Goal: Information Seeking & Learning: Learn about a topic

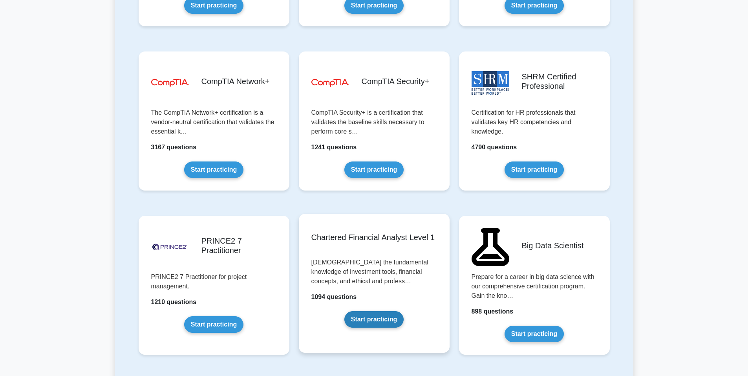
scroll to position [1452, 0]
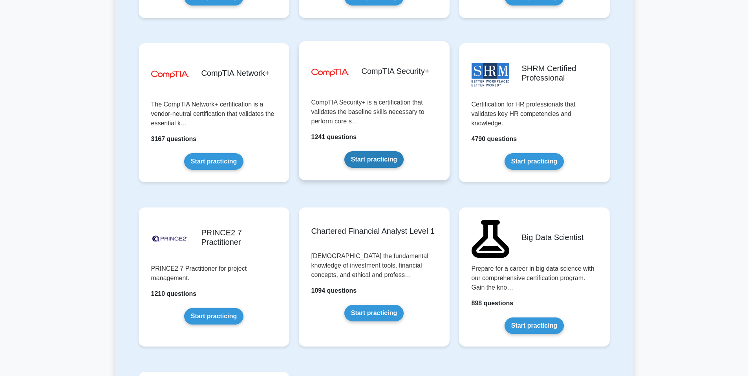
click at [372, 151] on link "Start practicing" at bounding box center [373, 159] width 59 height 16
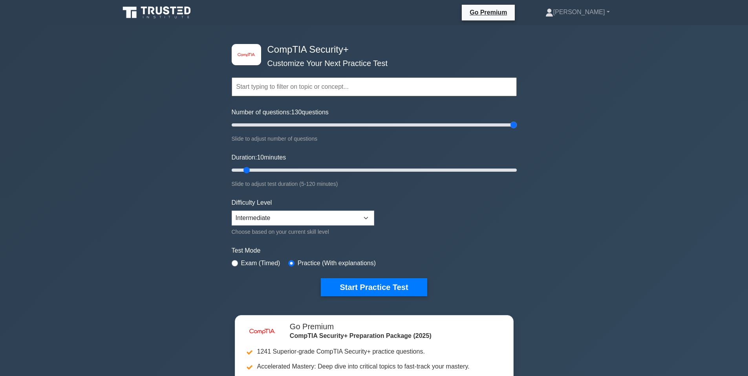
drag, startPoint x: 240, startPoint y: 126, endPoint x: 705, endPoint y: 124, distance: 464.3
type input "200"
click at [517, 124] on input "Number of questions: 130 questions" at bounding box center [374, 124] width 285 height 9
drag, startPoint x: 260, startPoint y: 173, endPoint x: 638, endPoint y: 178, distance: 378.0
type input "120"
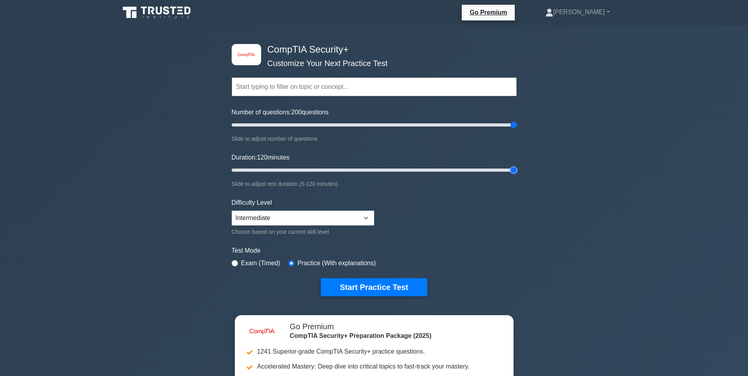
click at [517, 175] on input "Duration: 120 minutes" at bounding box center [374, 169] width 285 height 9
click at [345, 291] on button "Start Practice Test" at bounding box center [374, 287] width 106 height 18
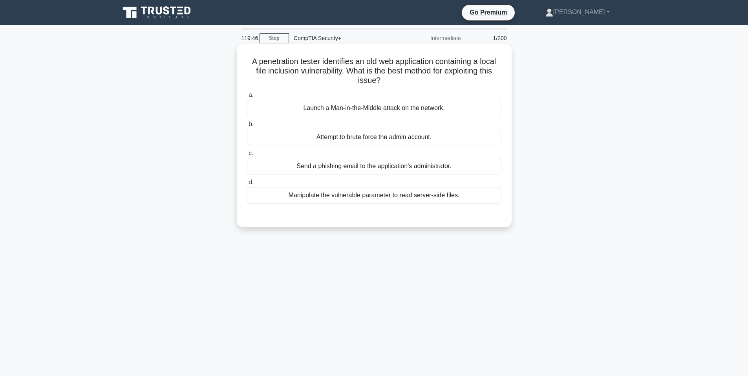
click at [372, 86] on h5 "A penetration tester identifies an old web application containing a local file …" at bounding box center [374, 71] width 256 height 29
click at [312, 138] on div "Attempt to brute force the admin account." at bounding box center [374, 137] width 254 height 16
click at [247, 127] on input "b. Attempt to brute force the admin account." at bounding box center [247, 124] width 0 height 5
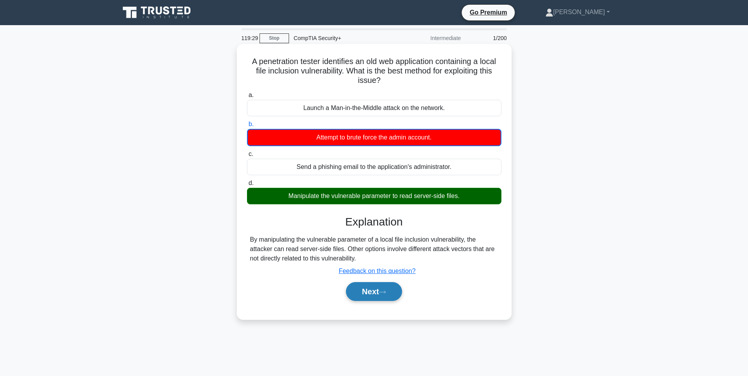
click at [372, 284] on button "Next" at bounding box center [374, 291] width 56 height 19
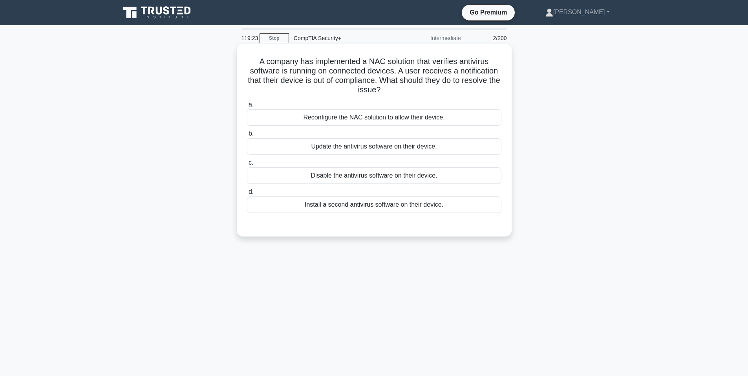
click at [366, 79] on h5 "A company has implemented a NAC solution that verifies antivirus software is ru…" at bounding box center [374, 76] width 256 height 38
click at [394, 146] on div "Update the antivirus software on their device." at bounding box center [374, 146] width 254 height 16
click at [247, 136] on input "b. Update the antivirus software on their device." at bounding box center [247, 133] width 0 height 5
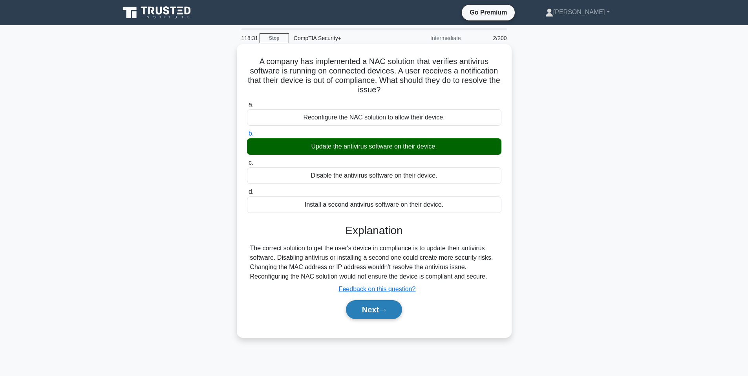
click at [374, 305] on button "Next" at bounding box center [374, 309] width 56 height 19
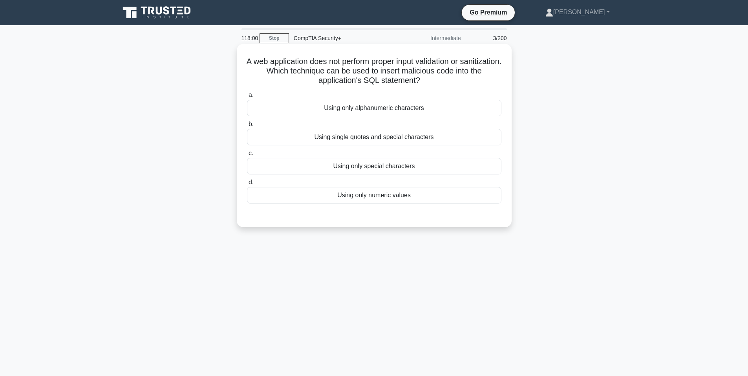
click at [368, 141] on div "Using single quotes and special characters" at bounding box center [374, 137] width 254 height 16
click at [247, 127] on input "b. Using single quotes and special characters" at bounding box center [247, 124] width 0 height 5
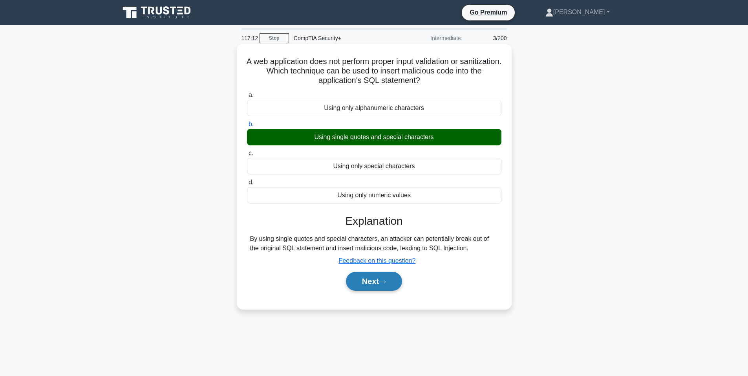
click at [365, 280] on button "Next" at bounding box center [374, 281] width 56 height 19
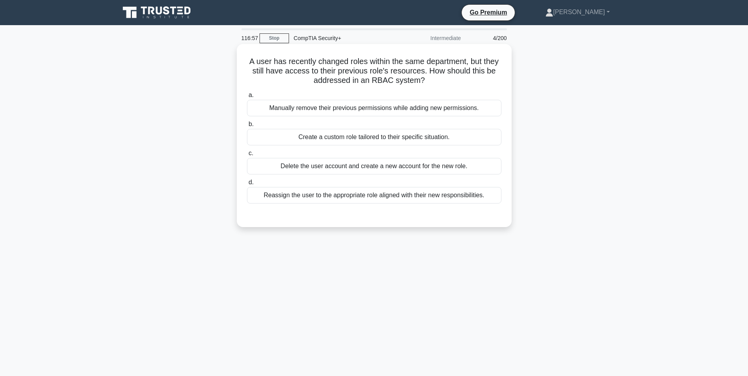
click at [291, 194] on div "Reassign the user to the appropriate role aligned with their new responsibiliti…" at bounding box center [374, 195] width 254 height 16
click at [247, 185] on input "d. Reassign the user to the appropriate role aligned with their new responsibil…" at bounding box center [247, 182] width 0 height 5
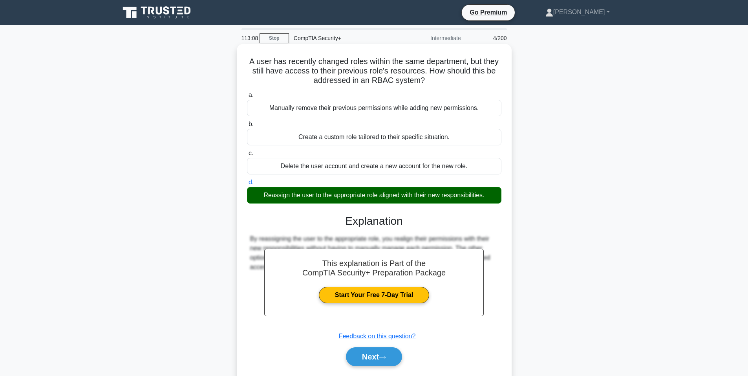
click at [310, 225] on h3 "Explanation" at bounding box center [374, 220] width 245 height 13
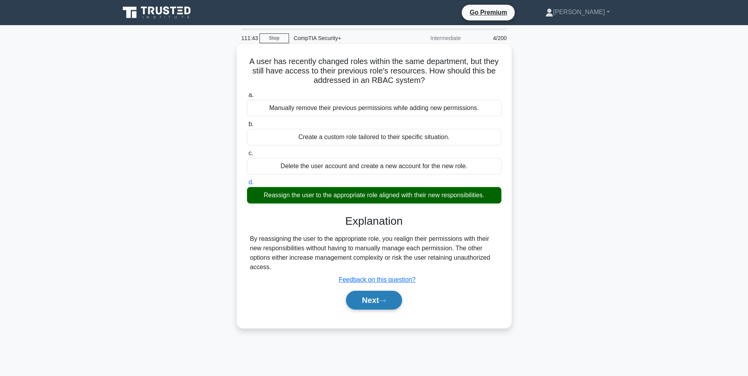
click at [364, 295] on button "Next" at bounding box center [374, 299] width 56 height 19
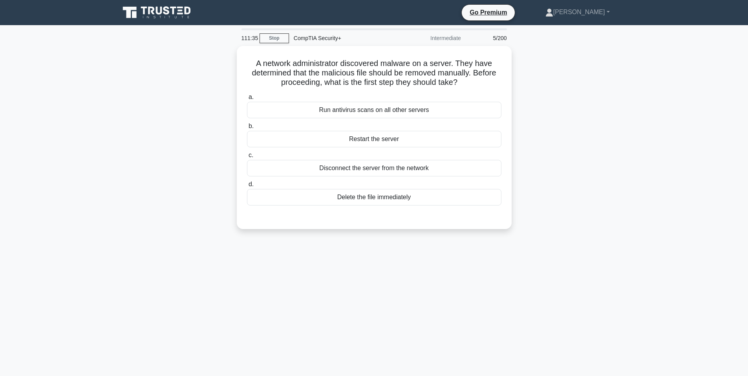
click at [214, 100] on div "A network administrator discovered malware on a server. They have determined th…" at bounding box center [374, 142] width 518 height 192
click at [353, 108] on div "Run antivirus scans on all other servers" at bounding box center [374, 108] width 254 height 16
click at [247, 98] on input "a. Run antivirus scans on all other servers" at bounding box center [247, 95] width 0 height 5
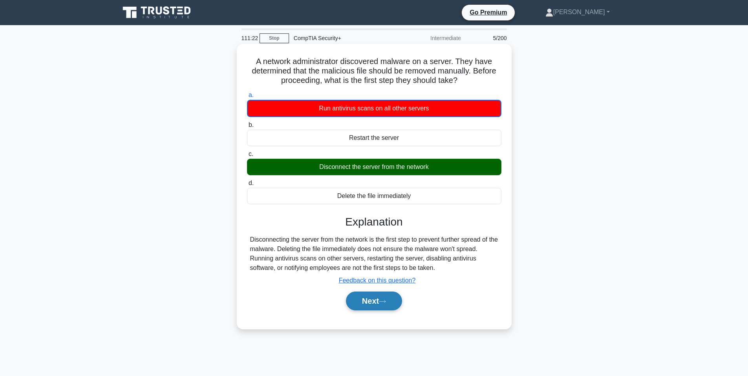
click at [389, 302] on button "Next" at bounding box center [374, 300] width 56 height 19
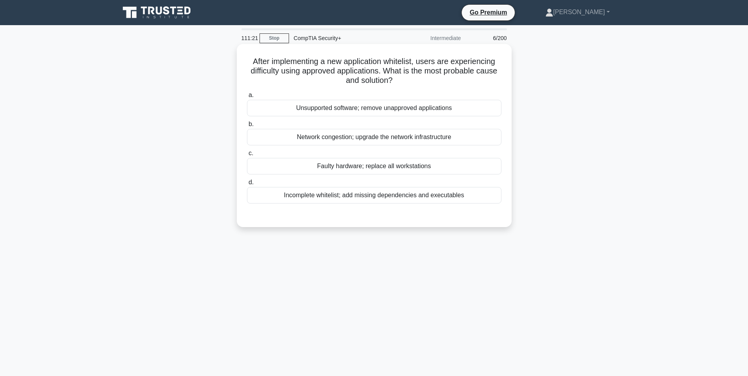
click at [355, 111] on div "Unsupported software; remove unapproved applications" at bounding box center [374, 108] width 254 height 16
click at [247, 98] on input "a. Unsupported software; remove unapproved applications" at bounding box center [247, 95] width 0 height 5
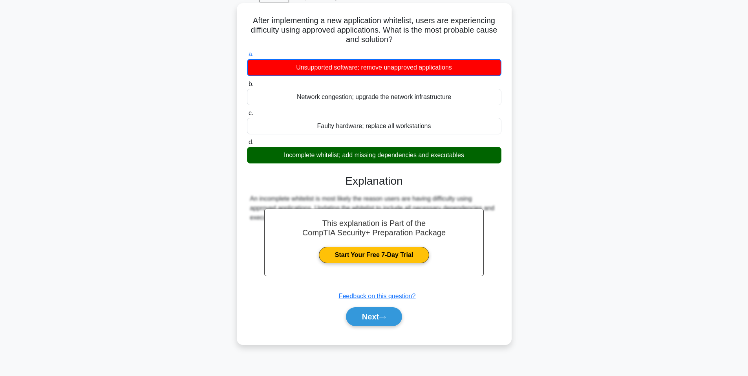
scroll to position [48, 0]
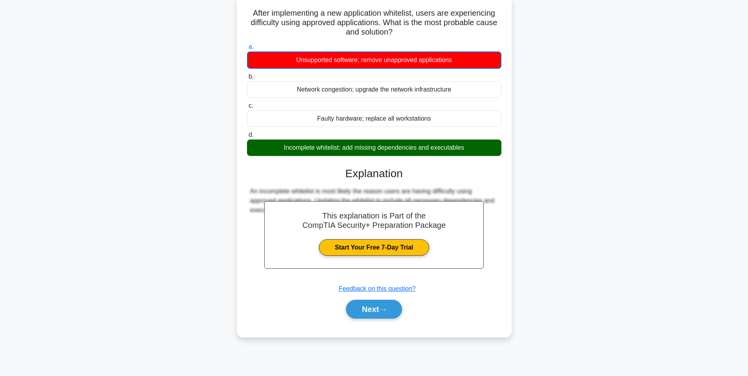
drag, startPoint x: 485, startPoint y: 278, endPoint x: 472, endPoint y: 297, distance: 22.8
click at [472, 297] on div "Next" at bounding box center [374, 308] width 254 height 25
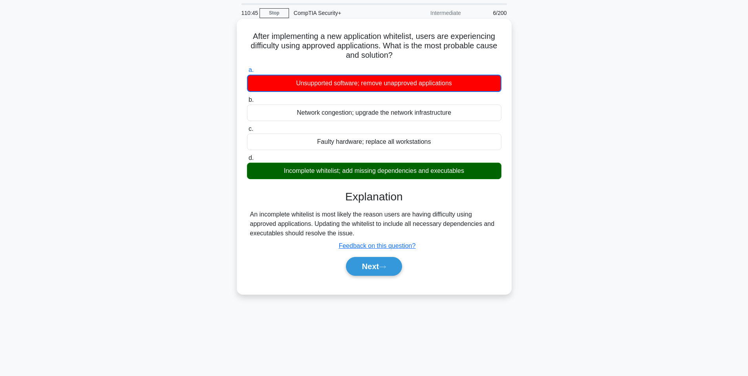
scroll to position [0, 0]
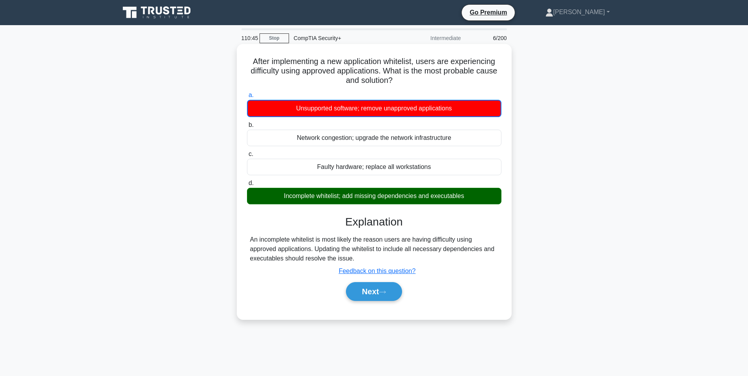
click at [405, 298] on div "Next" at bounding box center [373, 291] width 257 height 19
click at [373, 292] on button "Next" at bounding box center [374, 291] width 56 height 19
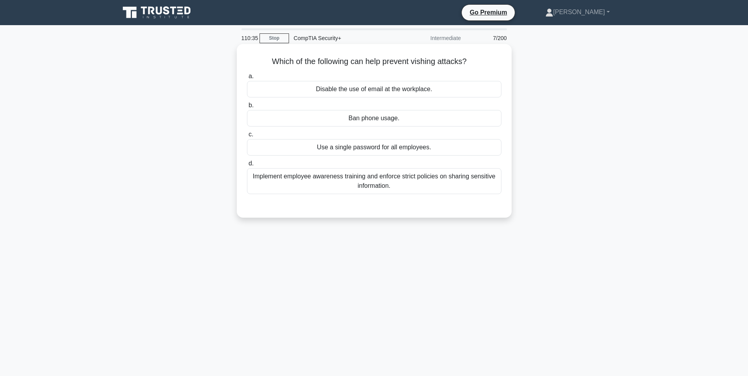
click at [325, 186] on div "Implement employee awareness training and enforce strict policies on sharing se…" at bounding box center [374, 181] width 254 height 26
click at [247, 166] on input "d. Implement employee awareness training and enforce strict policies on sharing…" at bounding box center [247, 163] width 0 height 5
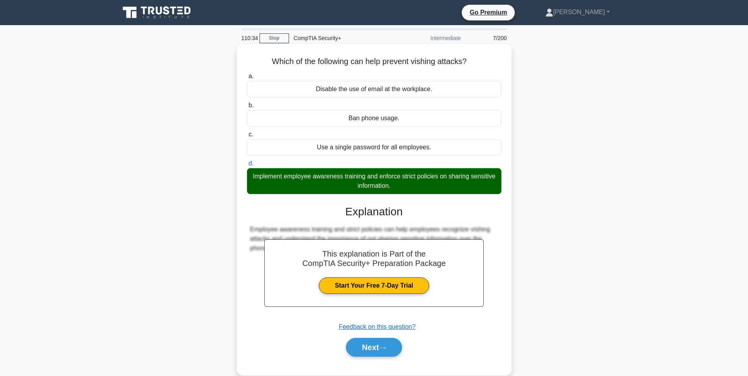
drag, startPoint x: 383, startPoint y: 345, endPoint x: 376, endPoint y: 304, distance: 41.7
click at [383, 345] on button "Next" at bounding box center [374, 347] width 56 height 19
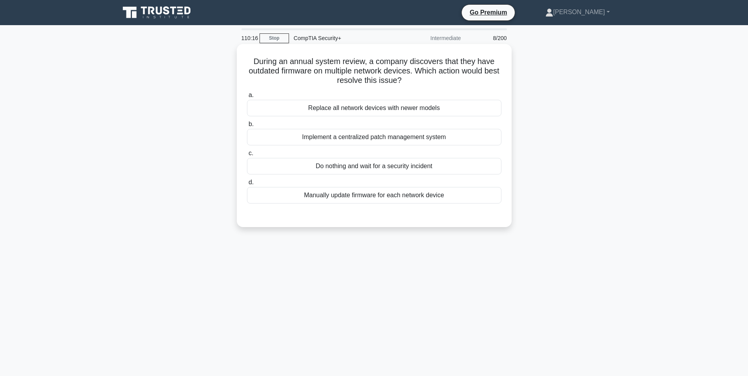
click at [424, 142] on div "Implement a centralized patch management system" at bounding box center [374, 137] width 254 height 16
click at [247, 127] on input "b. Implement a centralized patch management system" at bounding box center [247, 124] width 0 height 5
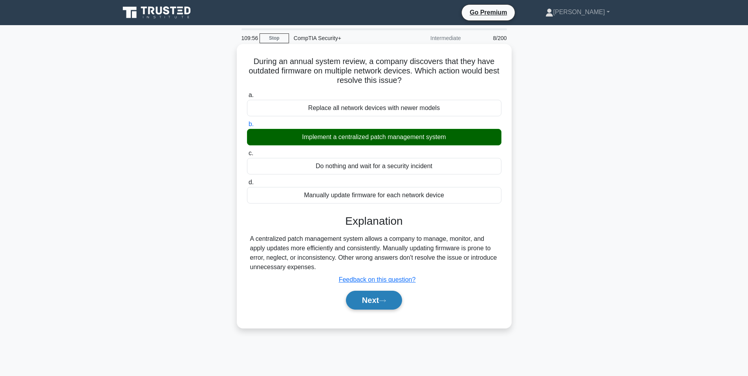
click at [365, 298] on button "Next" at bounding box center [374, 299] width 56 height 19
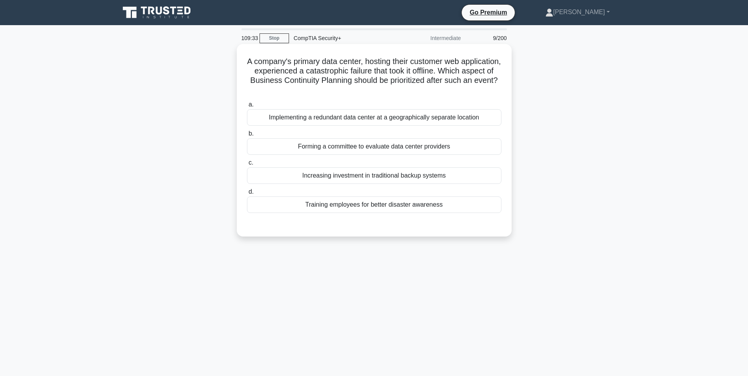
click at [367, 115] on div "Implementing a redundant data center at a geographically separate location" at bounding box center [374, 117] width 254 height 16
click at [247, 107] on input "a. Implementing a redundant data center at a geographically separate location" at bounding box center [247, 104] width 0 height 5
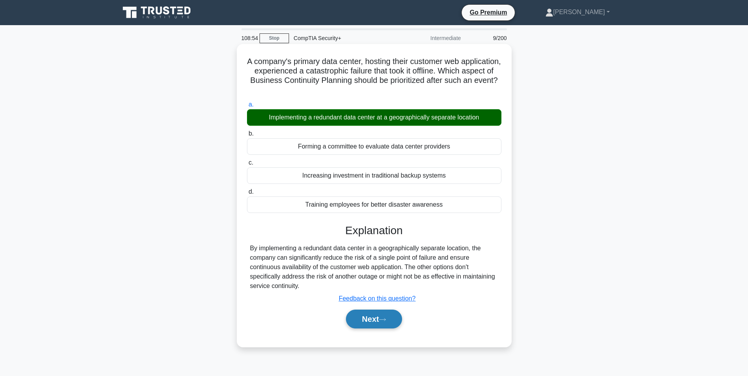
click at [366, 314] on button "Next" at bounding box center [374, 318] width 56 height 19
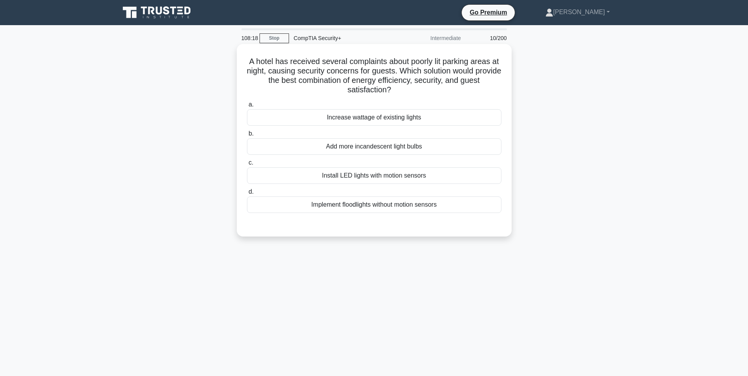
click at [345, 175] on div "Install LED lights with motion sensors" at bounding box center [374, 175] width 254 height 16
click at [247, 165] on input "c. Install LED lights with motion sensors" at bounding box center [247, 162] width 0 height 5
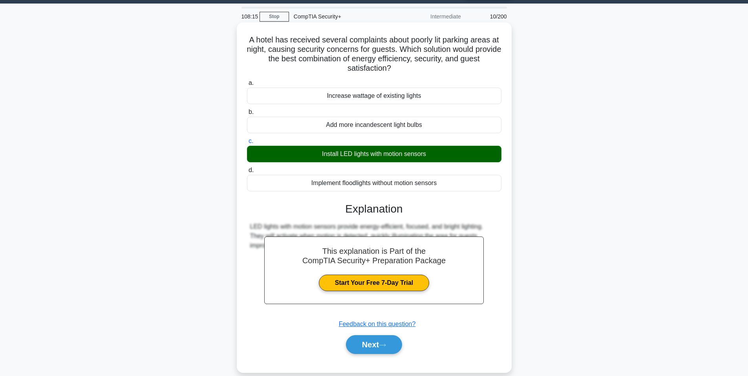
scroll to position [39, 0]
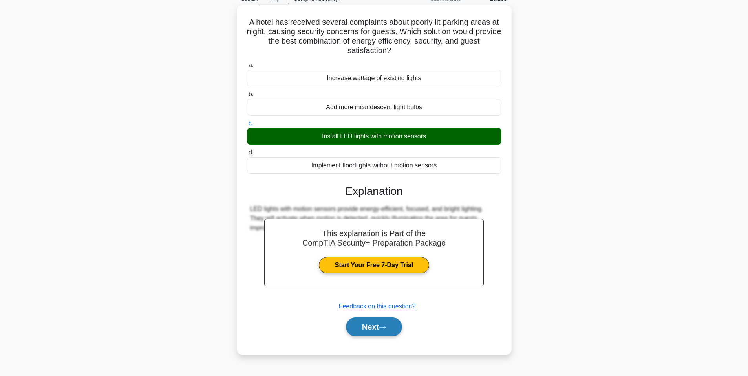
click at [361, 321] on button "Next" at bounding box center [374, 326] width 56 height 19
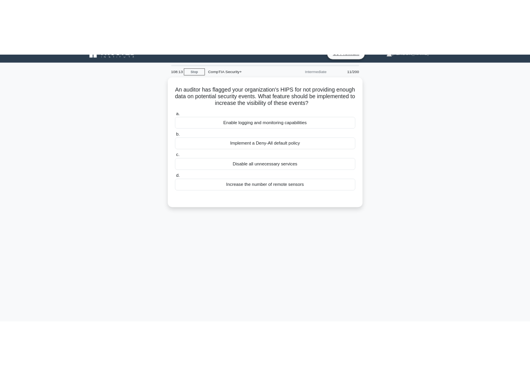
scroll to position [0, 0]
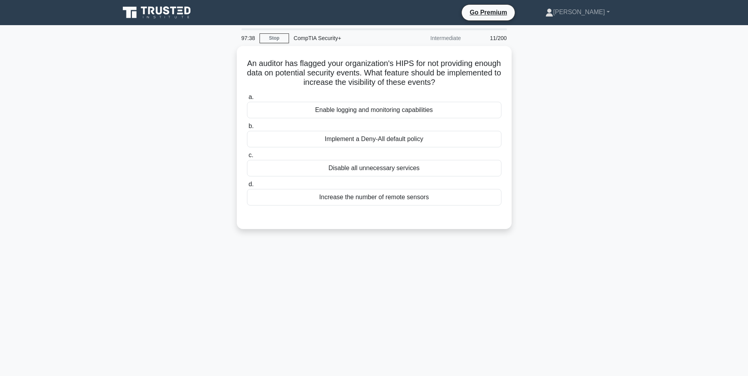
click at [648, 137] on main "97:38 Stop CompTIA Security+ Intermediate 11/200 An auditor has flagged your or…" at bounding box center [374, 224] width 748 height 399
click at [226, 79] on div "An auditor has flagged your organization's HIPS for not providing enough data o…" at bounding box center [374, 142] width 518 height 192
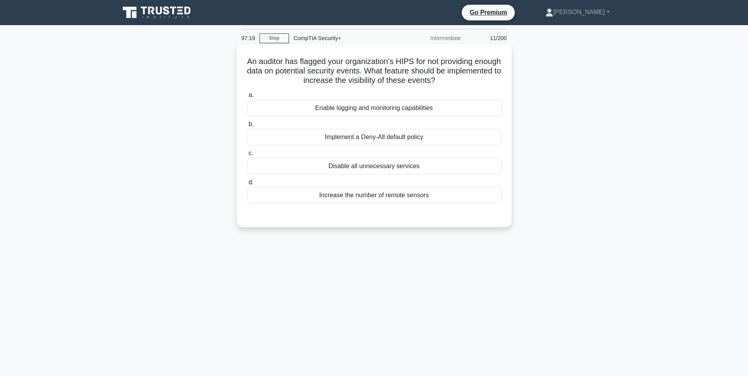
click at [299, 115] on div "Enable logging and monitoring capabilities" at bounding box center [374, 108] width 254 height 16
click at [247, 98] on input "a. Enable logging and monitoring capabilities" at bounding box center [247, 95] width 0 height 5
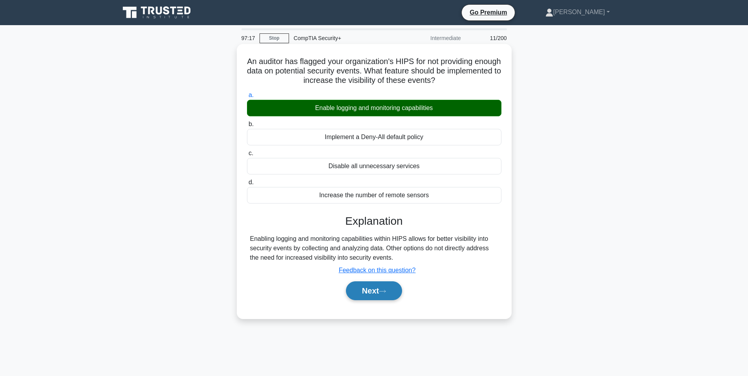
click at [357, 285] on button "Next" at bounding box center [374, 290] width 56 height 19
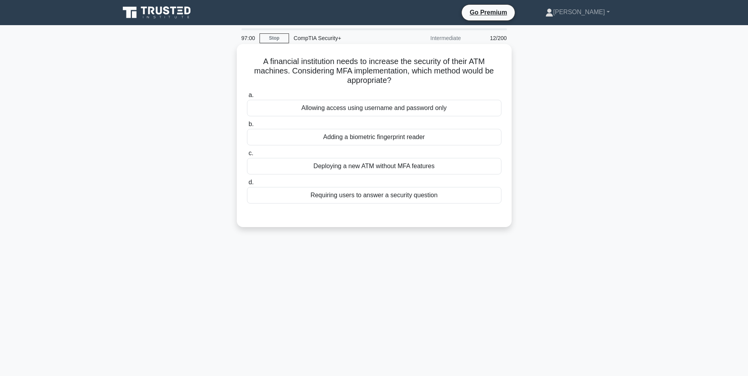
click at [389, 136] on div "Adding a biometric fingerprint reader" at bounding box center [374, 137] width 254 height 16
click at [247, 127] on input "b. Adding a biometric fingerprint reader" at bounding box center [247, 124] width 0 height 5
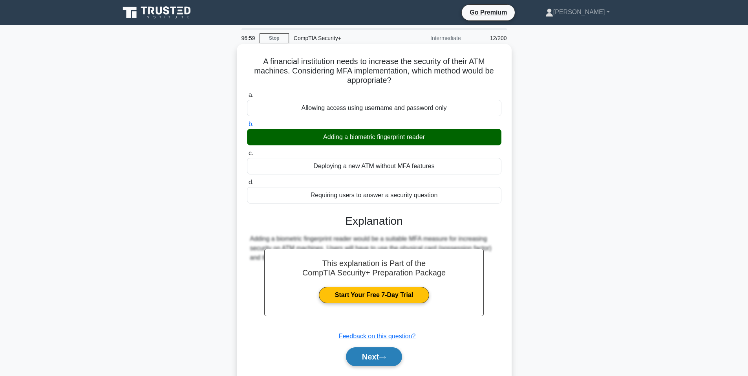
click at [374, 359] on button "Next" at bounding box center [374, 356] width 56 height 19
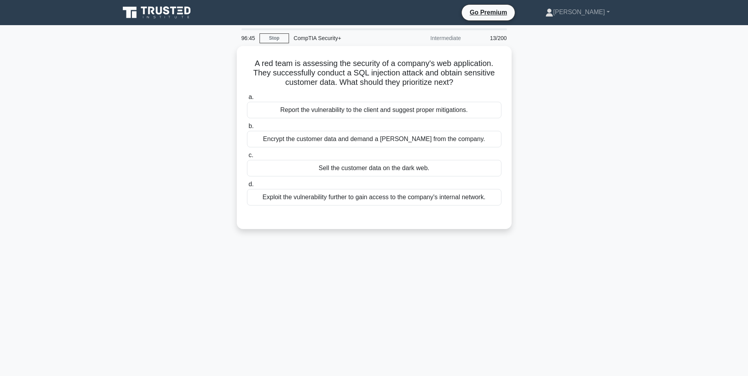
click at [582, 140] on div "A red team is assessing the security of a company's web application. They succe…" at bounding box center [374, 142] width 518 height 192
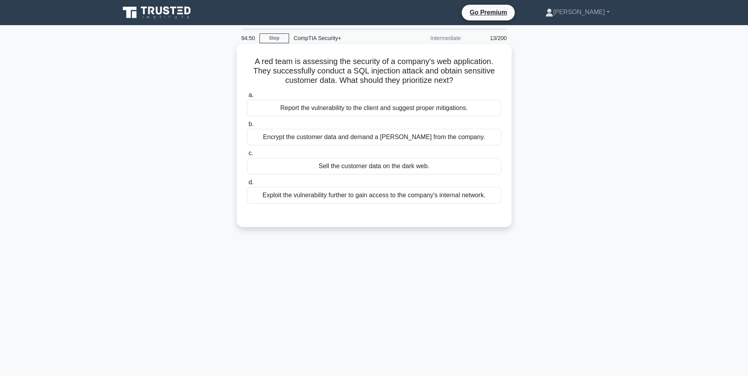
click at [433, 112] on div "Report the vulnerability to the client and suggest proper mitigations." at bounding box center [374, 108] width 254 height 16
click at [247, 98] on input "a. Report the vulnerability to the client and suggest proper mitigations." at bounding box center [247, 95] width 0 height 5
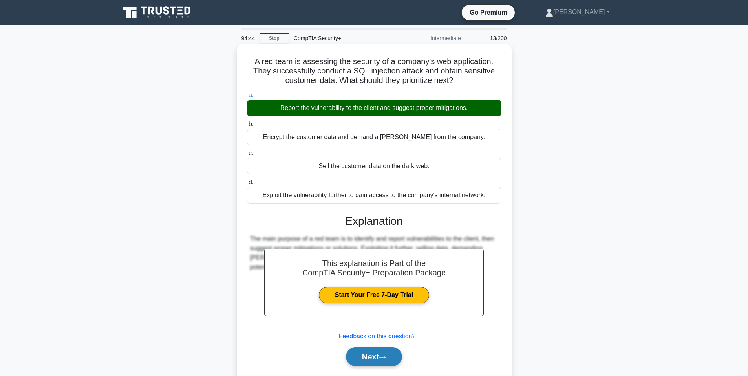
drag, startPoint x: 474, startPoint y: 321, endPoint x: 391, endPoint y: 353, distance: 89.3
click at [393, 354] on button "Next" at bounding box center [374, 356] width 56 height 19
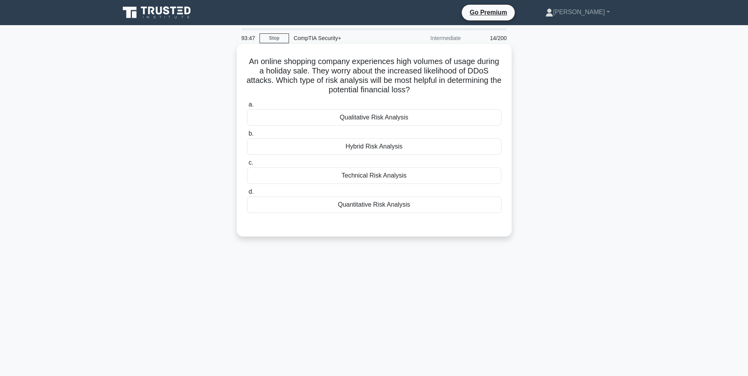
click at [457, 115] on div "Qualitative Risk Analysis" at bounding box center [374, 117] width 254 height 16
click at [247, 107] on input "a. Qualitative Risk Analysis" at bounding box center [247, 104] width 0 height 5
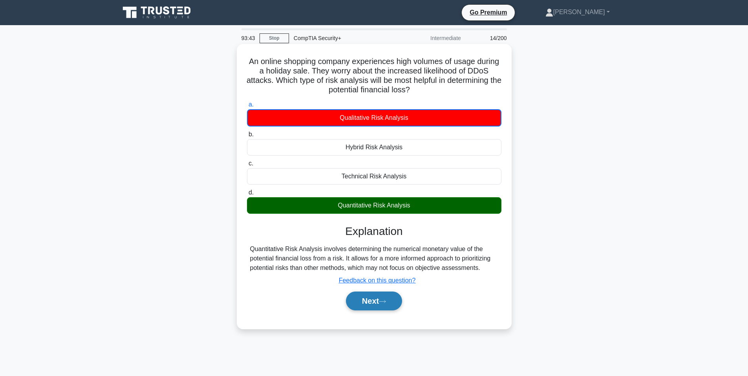
click at [358, 295] on button "Next" at bounding box center [374, 300] width 56 height 19
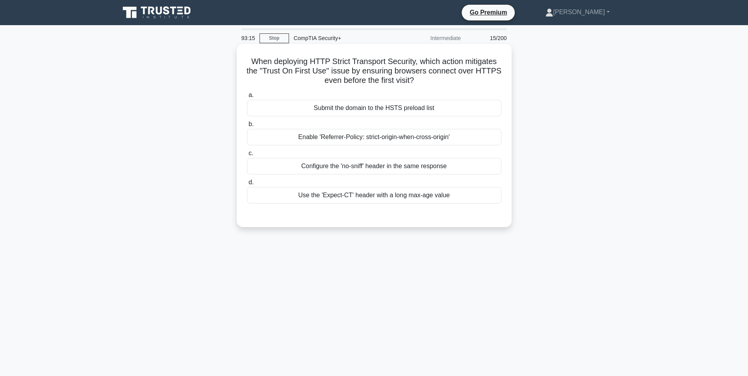
click at [442, 130] on label "b. Enable 'Referrer-Policy: strict-origin-when-cross-origin'" at bounding box center [374, 132] width 254 height 26
click at [447, 137] on div "Enable 'Referrer-Policy: strict-origin-when-cross-origin'" at bounding box center [374, 137] width 254 height 16
click at [247, 127] on input "b. Enable 'Referrer-Policy: strict-origin-when-cross-origin'" at bounding box center [247, 124] width 0 height 5
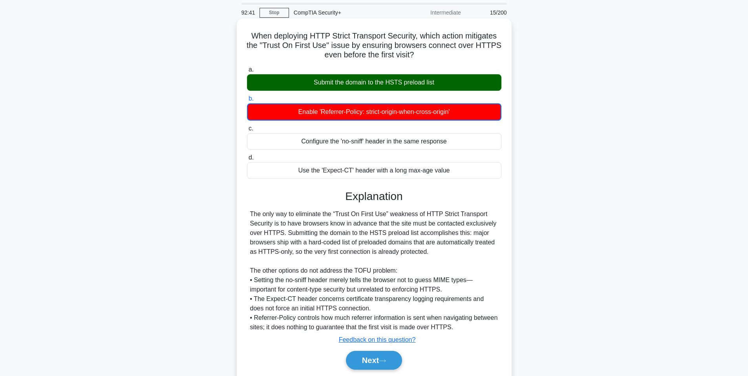
scroll to position [39, 0]
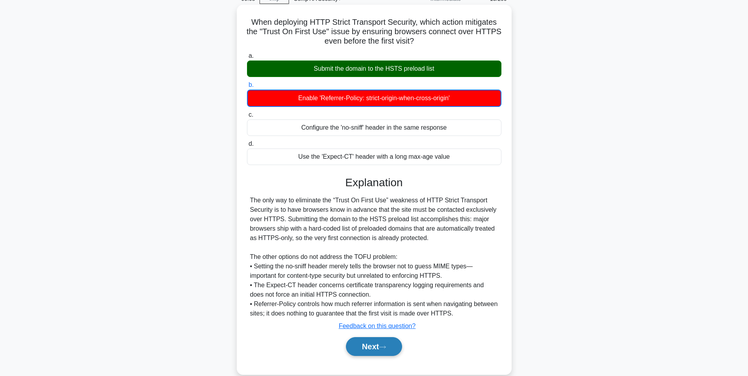
click at [368, 343] on button "Next" at bounding box center [374, 346] width 56 height 19
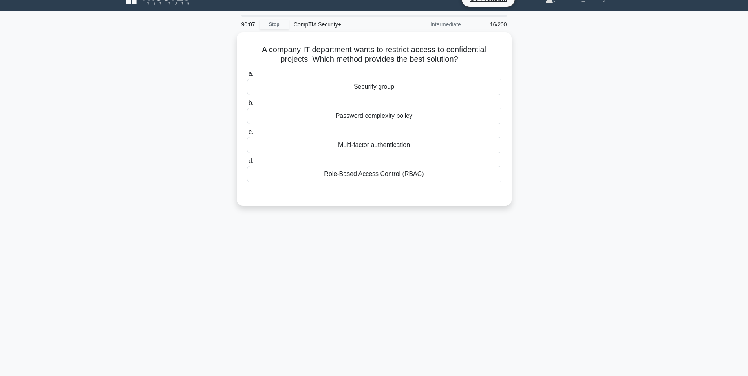
scroll to position [0, 0]
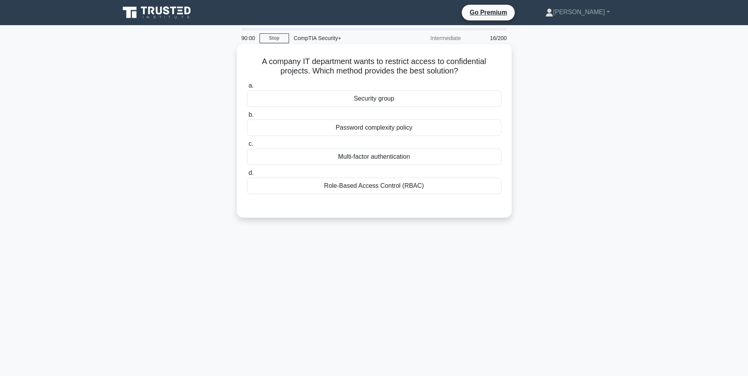
click at [400, 191] on div "Role-Based Access Control (RBAC)" at bounding box center [374, 185] width 254 height 16
click at [247, 175] on input "d. Role-Based Access Control (RBAC)" at bounding box center [247, 172] width 0 height 5
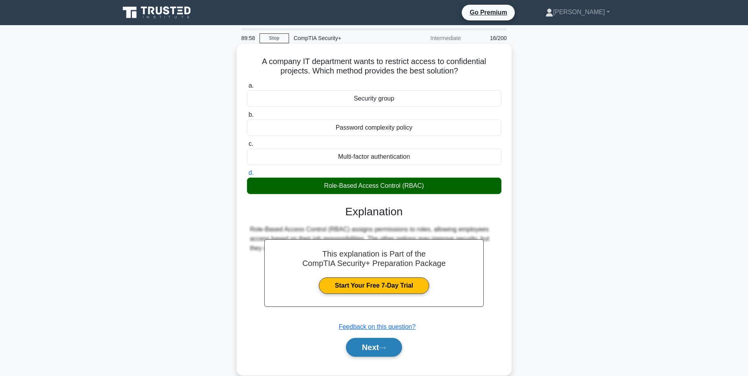
click at [389, 343] on button "Next" at bounding box center [374, 347] width 56 height 19
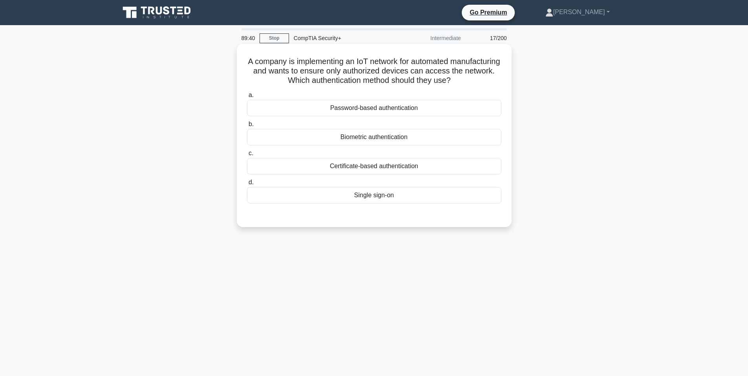
click at [443, 176] on div "a. Password-based authentication b. Biometric authentication c. d." at bounding box center [374, 147] width 264 height 116
click at [444, 171] on div "Certificate-based authentication" at bounding box center [374, 166] width 254 height 16
click at [247, 156] on input "c. Certificate-based authentication" at bounding box center [247, 153] width 0 height 5
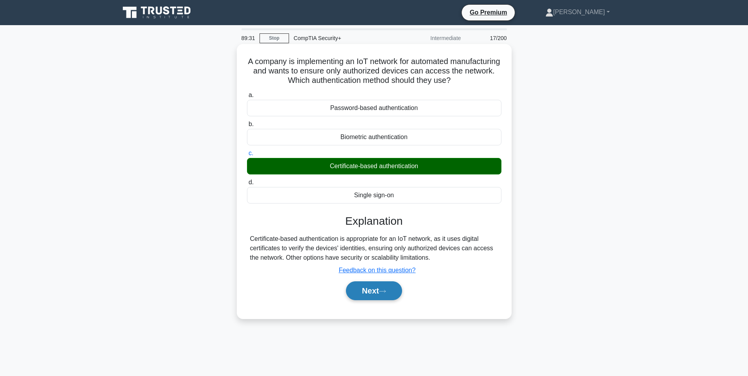
click at [389, 294] on button "Next" at bounding box center [374, 290] width 56 height 19
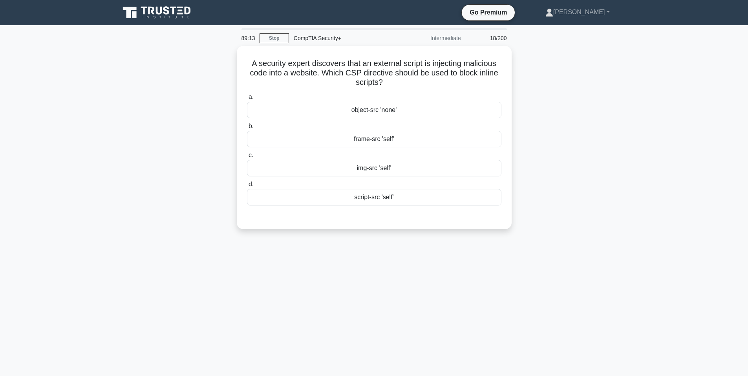
click at [153, 207] on div "A security expert discovers that an external script is injecting malicious code…" at bounding box center [374, 142] width 518 height 192
drag, startPoint x: 423, startPoint y: 201, endPoint x: 427, endPoint y: 204, distance: 5.8
click at [424, 201] on div "script-src 'self'" at bounding box center [374, 195] width 254 height 16
click at [247, 185] on input "d. script-src 'self'" at bounding box center [247, 182] width 0 height 5
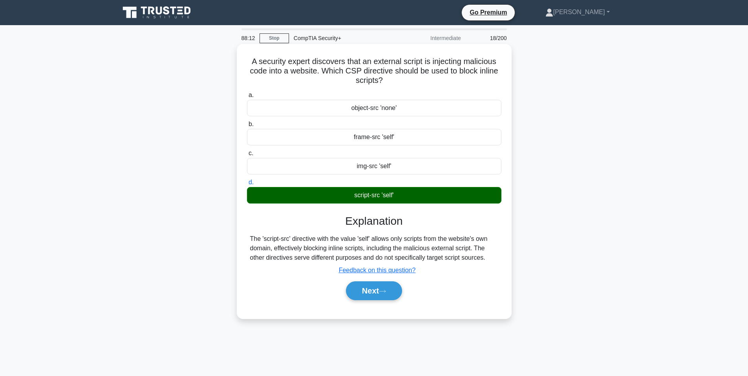
click at [392, 303] on div "a. object-src 'none' b. frame-src 'self' c. d." at bounding box center [374, 199] width 256 height 221
click at [381, 292] on button "Next" at bounding box center [374, 290] width 56 height 19
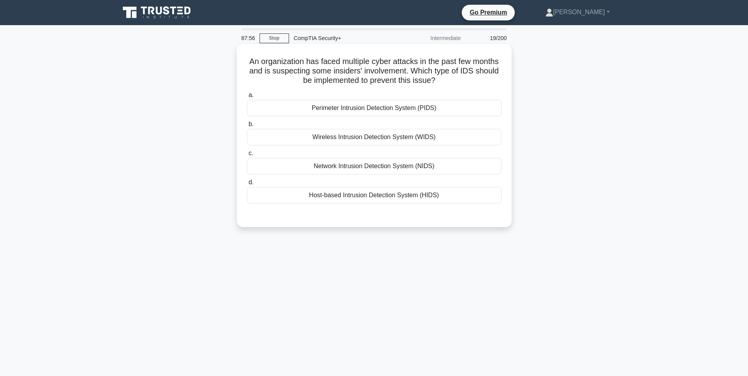
click at [322, 189] on div "Host-based Intrusion Detection System (HIDS)" at bounding box center [374, 195] width 254 height 16
click at [247, 185] on input "d. Host-based Intrusion Detection System (HIDS)" at bounding box center [247, 182] width 0 height 5
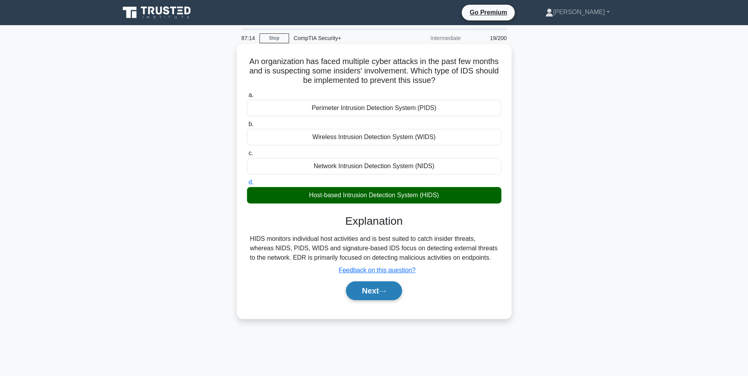
click at [363, 288] on button "Next" at bounding box center [374, 290] width 56 height 19
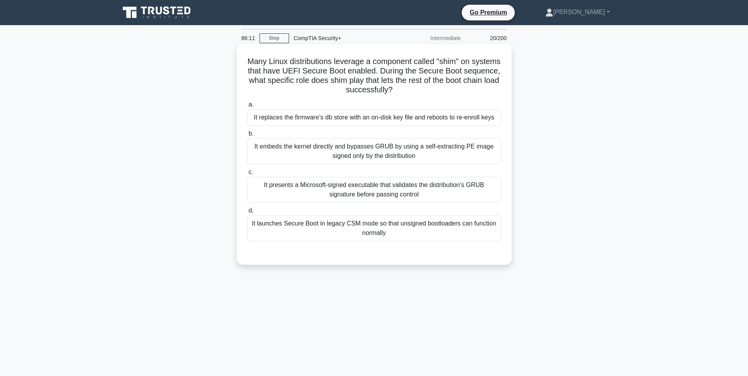
click at [320, 186] on div "It presents a Microsoft-signed executable that validates the distribution’s GRU…" at bounding box center [374, 190] width 254 height 26
click at [247, 175] on input "c. It presents a Microsoft-signed executable that validates the distribution’s …" at bounding box center [247, 172] width 0 height 5
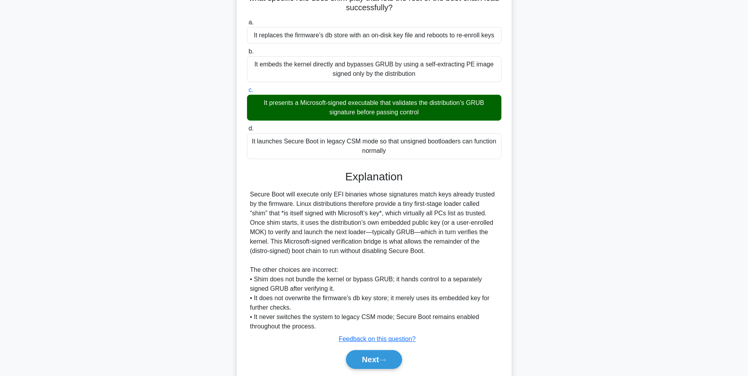
scroll to position [109, 0]
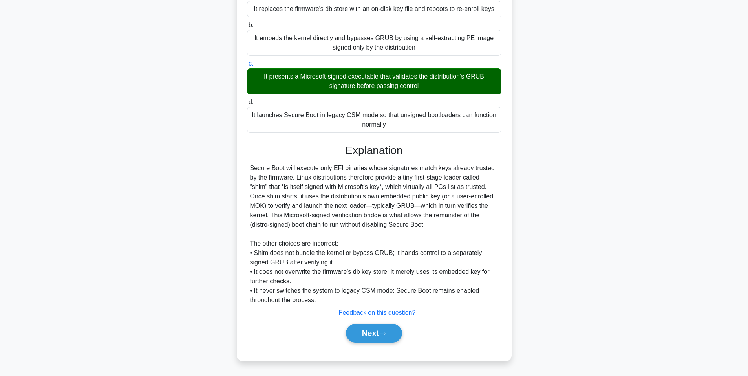
click at [379, 331] on button "Next" at bounding box center [374, 332] width 56 height 19
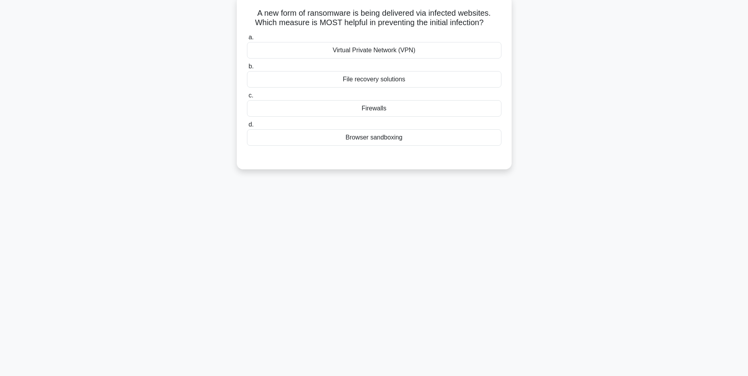
click at [357, 139] on div "Browser sandboxing" at bounding box center [374, 137] width 254 height 16
click at [247, 127] on input "d. Browser sandboxing" at bounding box center [247, 124] width 0 height 5
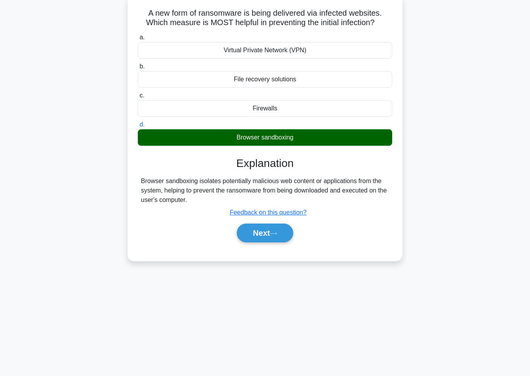
click at [396, 160] on div "A new form of ransomware is being delivered via infected websites. Which measur…" at bounding box center [265, 128] width 268 height 259
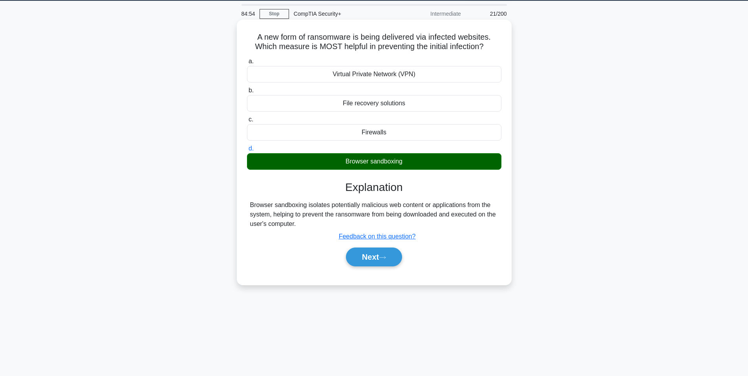
scroll to position [0, 0]
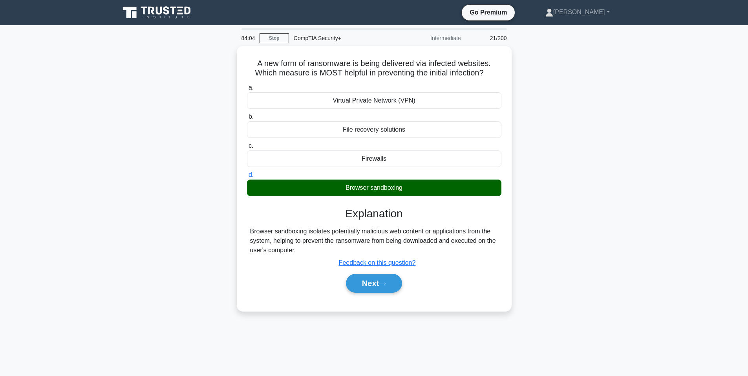
click at [120, 225] on div "A new form of ransomware is being delivered via infected websites. Which measur…" at bounding box center [374, 183] width 518 height 274
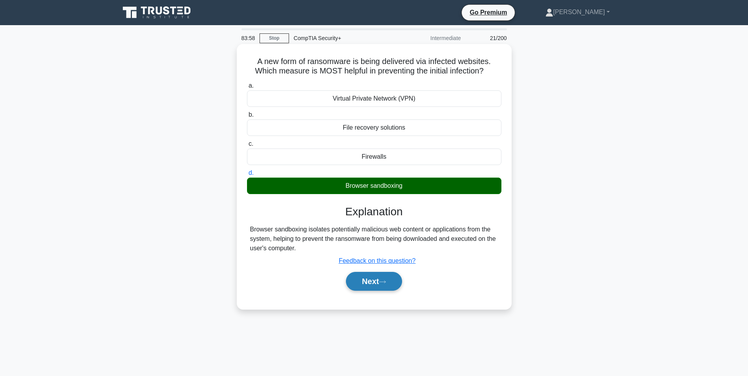
click at [366, 286] on button "Next" at bounding box center [374, 281] width 56 height 19
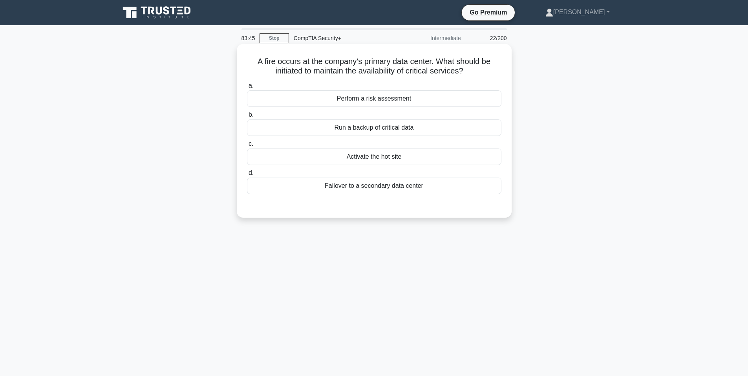
click at [409, 192] on div "Failover to a secondary data center" at bounding box center [374, 185] width 254 height 16
click at [247, 175] on input "d. Failover to a secondary data center" at bounding box center [247, 172] width 0 height 5
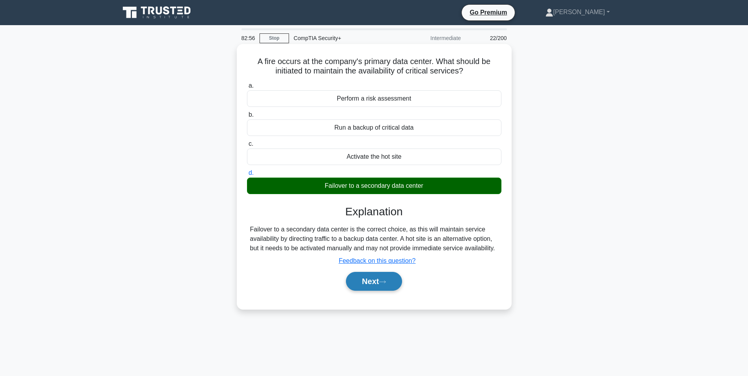
click at [389, 277] on button "Next" at bounding box center [374, 281] width 56 height 19
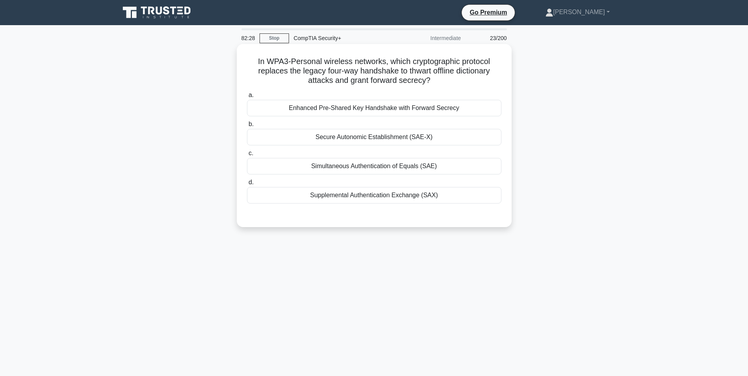
drag, startPoint x: 252, startPoint y: 61, endPoint x: 427, endPoint y: 80, distance: 176.5
click at [435, 79] on h5 "In WPA3-Personal wireless networks, which cryptographic protocol replaces the l…" at bounding box center [374, 71] width 256 height 29
copy h5 "In WPA3-Personal wireless networks, which cryptographic protocol replaces the l…"
click at [436, 85] on icon ".spinner_0XTQ{transform-origin:center;animation:spinner_y6GP .75s linear infini…" at bounding box center [434, 80] width 9 height 9
click at [435, 172] on div "Simultaneous Authentication of Equals (SAE)" at bounding box center [374, 166] width 254 height 16
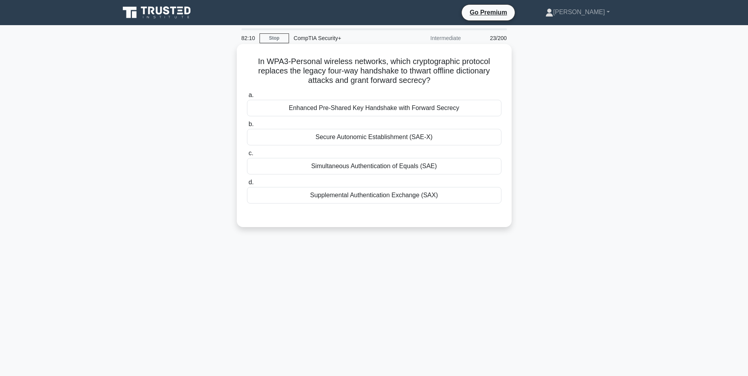
click at [247, 156] on input "c. Simultaneous Authentication of Equals (SAE)" at bounding box center [247, 153] width 0 height 5
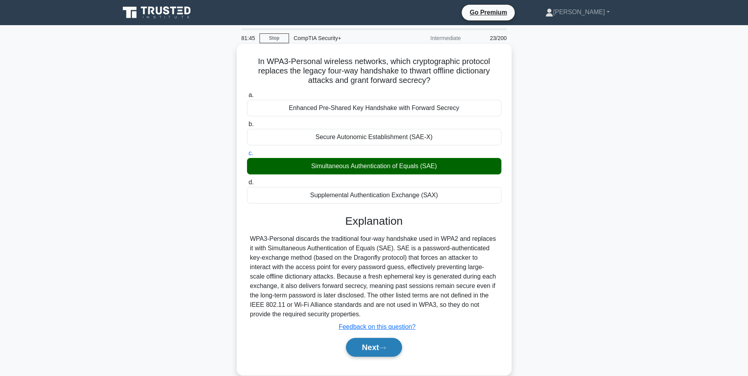
click at [398, 349] on button "Next" at bounding box center [374, 347] width 56 height 19
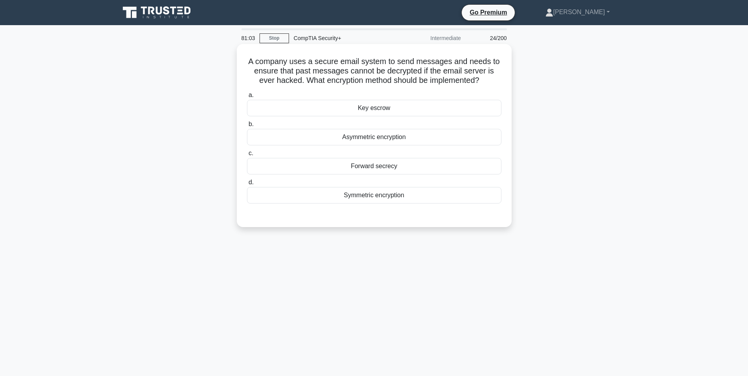
click at [392, 220] on div "A company uses a secure email system to send messages and needs to ensure that …" at bounding box center [374, 135] width 268 height 177
click at [378, 173] on div "Forward secrecy" at bounding box center [374, 166] width 254 height 16
click at [247, 156] on input "c. Forward secrecy" at bounding box center [247, 153] width 0 height 5
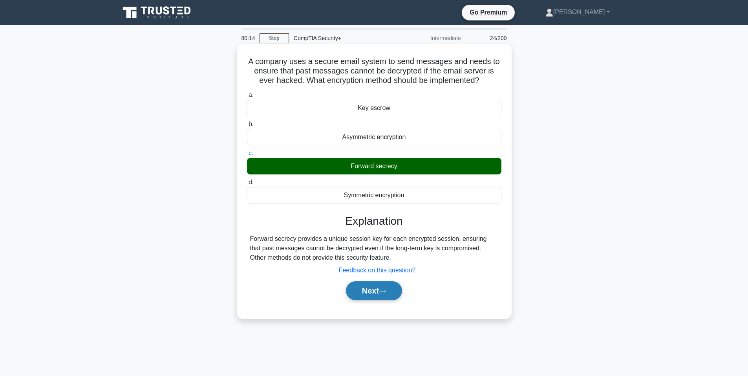
click at [380, 291] on button "Next" at bounding box center [374, 290] width 56 height 19
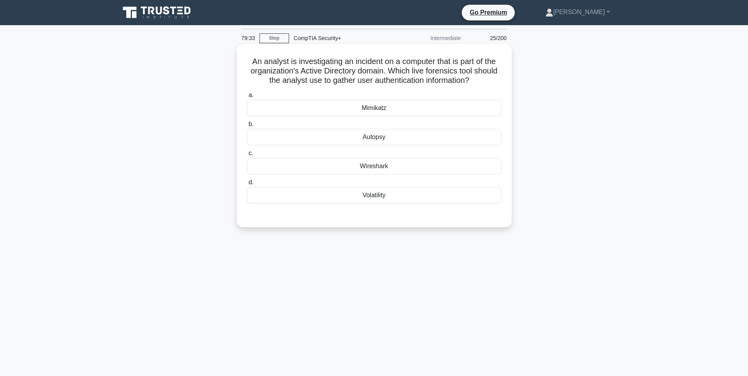
drag, startPoint x: 251, startPoint y: 59, endPoint x: 495, endPoint y: 84, distance: 245.8
click at [495, 84] on div "An analyst is investigating an incident on a computer that is part of the organ…" at bounding box center [374, 135] width 268 height 177
copy h5 "An analyst is investigating an incident on a computer that is part of the organ…"
click at [455, 79] on h5 "An analyst is investigating an incident on a computer that is part of the organ…" at bounding box center [374, 71] width 256 height 29
click at [355, 141] on div "Autopsy" at bounding box center [374, 137] width 254 height 16
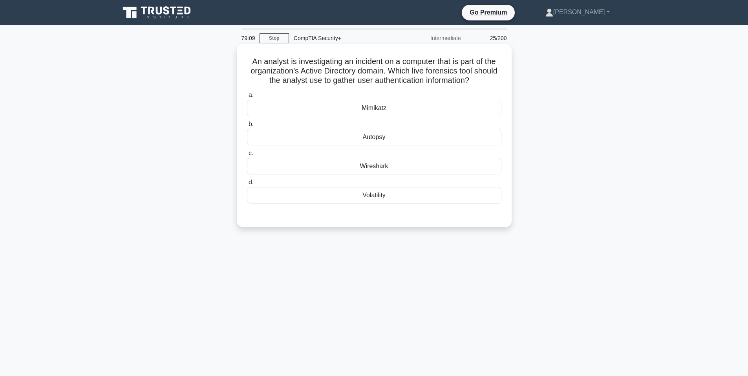
click at [247, 127] on input "b. Autopsy" at bounding box center [247, 124] width 0 height 5
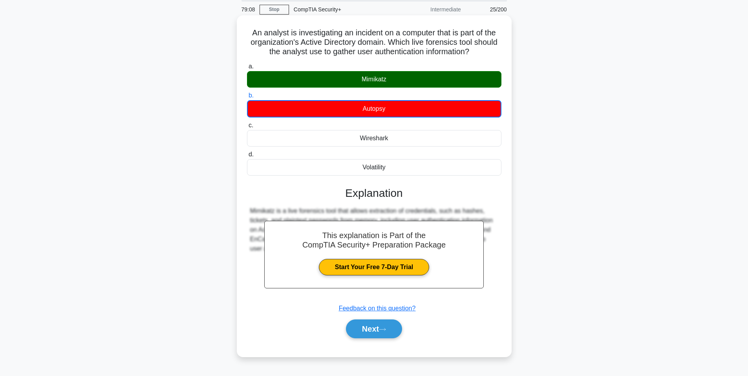
scroll to position [9, 0]
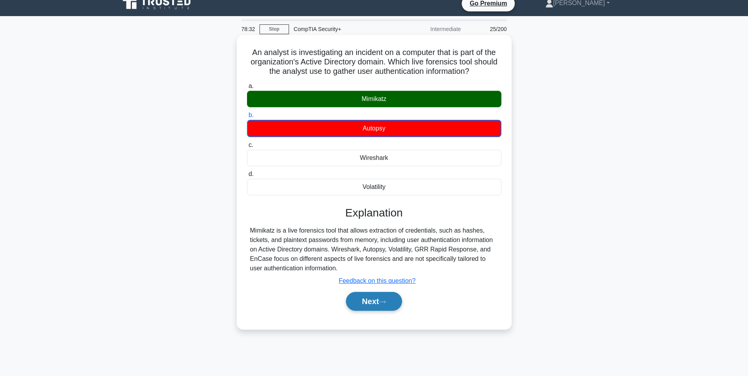
click at [362, 308] on button "Next" at bounding box center [374, 301] width 56 height 19
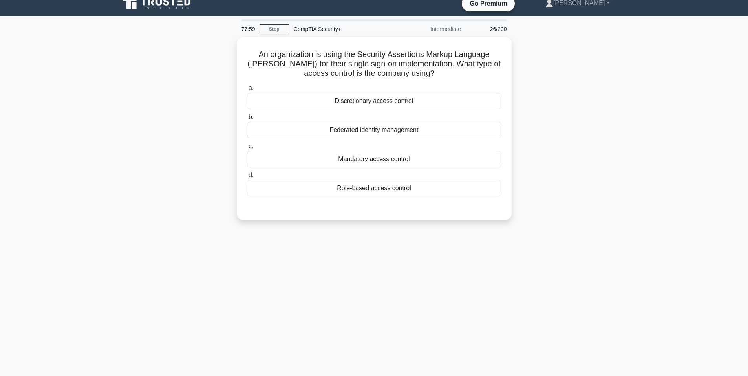
click at [203, 122] on div "An organization is using the Security Assertions Markup Language (SAML) for the…" at bounding box center [374, 133] width 518 height 192
click at [268, 57] on h5 "An organization is using the Security Assertions Markup Language (SAML) for the…" at bounding box center [374, 61] width 256 height 29
click at [368, 199] on div "a. Discretionary access control b. Federated identity management c. d." at bounding box center [374, 144] width 256 height 129
click at [363, 193] on div "Role-based access control" at bounding box center [374, 186] width 254 height 16
click at [247, 176] on input "d. Role-based access control" at bounding box center [247, 173] width 0 height 5
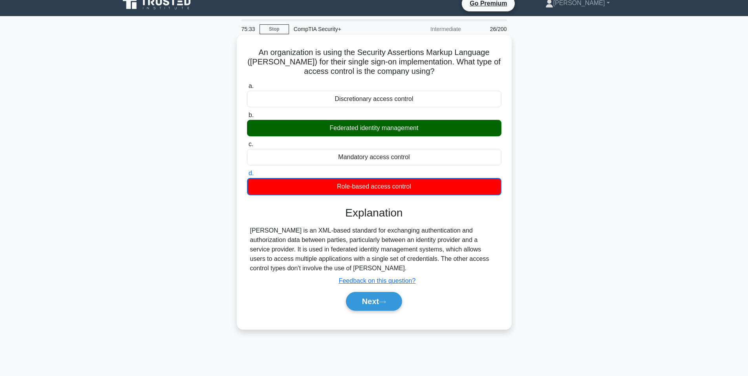
click at [371, 312] on div "Next" at bounding box center [374, 300] width 254 height 25
click at [371, 306] on button "Next" at bounding box center [374, 301] width 56 height 19
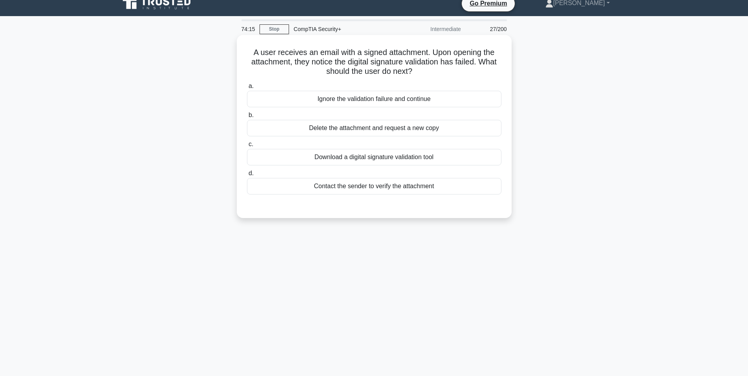
click at [341, 130] on div "Delete the attachment and request a new copy" at bounding box center [374, 128] width 254 height 16
click at [247, 118] on input "b. Delete the attachment and request a new copy" at bounding box center [247, 115] width 0 height 5
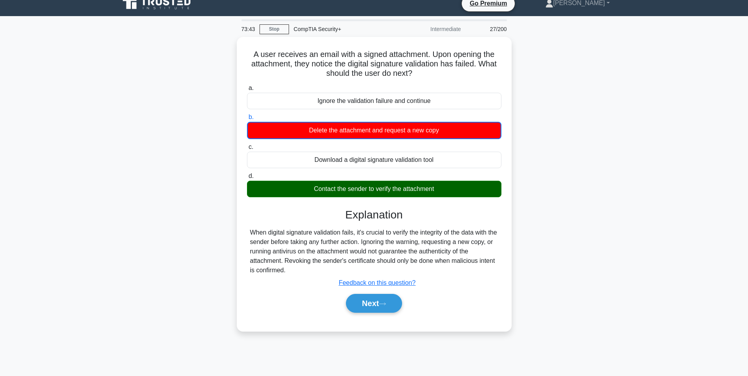
drag, startPoint x: 61, startPoint y: 264, endPoint x: 69, endPoint y: 263, distance: 8.3
click at [61, 264] on main "73:43 Stop CompTIA Security+ Intermediate 27/200 A user receives an email with …" at bounding box center [374, 215] width 748 height 399
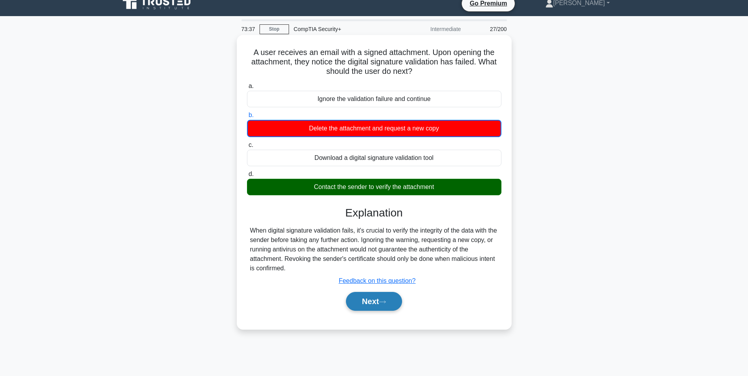
click at [383, 298] on button "Next" at bounding box center [374, 301] width 56 height 19
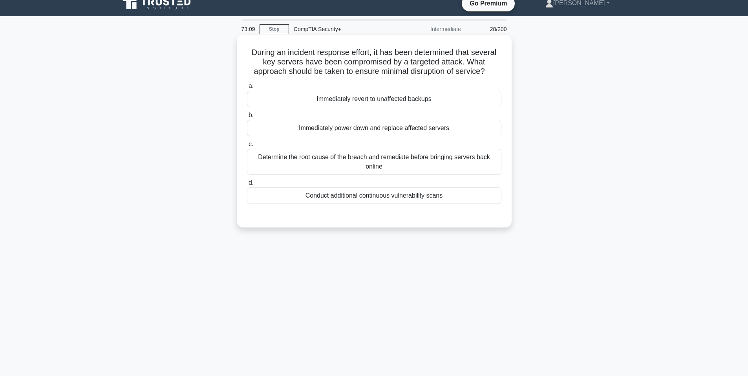
click at [379, 98] on div "Immediately revert to unaffected backups" at bounding box center [374, 99] width 254 height 16
click at [247, 89] on input "a. Immediately revert to unaffected backups" at bounding box center [247, 86] width 0 height 5
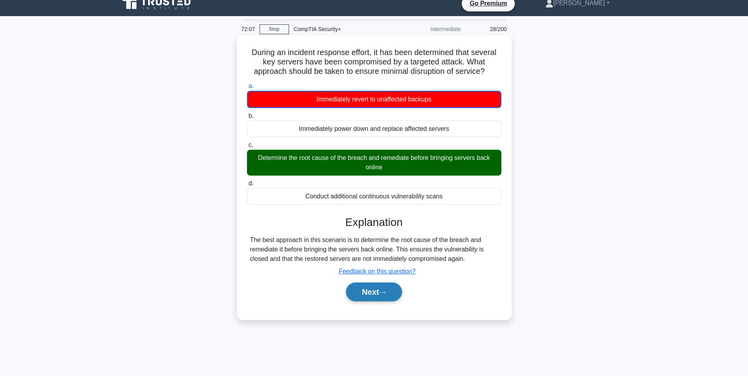
click at [377, 297] on button "Next" at bounding box center [374, 291] width 56 height 19
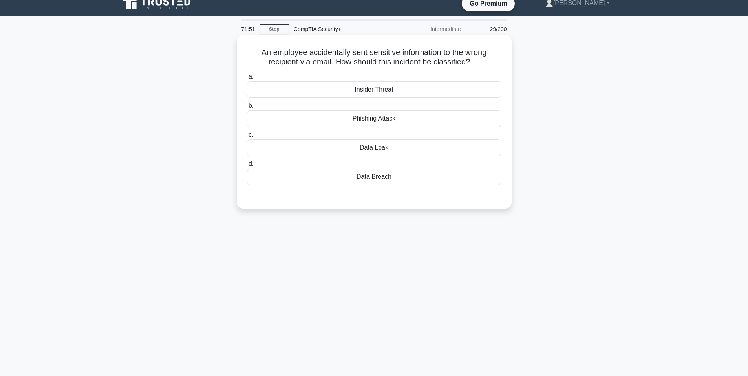
click at [356, 156] on div "Data Leak" at bounding box center [374, 147] width 254 height 16
click at [247, 137] on input "c. Data Leak" at bounding box center [247, 134] width 0 height 5
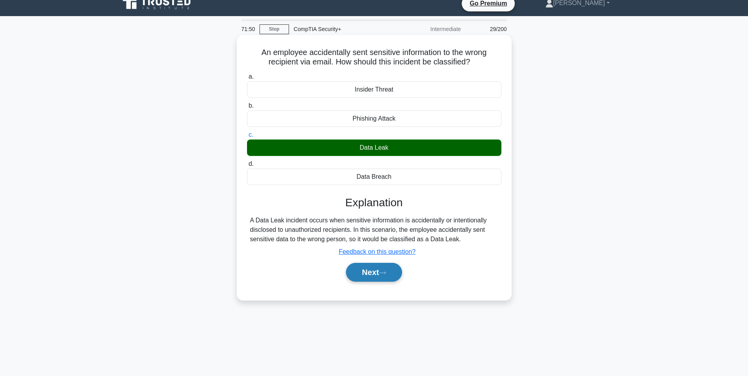
click at [379, 269] on button "Next" at bounding box center [374, 272] width 56 height 19
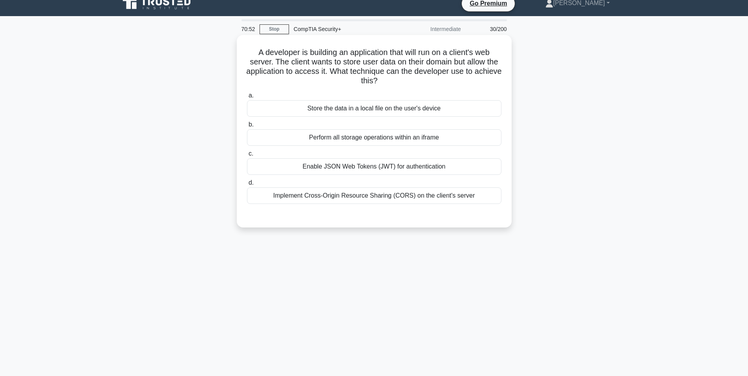
click at [397, 166] on div "Enable JSON Web Tokens (JWT) for authentication" at bounding box center [374, 166] width 254 height 16
click at [247, 156] on input "c. Enable JSON Web Tokens (JWT) for authentication" at bounding box center [247, 153] width 0 height 5
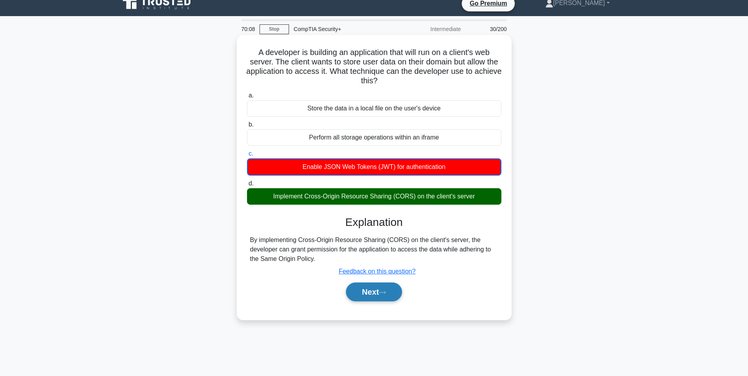
click at [368, 289] on button "Next" at bounding box center [374, 291] width 56 height 19
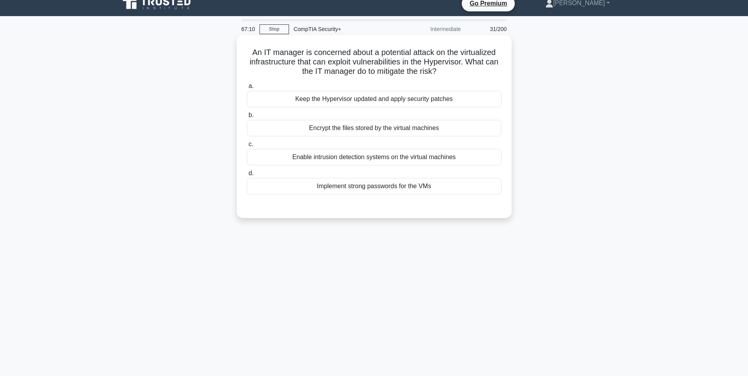
click at [354, 71] on h5 "An IT manager is concerned about a potential attack on the virtualized infrastr…" at bounding box center [374, 61] width 256 height 29
click at [367, 101] on div "Keep the Hypervisor updated and apply security patches" at bounding box center [374, 99] width 254 height 16
click at [247, 89] on input "a. Keep the Hypervisor updated and apply security patches" at bounding box center [247, 86] width 0 height 5
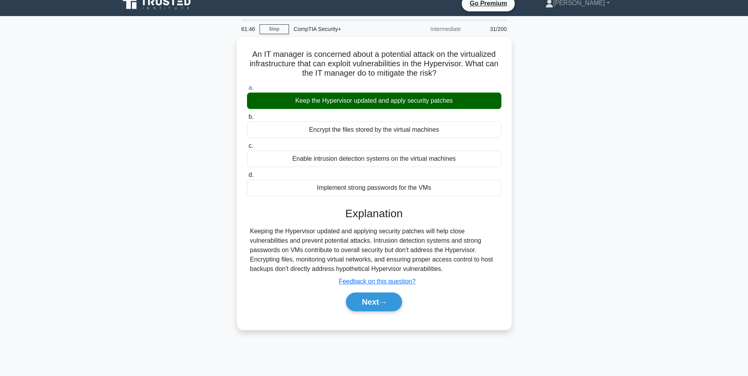
click at [123, 158] on div "An IT manager is concerned about a potential attack on the virtualized infrastr…" at bounding box center [374, 188] width 518 height 303
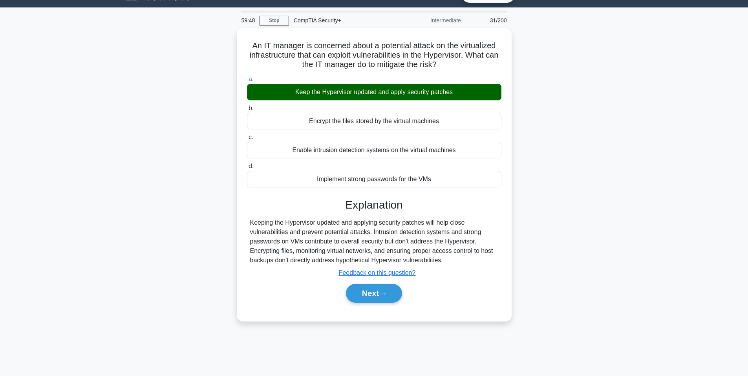
scroll to position [0, 0]
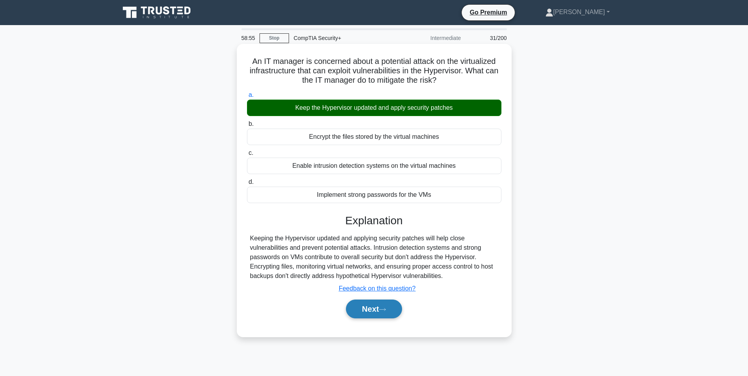
click at [378, 309] on button "Next" at bounding box center [374, 309] width 56 height 19
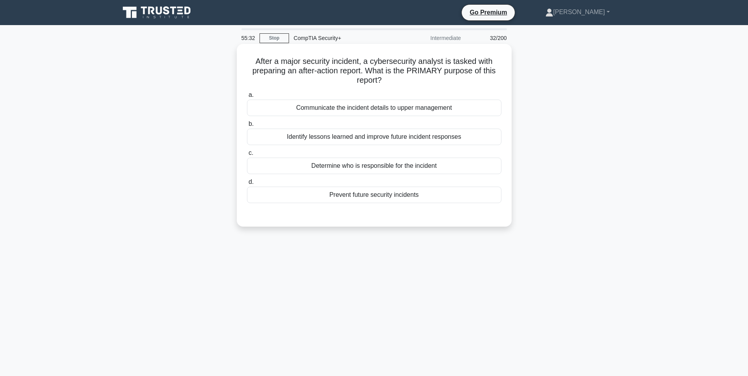
click at [412, 141] on div "Identify lessons learned and improve future incident responses" at bounding box center [374, 137] width 254 height 16
click at [247, 127] on input "b. Identify lessons learned and improve future incident responses" at bounding box center [247, 124] width 0 height 5
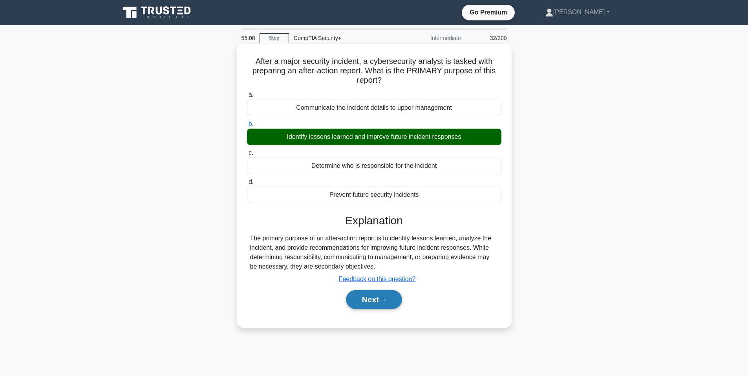
click at [360, 298] on button "Next" at bounding box center [374, 299] width 56 height 19
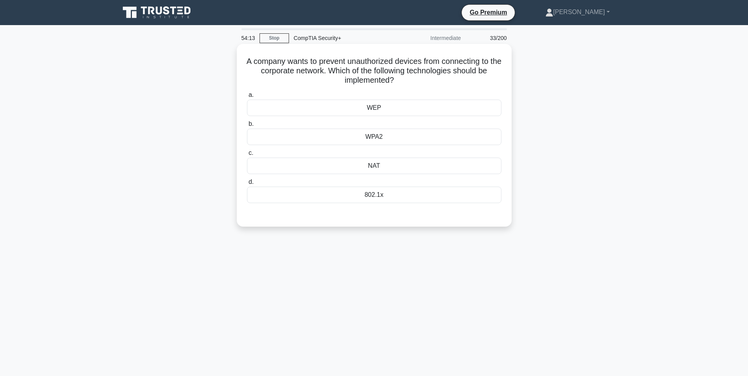
click at [373, 111] on div "WEP" at bounding box center [374, 108] width 254 height 16
click at [247, 98] on input "a. WEP" at bounding box center [247, 95] width 0 height 5
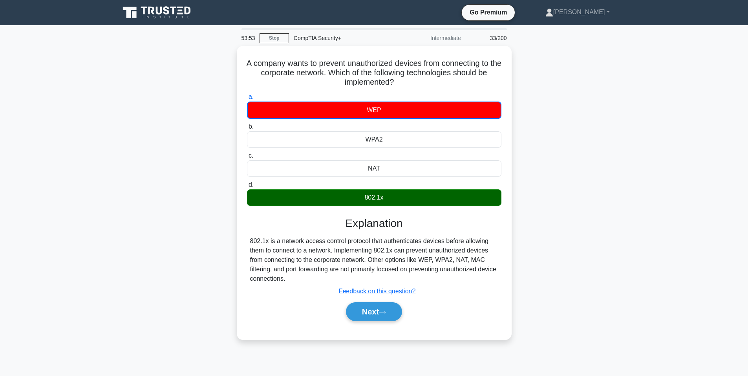
click at [545, 251] on div "A company wants to prevent unauthorized devices from connecting to the corporat…" at bounding box center [374, 197] width 518 height 303
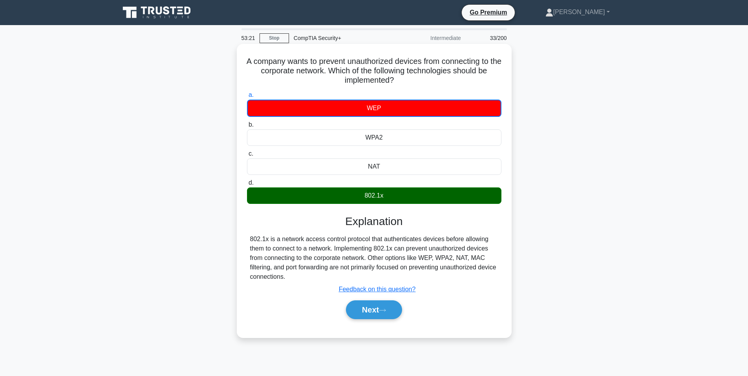
click at [358, 328] on div "a. WEP b. WPA2 c. d." at bounding box center [374, 209] width 256 height 240
click at [360, 314] on button "Next" at bounding box center [374, 310] width 56 height 19
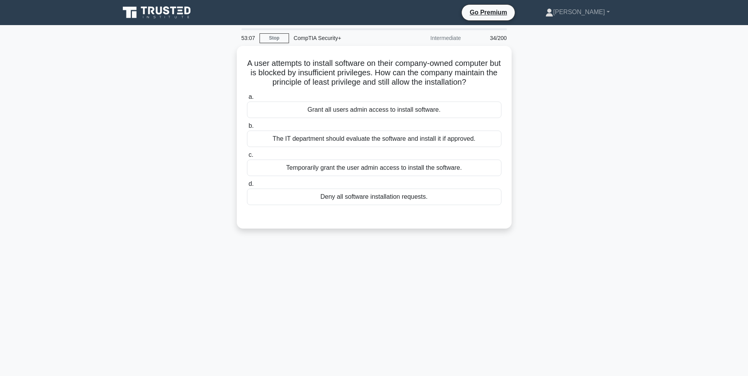
click at [250, 273] on div "53:07 Stop CompTIA Security+ Intermediate 34/200 A user attempts to install sof…" at bounding box center [374, 224] width 518 height 393
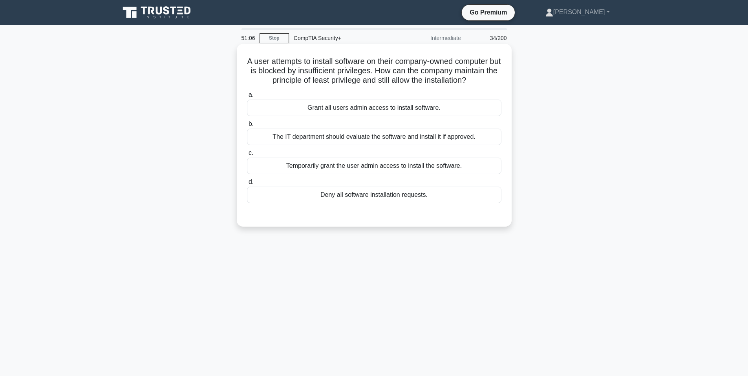
click at [340, 135] on div "The IT department should evaluate the software and install it if approved." at bounding box center [374, 137] width 254 height 16
click at [247, 127] on input "b. The IT department should evaluate the software and install it if approved." at bounding box center [247, 124] width 0 height 5
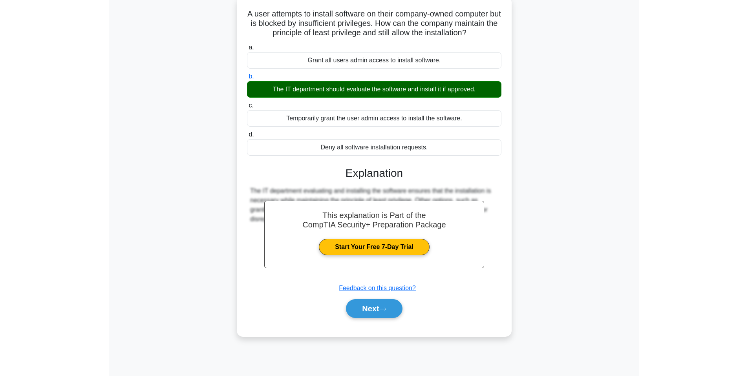
scroll to position [46, 0]
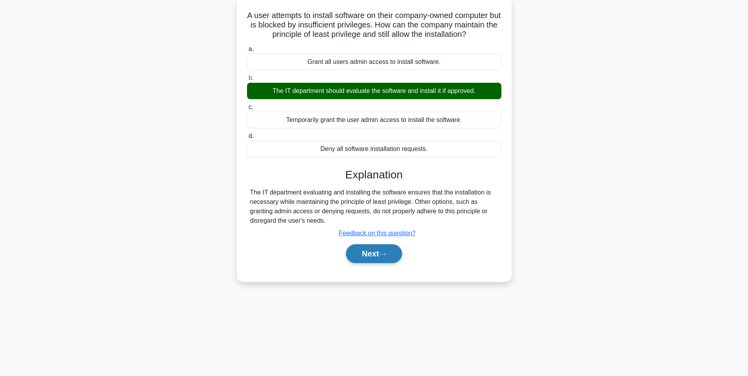
click at [372, 257] on button "Next" at bounding box center [374, 254] width 56 height 19
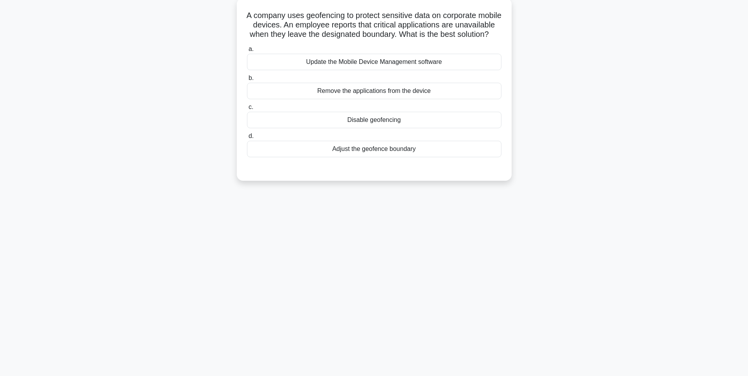
click at [379, 70] on div "Update the Mobile Device Management software" at bounding box center [374, 62] width 254 height 16
click at [247, 52] on input "a. Update the Mobile Device Management software" at bounding box center [247, 49] width 0 height 5
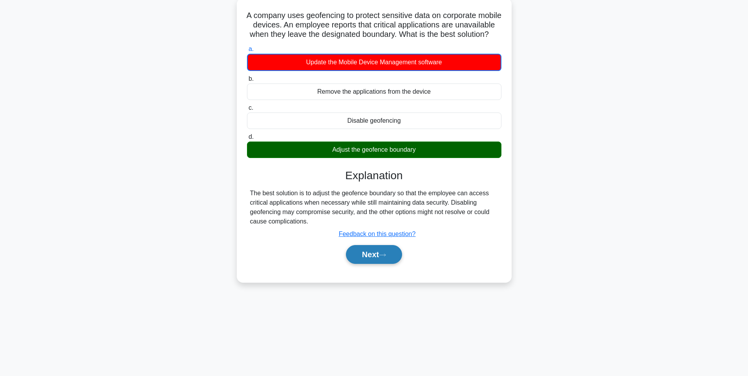
click at [355, 262] on button "Next" at bounding box center [374, 254] width 56 height 19
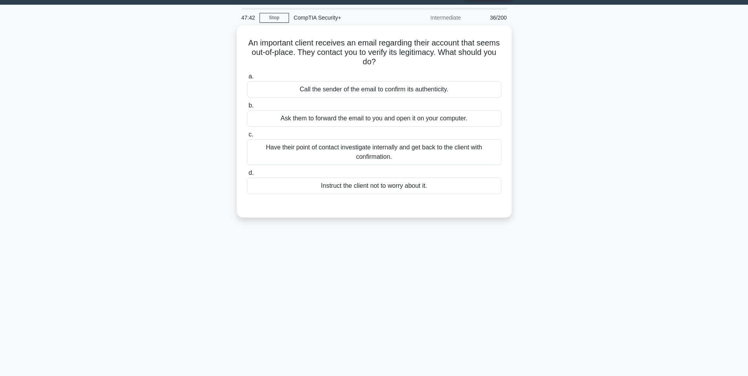
scroll to position [0, 0]
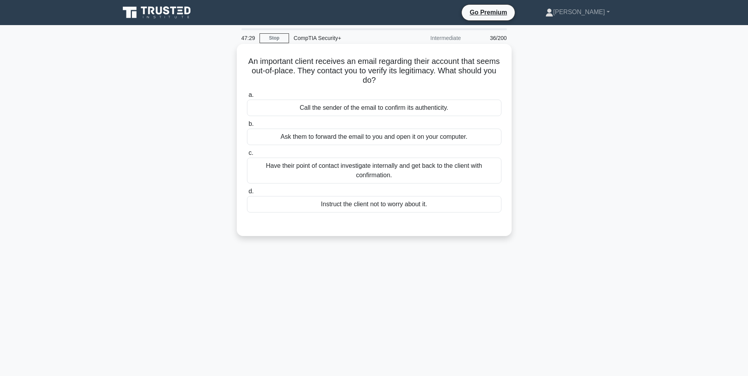
click at [391, 105] on div "Call the sender of the email to confirm its authenticity." at bounding box center [374, 108] width 254 height 16
click at [247, 98] on input "a. Call the sender of the email to confirm its authenticity." at bounding box center [247, 95] width 0 height 5
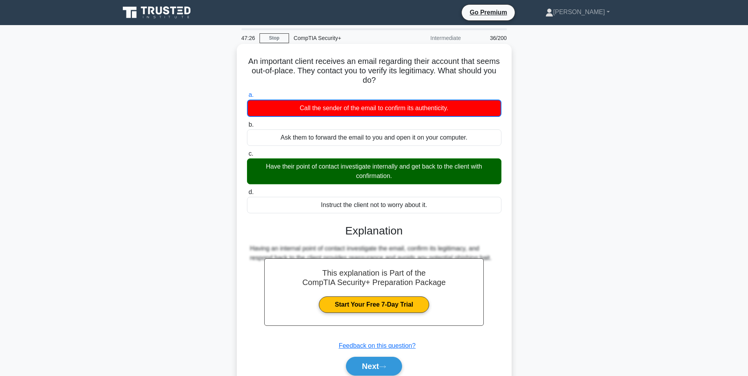
drag, startPoint x: 439, startPoint y: 228, endPoint x: 418, endPoint y: 243, distance: 25.6
click at [408, 220] on div "This explanation is Part of the CompTIA Security+ Preparation Package Start You…" at bounding box center [374, 297] width 254 height 164
drag, startPoint x: 383, startPoint y: 371, endPoint x: 400, endPoint y: 331, distance: 43.1
click at [383, 370] on button "Next" at bounding box center [374, 366] width 56 height 19
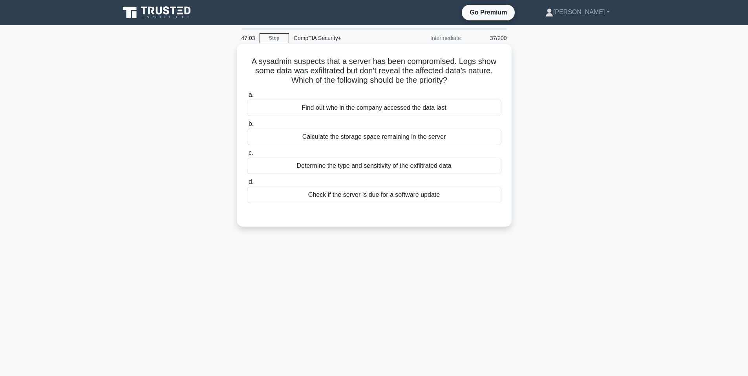
click at [396, 174] on div "Determine the type and sensitivity of the exfiltrated data" at bounding box center [374, 166] width 254 height 16
click at [247, 156] on input "c. Determine the type and sensitivity of the exfiltrated data" at bounding box center [247, 153] width 0 height 5
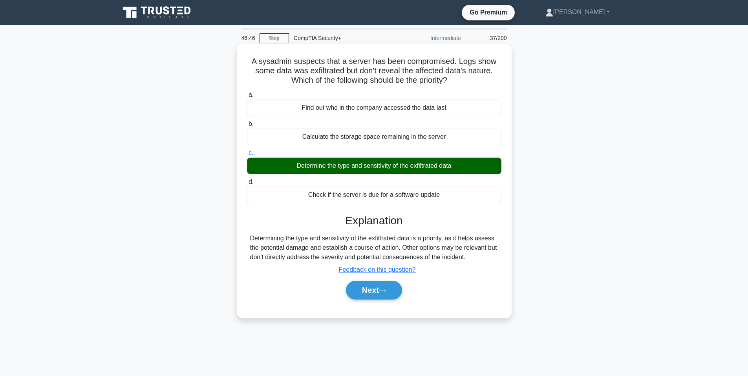
click at [508, 299] on div "A sysadmin suspects that a server has been compromised. Logs show some data was…" at bounding box center [374, 181] width 268 height 268
click at [356, 294] on button "Next" at bounding box center [374, 290] width 56 height 19
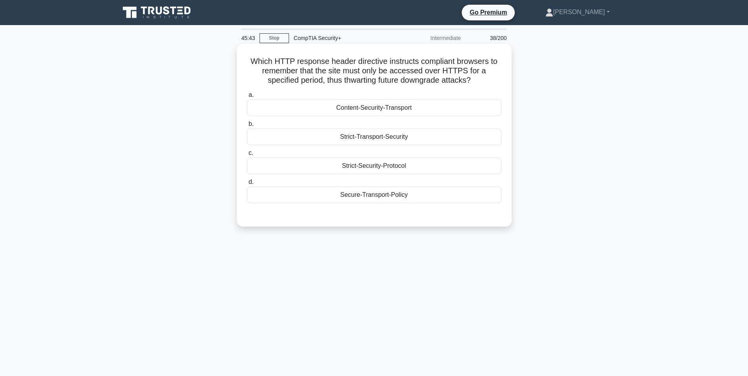
click at [370, 192] on div "Secure-Transport-Policy" at bounding box center [374, 195] width 254 height 16
click at [247, 185] on input "d. Secure-Transport-Policy" at bounding box center [247, 182] width 0 height 5
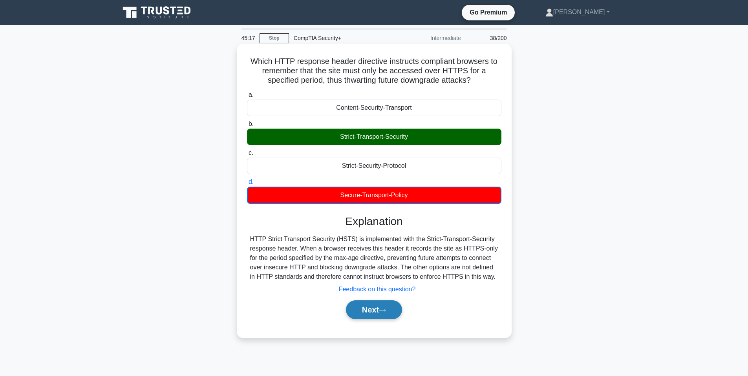
click at [380, 316] on button "Next" at bounding box center [374, 310] width 56 height 19
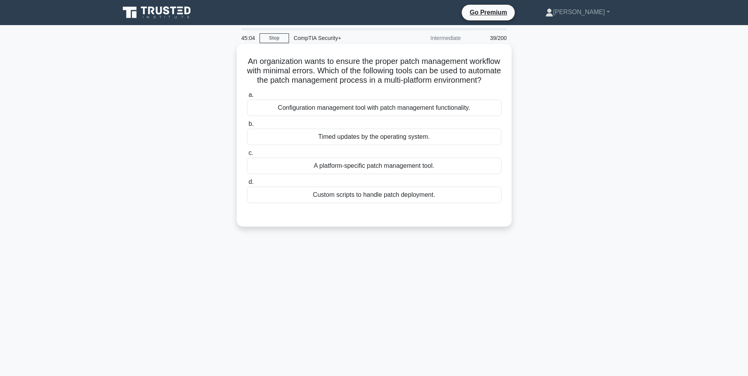
drag, startPoint x: 398, startPoint y: 92, endPoint x: 260, endPoint y: 60, distance: 141.5
click at [260, 60] on h5 "An organization wants to ensure the proper patch management workflow with minim…" at bounding box center [374, 71] width 256 height 29
click at [411, 75] on h5 "An organization wants to ensure the proper patch management workflow with minim…" at bounding box center [374, 71] width 256 height 29
click at [459, 116] on div "Configuration management tool with patch management functionality." at bounding box center [374, 108] width 254 height 16
click at [247, 98] on input "a. Configuration management tool with patch management functionality." at bounding box center [247, 95] width 0 height 5
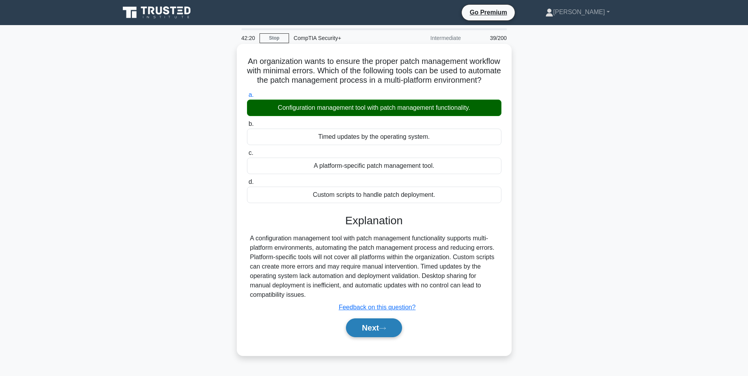
click at [393, 338] on button "Next" at bounding box center [374, 328] width 56 height 19
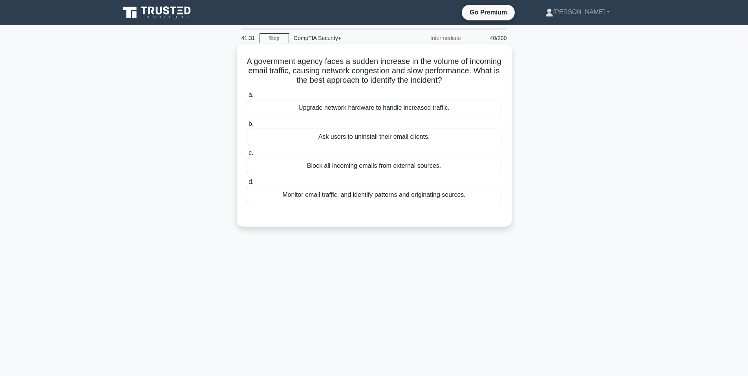
click at [346, 195] on div "Monitor email traffic, and identify patterns and originating sources." at bounding box center [374, 195] width 254 height 16
click at [247, 185] on input "d. Monitor email traffic, and identify patterns and originating sources." at bounding box center [247, 182] width 0 height 5
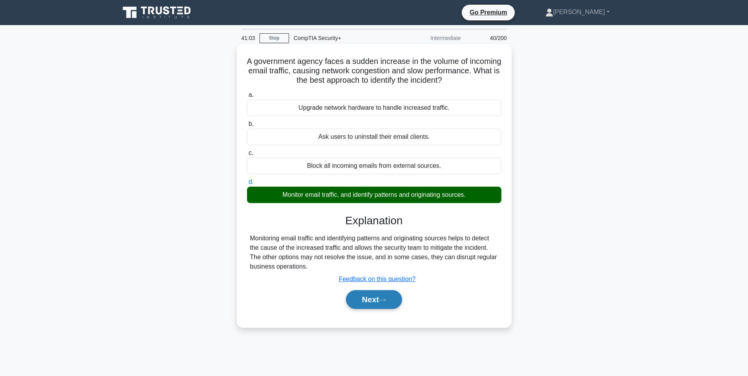
click at [396, 297] on button "Next" at bounding box center [374, 299] width 56 height 19
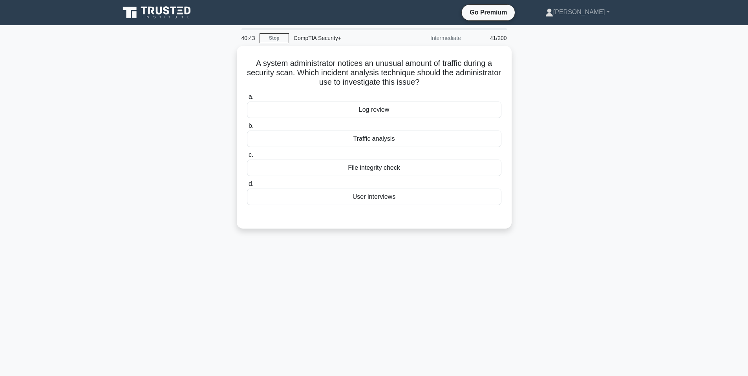
click at [170, 122] on div "A system administrator notices an unusual amount of traffic during a security s…" at bounding box center [374, 142] width 518 height 192
click at [190, 163] on div "A system administrator notices an unusual amount of traffic during a security s…" at bounding box center [374, 142] width 518 height 192
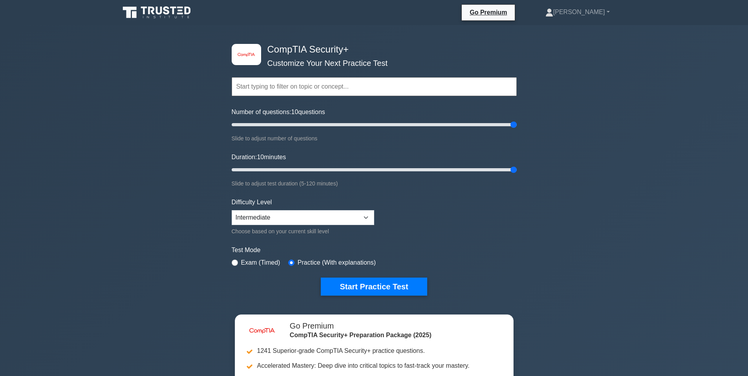
drag, startPoint x: 512, startPoint y: 123, endPoint x: 518, endPoint y: 124, distance: 5.6
click at [517, 124] on input "Number of questions: 10 questions" at bounding box center [374, 124] width 285 height 9
type input "200"
drag, startPoint x: 513, startPoint y: 126, endPoint x: 526, endPoint y: 141, distance: 19.8
click at [517, 125] on input "Number of questions: 200 questions" at bounding box center [374, 124] width 285 height 9
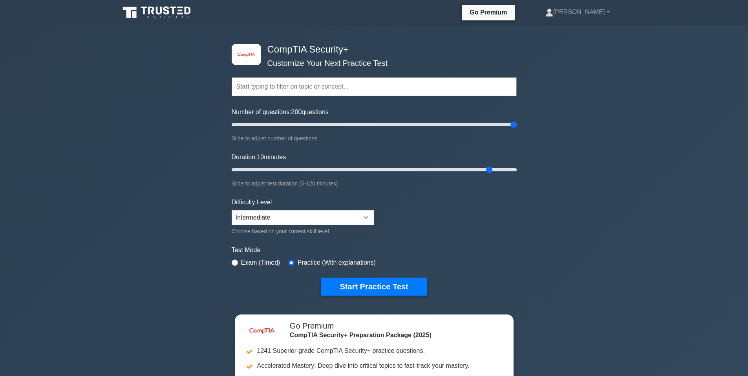
type input "120"
drag, startPoint x: 512, startPoint y: 168, endPoint x: 735, endPoint y: 166, distance: 222.9
click at [517, 166] on input "Duration: 120 minutes" at bounding box center [374, 169] width 285 height 9
drag, startPoint x: 374, startPoint y: 285, endPoint x: 371, endPoint y: 298, distance: 13.4
click at [373, 291] on button "Start Practice Test" at bounding box center [374, 287] width 106 height 18
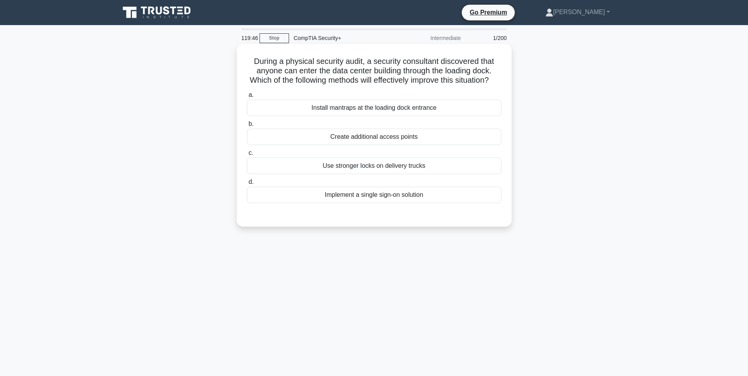
click at [389, 145] on div "Create additional access points" at bounding box center [374, 137] width 254 height 16
click at [247, 127] on input "b. Create additional access points" at bounding box center [247, 124] width 0 height 5
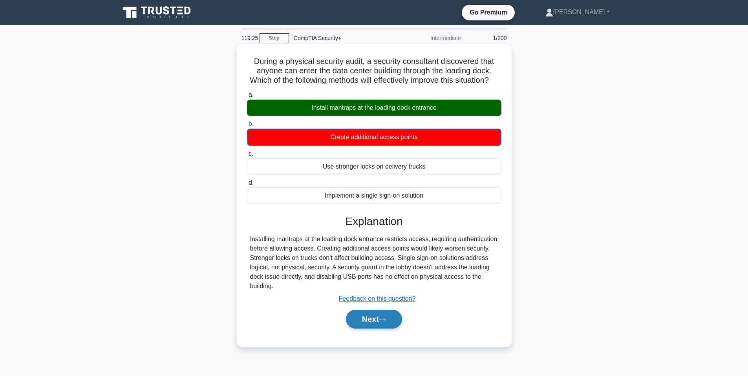
click at [373, 320] on button "Next" at bounding box center [374, 319] width 56 height 19
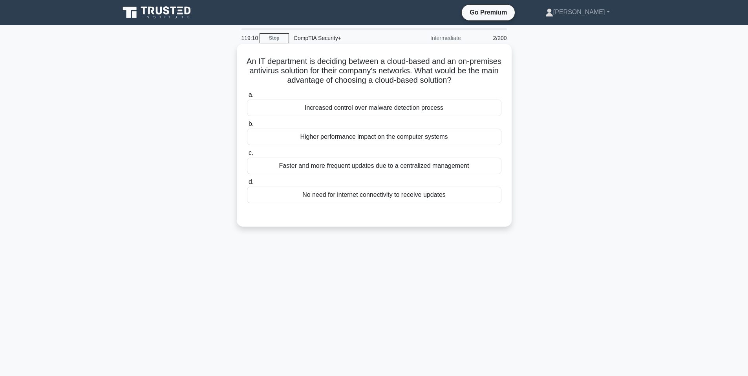
click at [317, 162] on div "Faster and more frequent updates due to a centralized management" at bounding box center [374, 166] width 254 height 16
click at [247, 156] on input "c. Faster and more frequent updates due to a centralized management" at bounding box center [247, 153] width 0 height 5
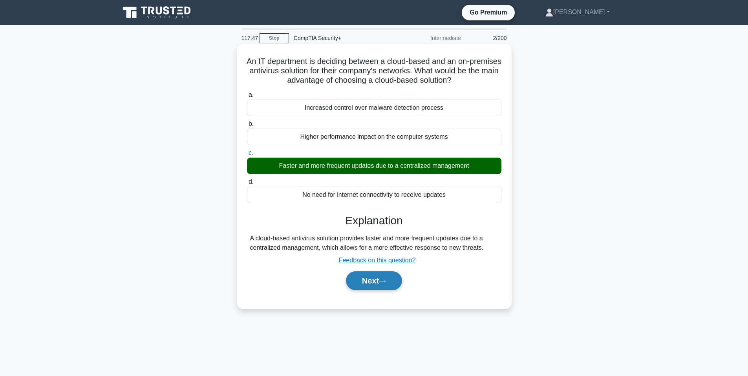
click at [377, 274] on button "Next" at bounding box center [374, 281] width 56 height 19
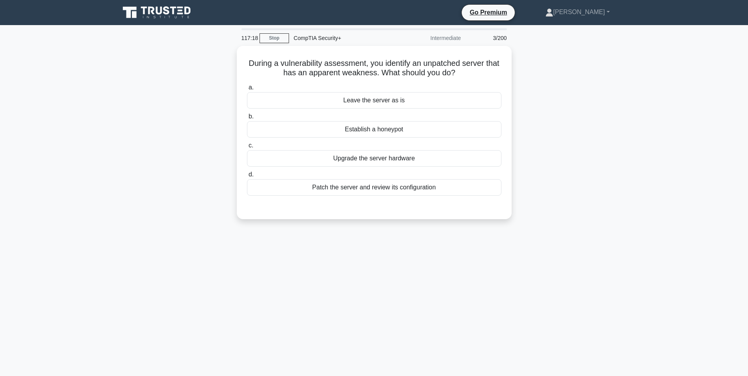
click at [551, 97] on div "During a vulnerability assessment, you identify an unpatched server that has an…" at bounding box center [374, 137] width 518 height 183
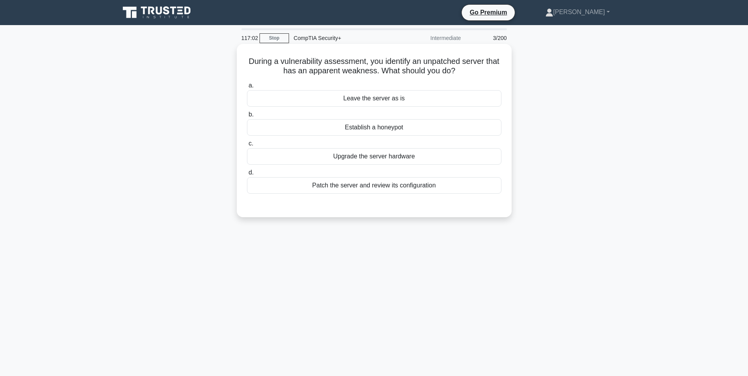
click at [365, 185] on div "Patch the server and review its configuration" at bounding box center [374, 185] width 254 height 16
click at [247, 175] on input "d. Patch the server and review its configuration" at bounding box center [247, 172] width 0 height 5
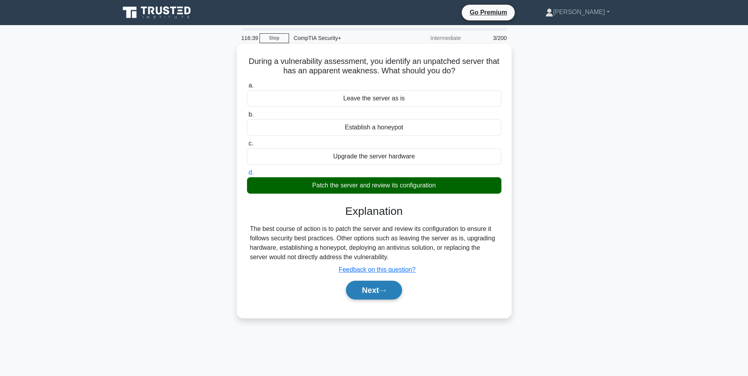
drag, startPoint x: 368, startPoint y: 292, endPoint x: 365, endPoint y: 289, distance: 4.4
click at [368, 293] on button "Next" at bounding box center [374, 290] width 56 height 19
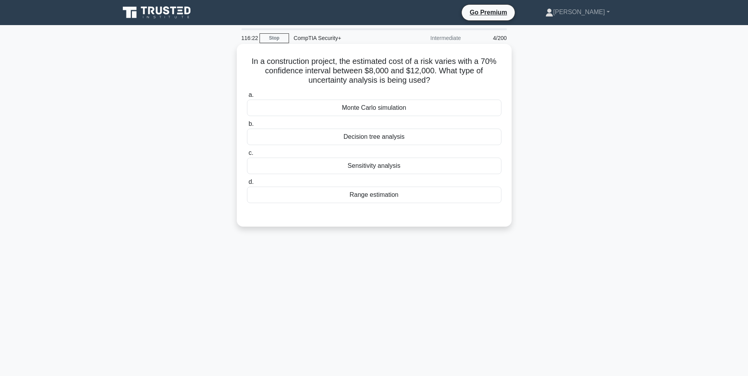
click at [380, 139] on div "Decision tree analysis" at bounding box center [374, 137] width 254 height 16
click at [247, 127] on input "b. Decision tree analysis" at bounding box center [247, 124] width 0 height 5
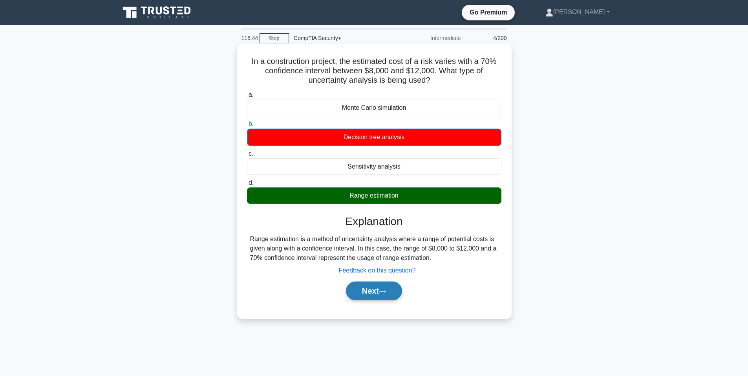
click at [361, 285] on button "Next" at bounding box center [374, 291] width 56 height 19
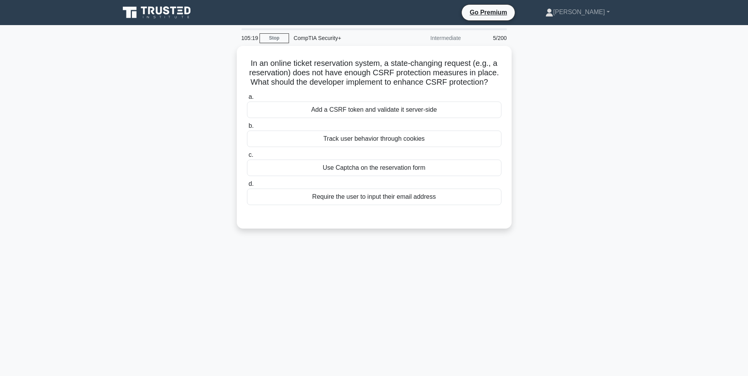
click at [576, 126] on div "In an online ticket reservation system, a state-changing request (e.g., a reser…" at bounding box center [374, 142] width 518 height 192
click at [107, 267] on main "104:27 Stop CompTIA Security+ Intermediate 5/200 In an online ticket reservatio…" at bounding box center [374, 224] width 748 height 399
click at [329, 109] on div "Add a CSRF token and validate it server-side" at bounding box center [374, 108] width 254 height 16
click at [247, 98] on input "a. Add a CSRF token and validate it server-side" at bounding box center [247, 95] width 0 height 5
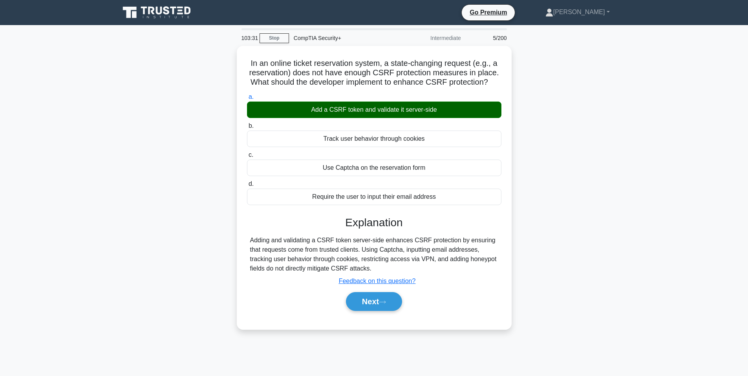
click at [519, 81] on div "In an online ticket reservation system, a state-changing request (e.g., a reser…" at bounding box center [374, 192] width 518 height 293
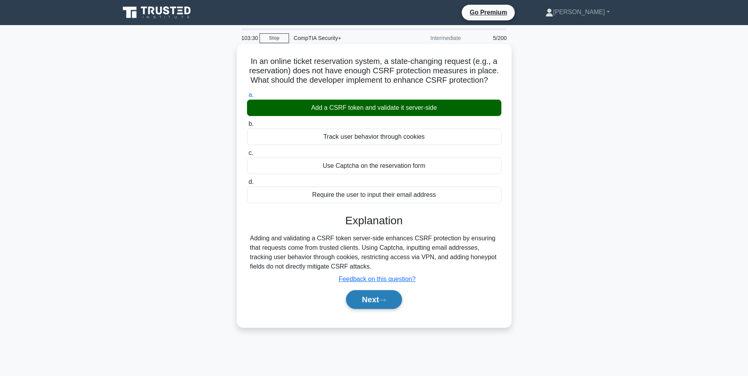
click at [372, 304] on button "Next" at bounding box center [374, 299] width 56 height 19
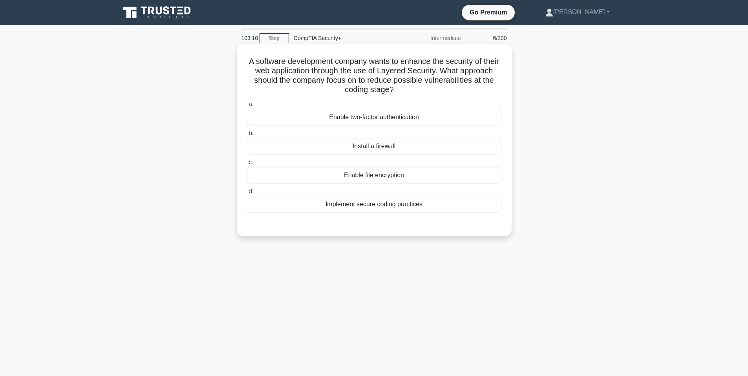
click at [387, 210] on div "Implement secure coding practices" at bounding box center [374, 204] width 254 height 16
click at [247, 194] on input "d. Implement secure coding practices" at bounding box center [247, 191] width 0 height 5
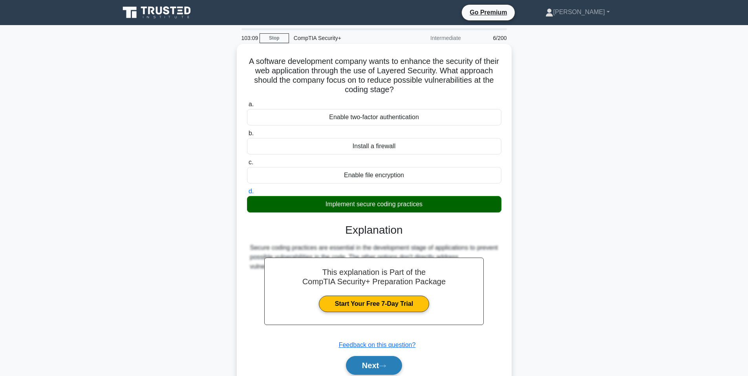
click at [374, 358] on button "Next" at bounding box center [374, 365] width 56 height 19
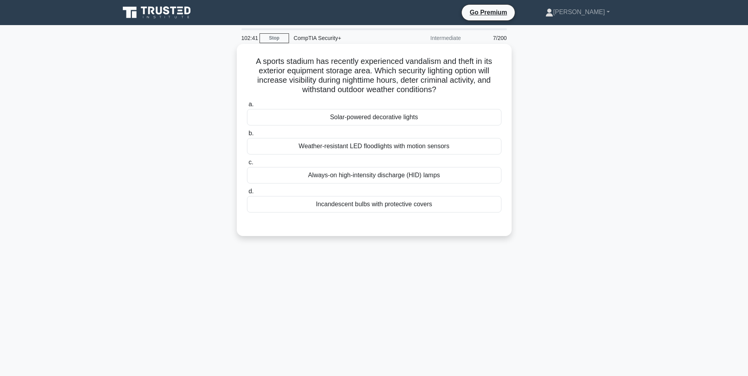
click at [350, 139] on div "Weather-resistant LED floodlights with motion sensors" at bounding box center [374, 146] width 254 height 16
click at [247, 136] on input "b. Weather-resistant LED floodlights with motion sensors" at bounding box center [247, 133] width 0 height 5
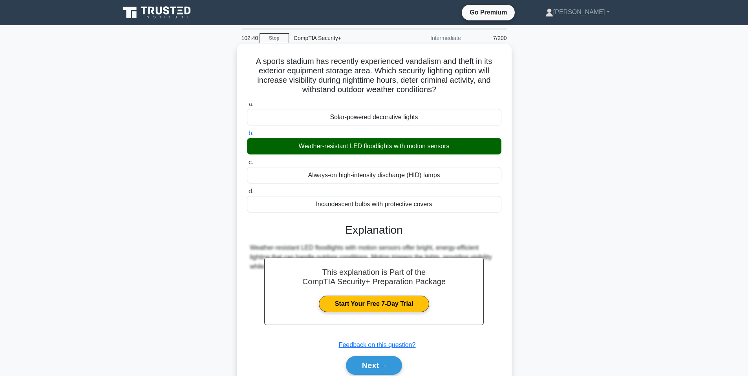
click at [402, 374] on div "Next" at bounding box center [373, 365] width 257 height 19
click at [397, 372] on button "Next" at bounding box center [374, 365] width 56 height 19
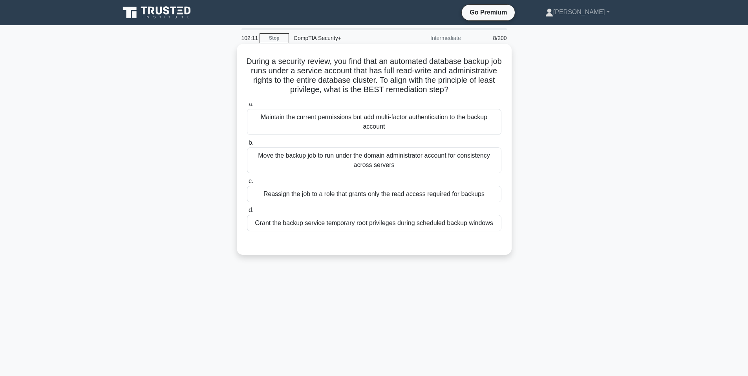
click at [348, 204] on div "a. Maintain the current permissions but add multi-factor authentication to the …" at bounding box center [374, 165] width 264 height 135
click at [345, 202] on div "Reassign the job to a role that grants only the read access required for backups" at bounding box center [374, 194] width 254 height 16
click at [247, 184] on input "c. Reassign the job to a role that grants only the read access required for bac…" at bounding box center [247, 181] width 0 height 5
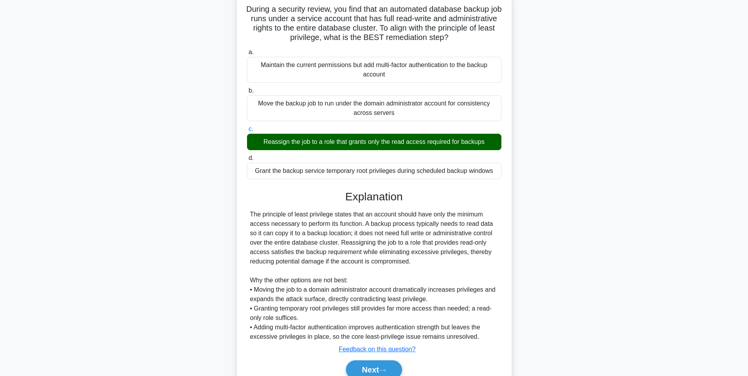
scroll to position [55, 0]
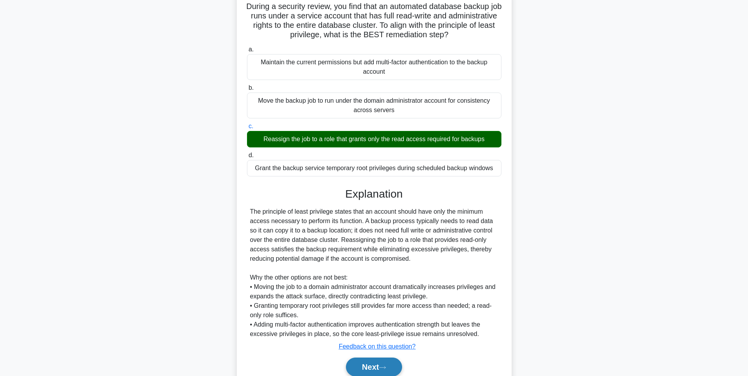
click at [377, 367] on button "Next" at bounding box center [374, 367] width 56 height 19
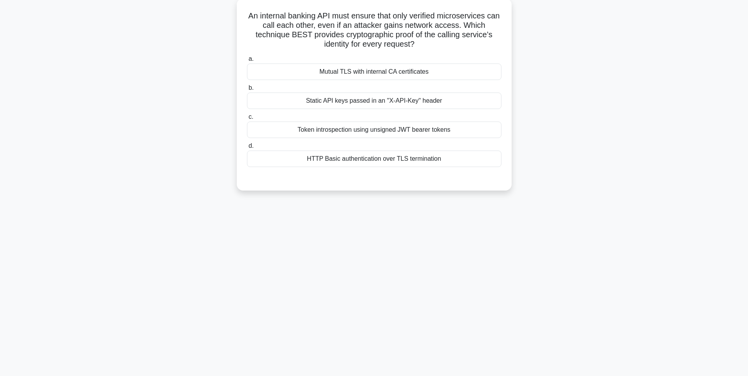
scroll to position [47, 0]
click at [152, 122] on div "An internal banking API must ensure that only verified microservices can call e…" at bounding box center [374, 99] width 518 height 202
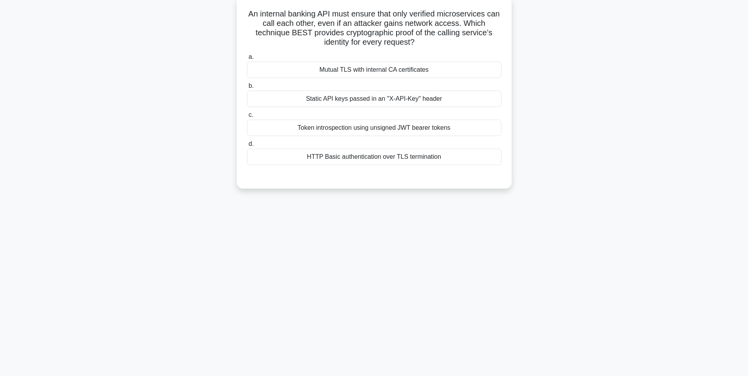
click at [383, 72] on div "Mutual TLS with internal CA certificates" at bounding box center [374, 70] width 254 height 16
click at [247, 60] on input "a. Mutual TLS with internal CA certificates" at bounding box center [247, 57] width 0 height 5
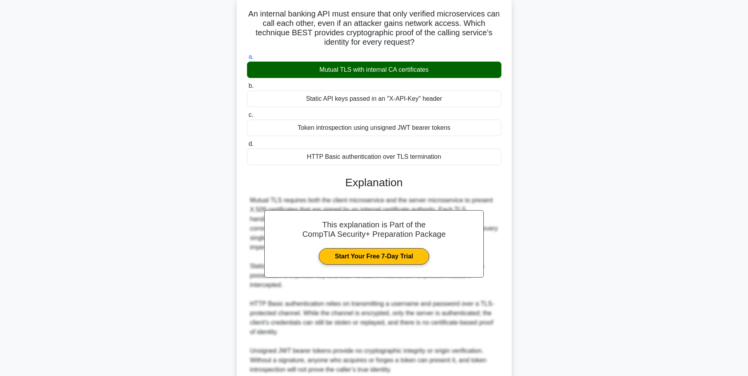
drag, startPoint x: 411, startPoint y: 184, endPoint x: 442, endPoint y: 179, distance: 31.8
click at [442, 179] on h3 "Explanation" at bounding box center [374, 182] width 245 height 13
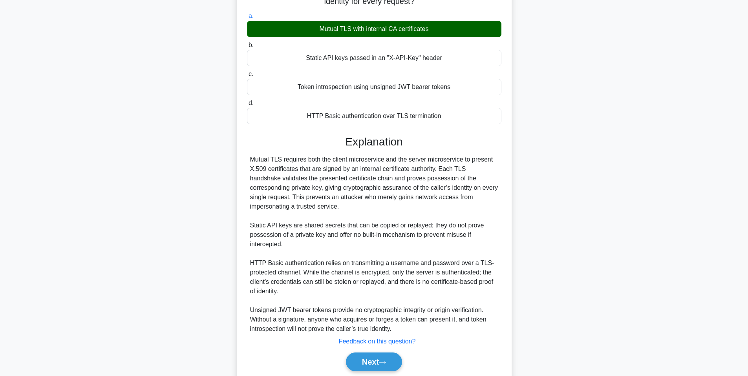
scroll to position [117, 0]
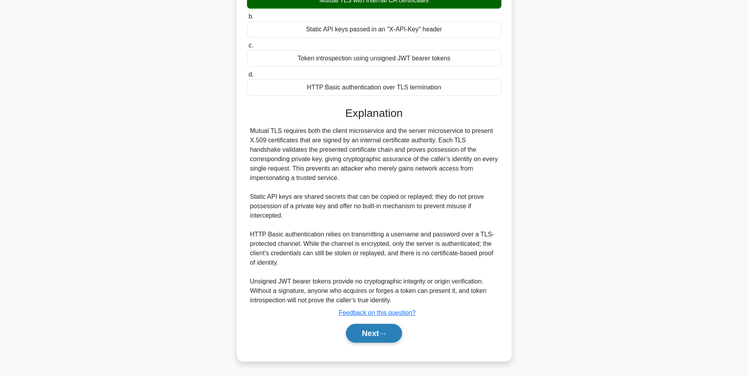
click at [367, 325] on button "Next" at bounding box center [374, 333] width 56 height 19
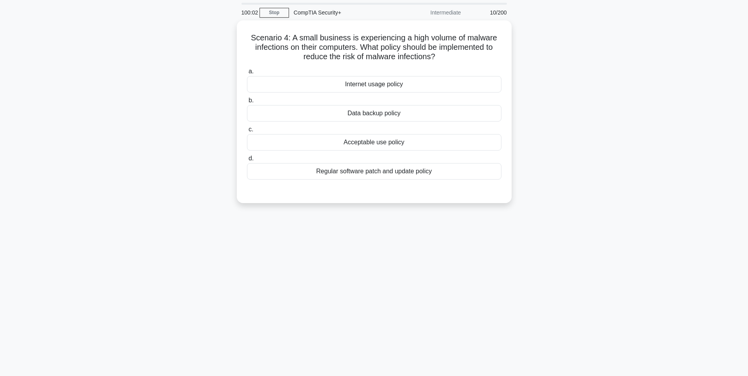
scroll to position [39, 0]
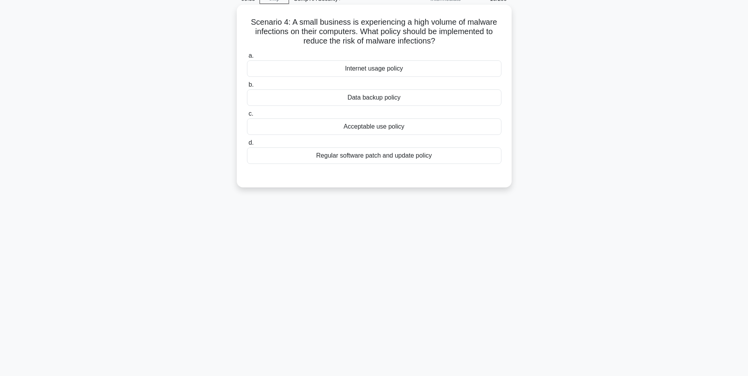
click at [355, 130] on div "Acceptable use policy" at bounding box center [374, 127] width 254 height 16
click at [247, 117] on input "c. Acceptable use policy" at bounding box center [247, 113] width 0 height 5
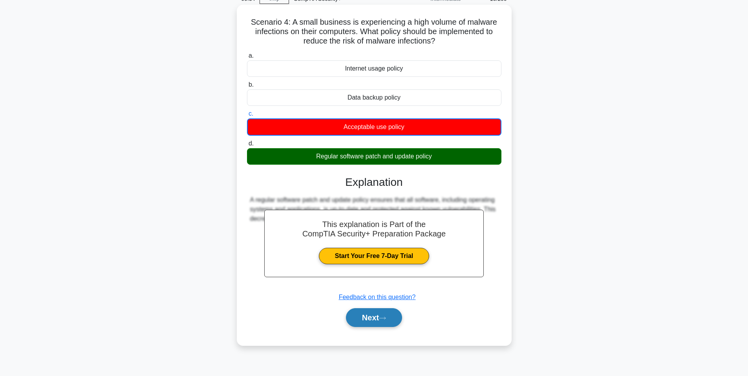
click at [386, 310] on div "Next" at bounding box center [374, 317] width 254 height 25
click at [384, 313] on button "Next" at bounding box center [374, 318] width 56 height 19
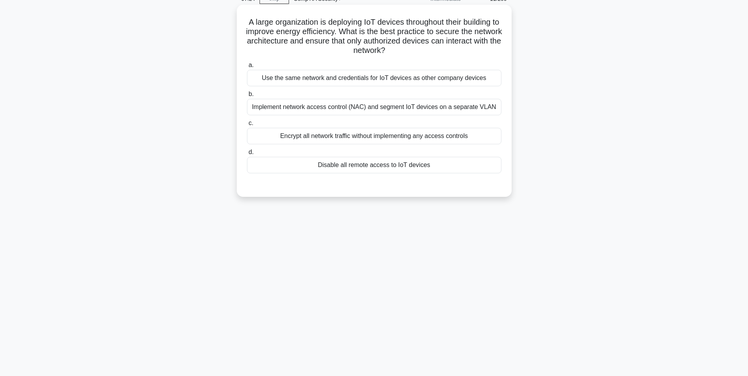
click at [442, 108] on div "Implement network access control (NAC) and segment IoT devices on a separate VL…" at bounding box center [374, 107] width 254 height 16
click at [247, 97] on input "b. Implement network access control (NAC) and segment IoT devices on a separate…" at bounding box center [247, 94] width 0 height 5
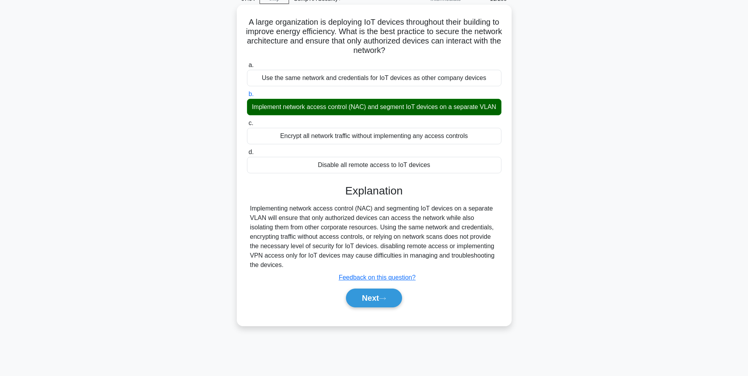
drag, startPoint x: 380, startPoint y: 295, endPoint x: 382, endPoint y: 283, distance: 11.8
click at [381, 297] on button "Next" at bounding box center [374, 298] width 56 height 19
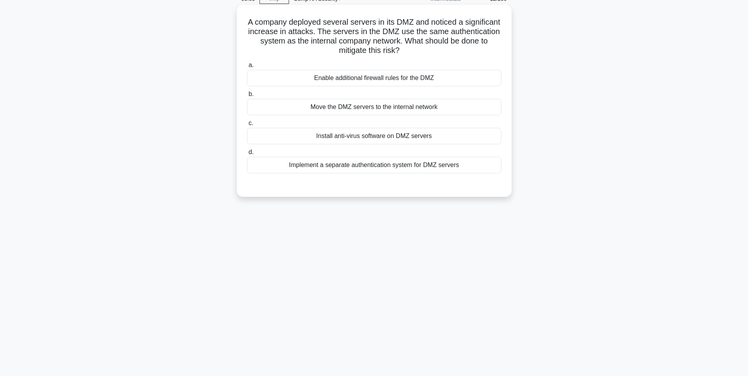
click at [403, 75] on div "Enable additional firewall rules for the DMZ" at bounding box center [374, 78] width 254 height 16
click at [247, 68] on input "a. Enable additional firewall rules for the DMZ" at bounding box center [247, 65] width 0 height 5
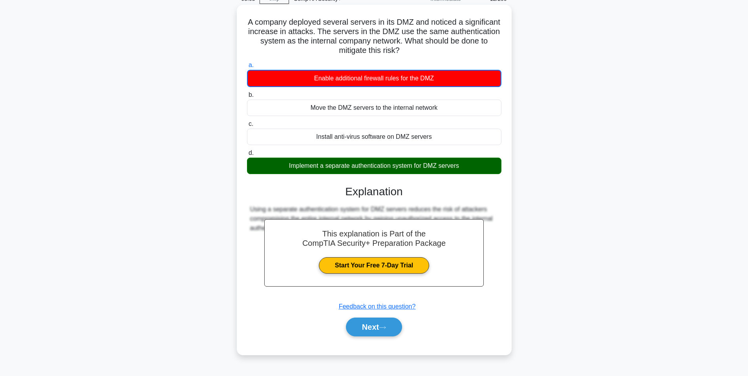
drag, startPoint x: 474, startPoint y: 190, endPoint x: 470, endPoint y: 194, distance: 5.6
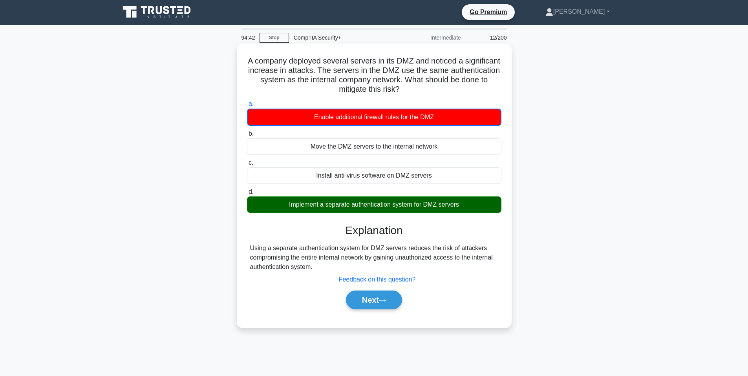
scroll to position [0, 0]
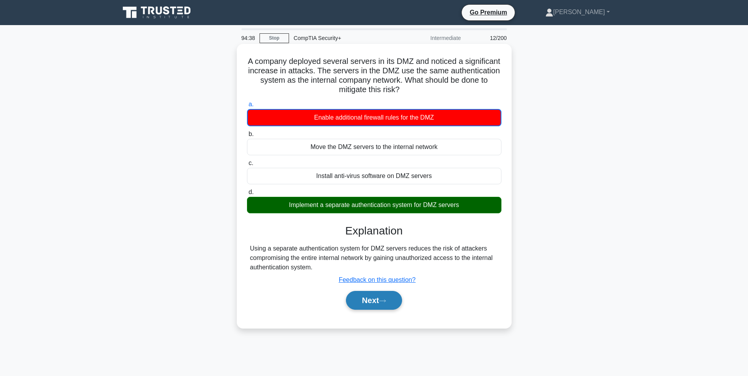
click at [398, 298] on button "Next" at bounding box center [374, 300] width 56 height 19
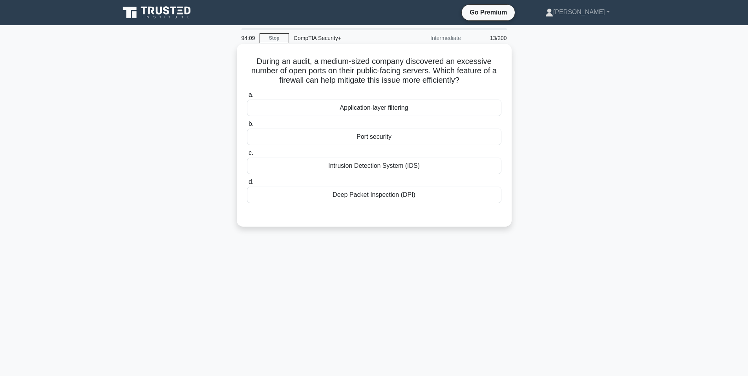
click at [394, 137] on div "Port security" at bounding box center [374, 137] width 254 height 16
click at [247, 127] on input "b. Port security" at bounding box center [247, 124] width 0 height 5
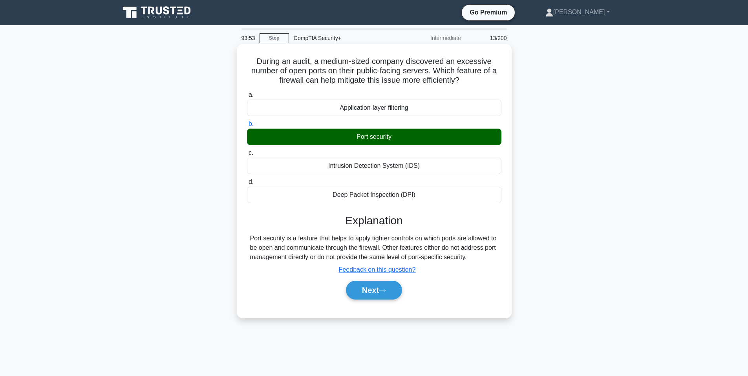
click at [525, 221] on div "During an audit, a medium-sized company discovered an excessive number of open …" at bounding box center [374, 188] width 518 height 284
click at [364, 292] on button "Next" at bounding box center [374, 290] width 56 height 19
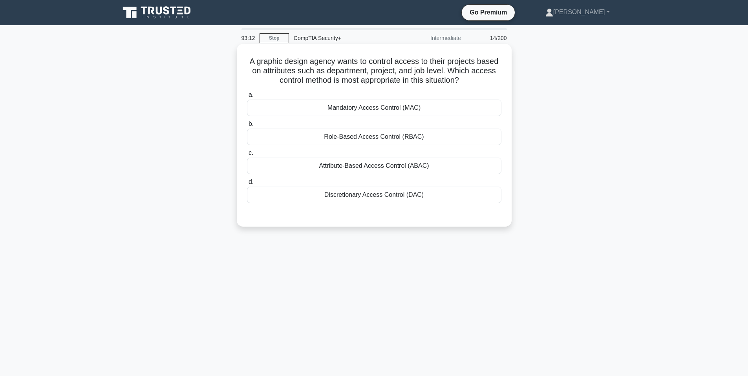
click at [380, 131] on div "Role-Based Access Control (RBAC)" at bounding box center [374, 137] width 254 height 16
click at [378, 132] on div "Role-Based Access Control (RBAC)" at bounding box center [374, 137] width 254 height 16
click at [247, 127] on input "b. Role-Based Access Control (RBAC)" at bounding box center [247, 124] width 0 height 5
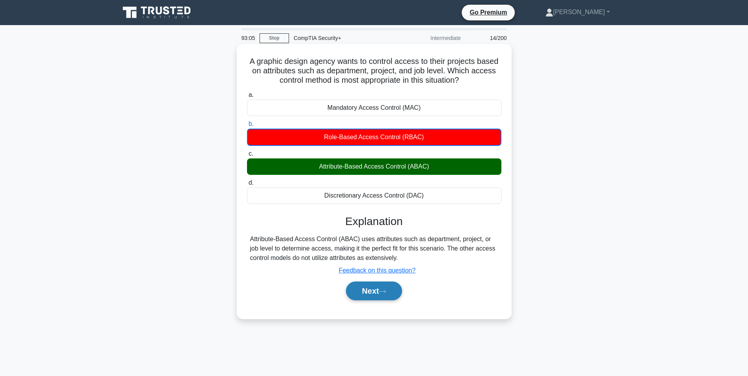
click at [386, 295] on button "Next" at bounding box center [374, 291] width 56 height 19
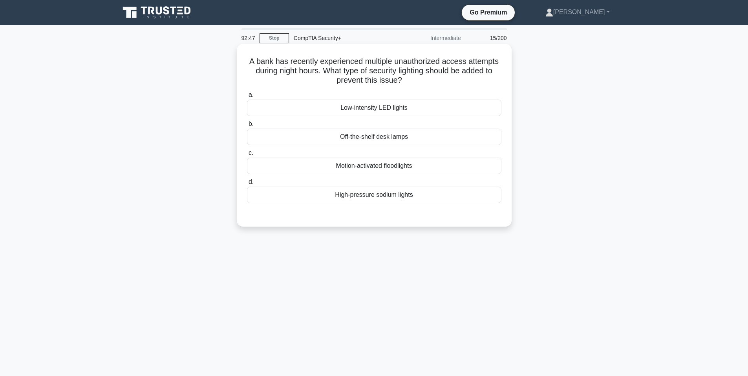
click at [367, 169] on div "Motion-activated floodlights" at bounding box center [374, 166] width 254 height 16
click at [247, 156] on input "c. Motion-activated floodlights" at bounding box center [247, 153] width 0 height 5
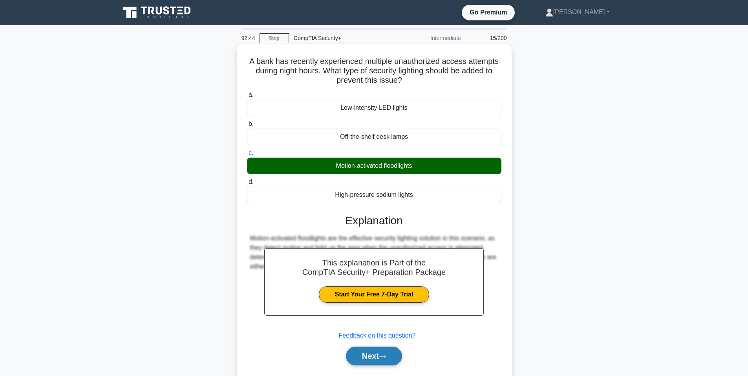
click at [376, 357] on button "Next" at bounding box center [374, 356] width 56 height 19
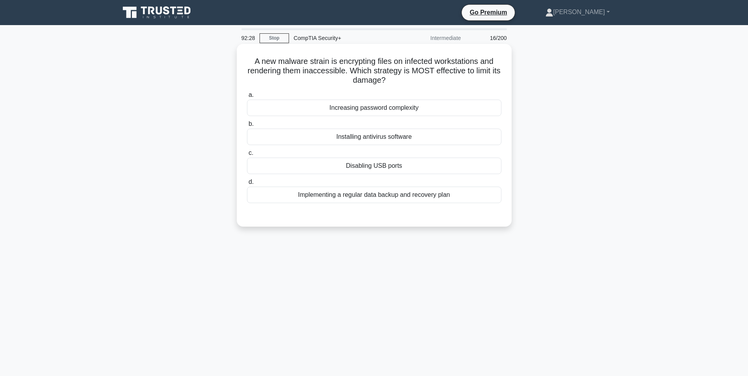
click at [395, 195] on div "Implementing a regular data backup and recovery plan" at bounding box center [374, 195] width 254 height 16
click at [247, 185] on input "d. Implementing a regular data backup and recovery plan" at bounding box center [247, 182] width 0 height 5
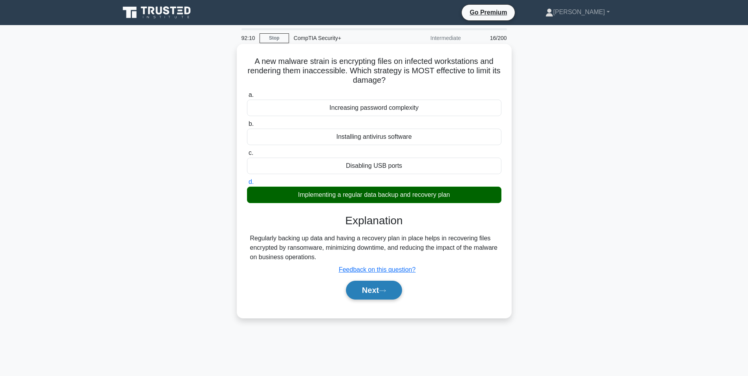
click at [385, 283] on button "Next" at bounding box center [374, 290] width 56 height 19
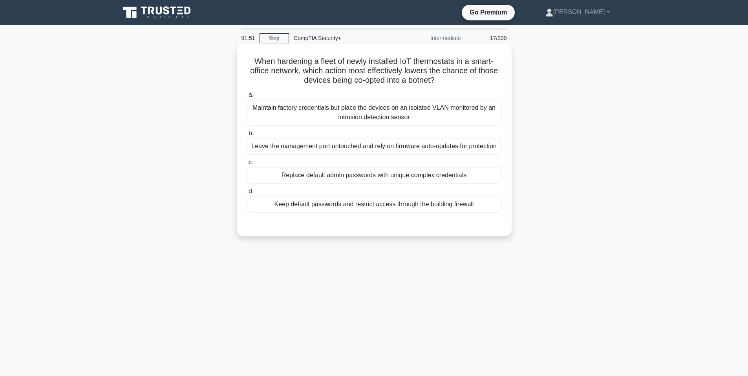
click at [338, 108] on div "Maintain factory credentials but place the devices on an isolated VLAN monitore…" at bounding box center [374, 113] width 254 height 26
click at [247, 98] on input "a. Maintain factory credentials but place the devices on an isolated VLAN monit…" at bounding box center [247, 95] width 0 height 5
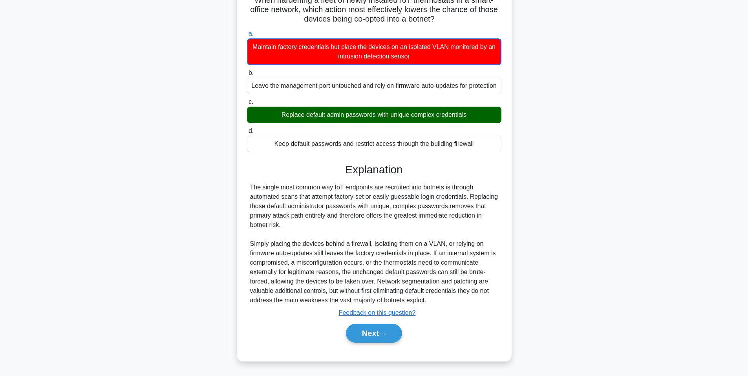
scroll to position [71, 0]
click at [370, 331] on button "Next" at bounding box center [374, 333] width 56 height 19
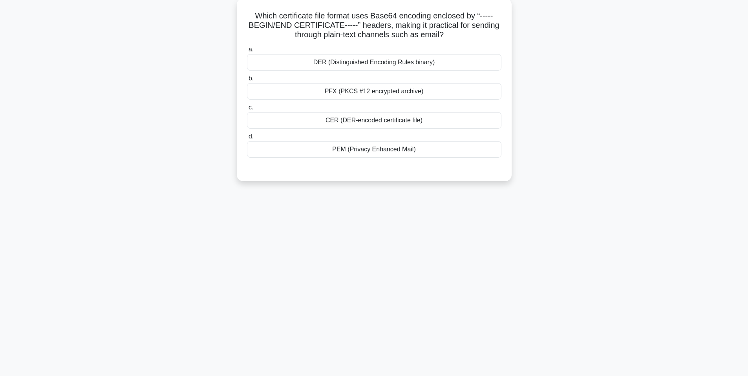
scroll to position [47, 0]
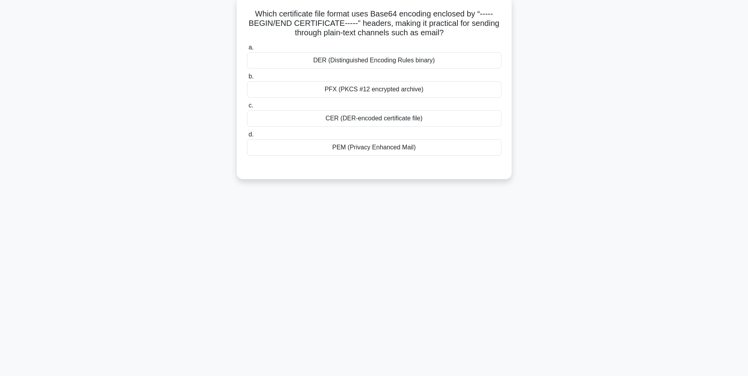
click at [323, 117] on div "CER (DER-encoded certificate file)" at bounding box center [374, 118] width 254 height 16
click at [247, 108] on input "c. CER (DER-encoded certificate file)" at bounding box center [247, 105] width 0 height 5
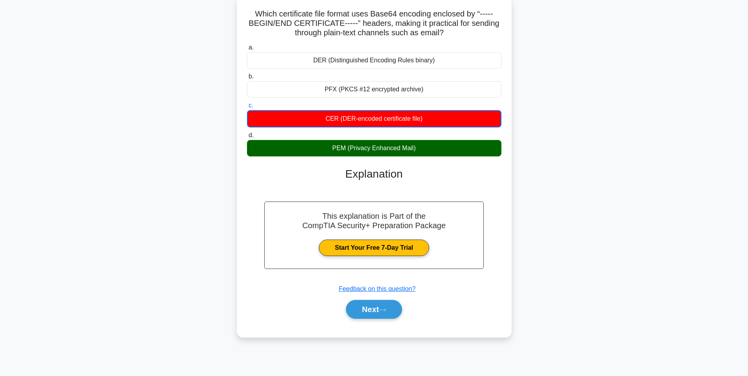
click at [321, 196] on div at bounding box center [374, 234] width 254 height 94
click at [358, 320] on div "Next" at bounding box center [374, 309] width 254 height 25
click at [354, 317] on button "Next" at bounding box center [374, 309] width 56 height 19
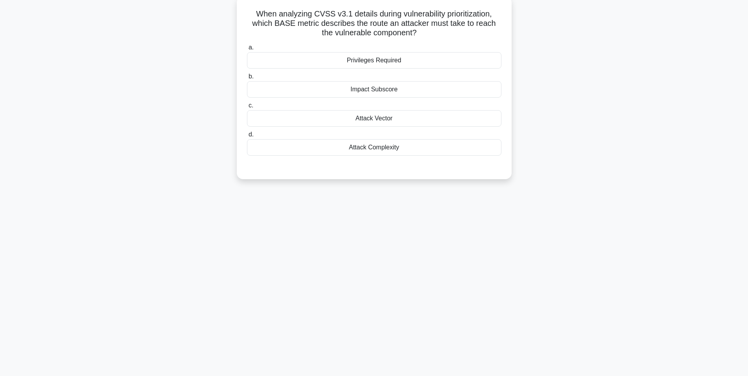
drag, startPoint x: 371, startPoint y: 66, endPoint x: 375, endPoint y: 66, distance: 4.3
click at [375, 66] on div "Privileges Required" at bounding box center [374, 60] width 254 height 16
click at [247, 50] on input "a. Privileges Required" at bounding box center [247, 47] width 0 height 5
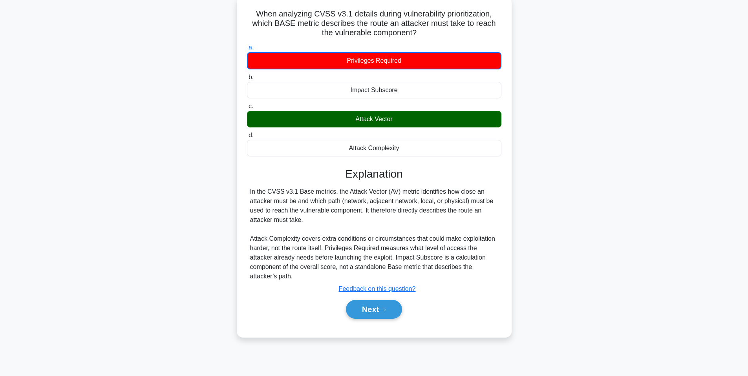
scroll to position [8, 0]
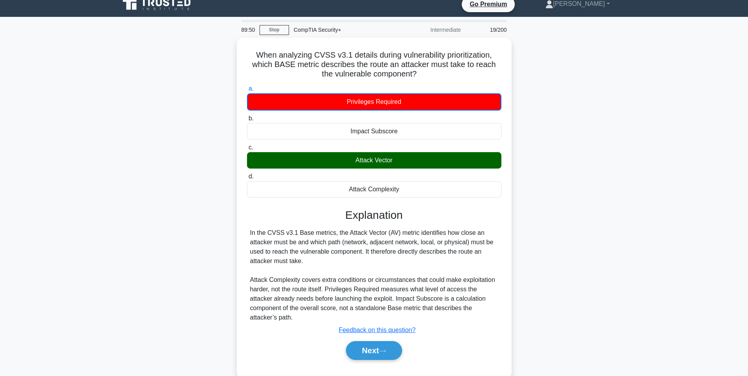
click at [537, 262] on div "When analyzing CVSS v3.1 details during vulnerability prioritization, which BAS…" at bounding box center [374, 213] width 518 height 351
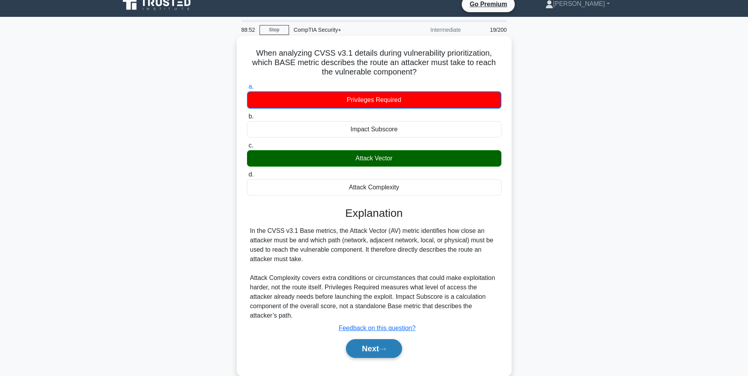
click at [378, 341] on button "Next" at bounding box center [374, 349] width 56 height 19
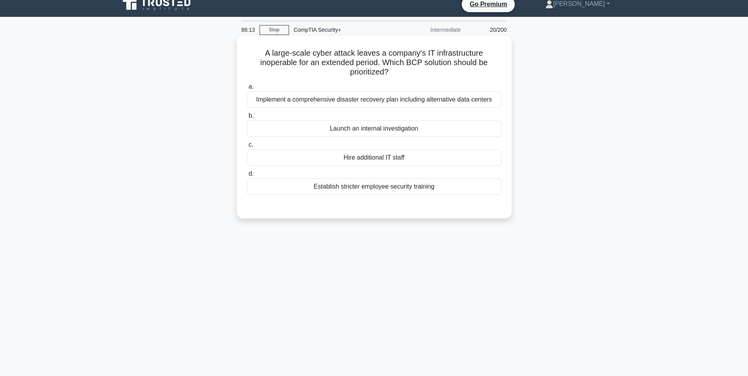
click at [424, 101] on div "Implement a comprehensive disaster recovery plan including alternative data cen…" at bounding box center [374, 99] width 254 height 16
click at [247, 89] on input "a. Implement a comprehensive disaster recovery plan including alternative data …" at bounding box center [247, 86] width 0 height 5
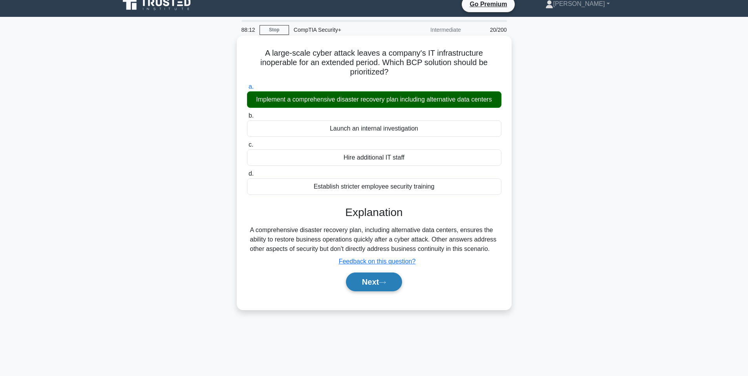
click at [379, 279] on button "Next" at bounding box center [374, 282] width 56 height 19
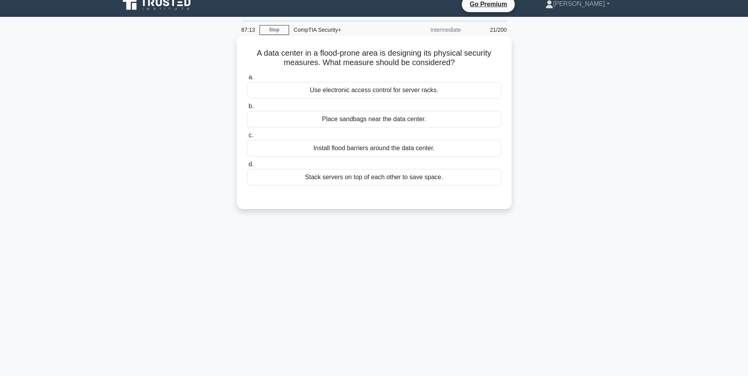
click at [305, 152] on div "Install flood barriers around the data center." at bounding box center [374, 148] width 254 height 16
click at [247, 138] on input "c. Install flood barriers around the data center." at bounding box center [247, 135] width 0 height 5
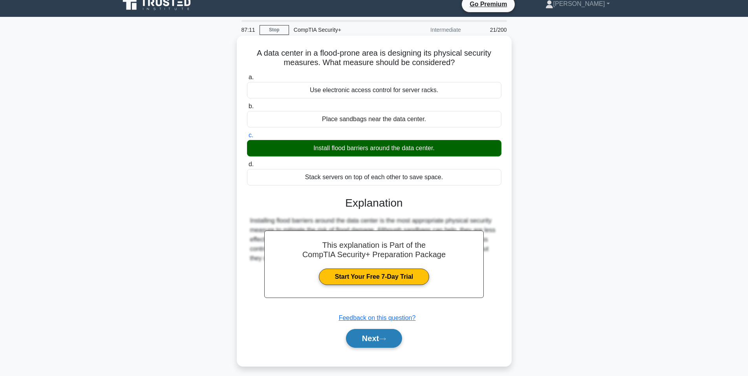
click at [369, 331] on button "Next" at bounding box center [374, 338] width 56 height 19
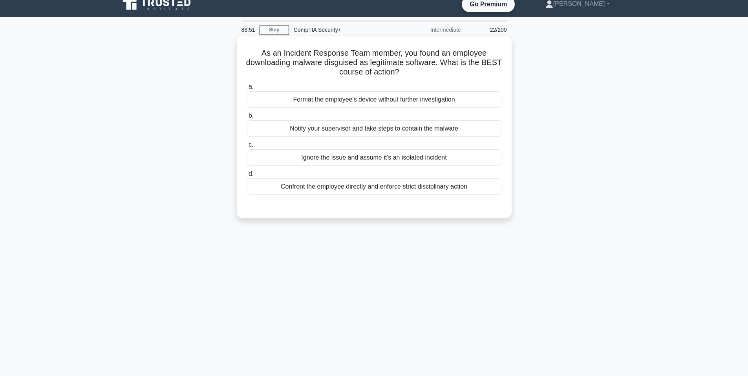
click at [353, 132] on div "Notify your supervisor and take steps to contain the malware" at bounding box center [374, 128] width 254 height 16
click at [247, 119] on input "b. Notify your supervisor and take steps to contain the malware" at bounding box center [247, 115] width 0 height 5
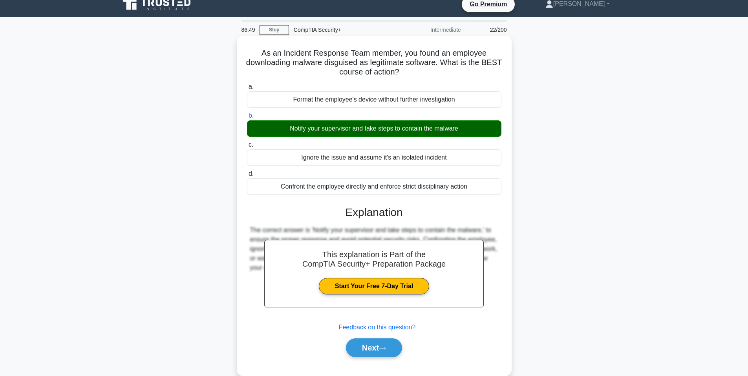
click at [385, 360] on div "Next" at bounding box center [374, 348] width 254 height 25
click at [380, 344] on button "Next" at bounding box center [374, 348] width 56 height 19
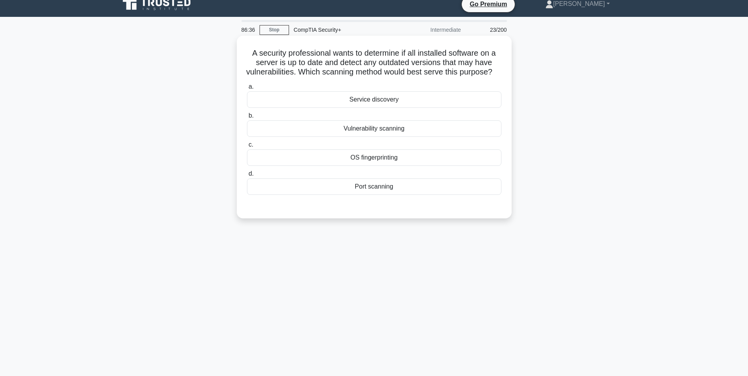
click at [479, 137] on div "Vulnerability scanning" at bounding box center [374, 128] width 254 height 16
click at [247, 119] on input "b. Vulnerability scanning" at bounding box center [247, 115] width 0 height 5
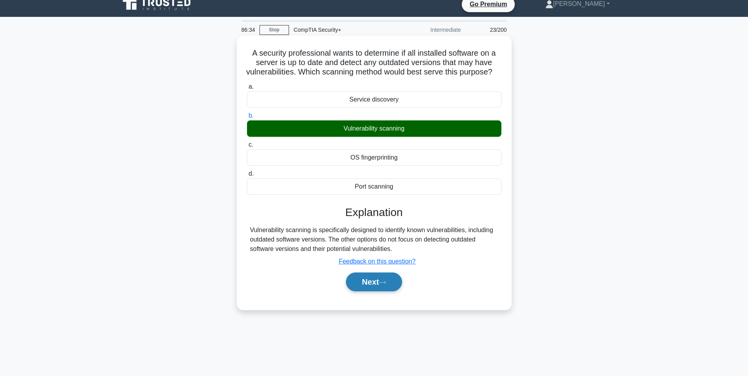
click at [349, 292] on button "Next" at bounding box center [374, 282] width 56 height 19
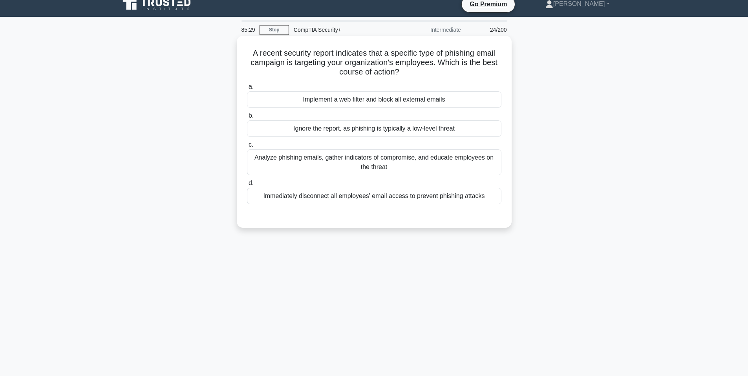
click at [369, 171] on div "Analyze phishing emails, gather indicators of compromise, and educate employees…" at bounding box center [374, 163] width 254 height 26
click at [247, 148] on input "c. Analyze phishing emails, gather indicators of compromise, and educate employ…" at bounding box center [247, 144] width 0 height 5
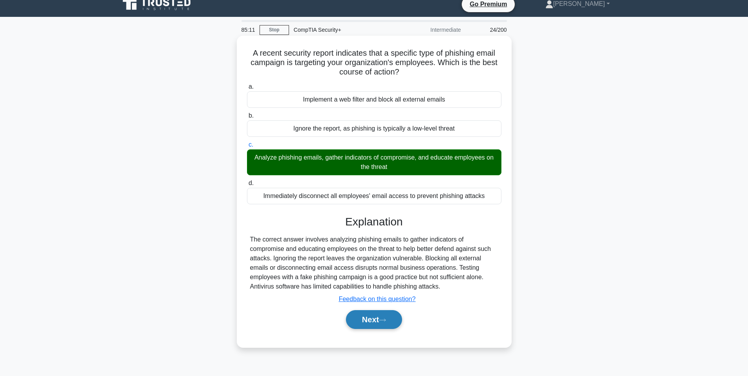
click at [361, 325] on button "Next" at bounding box center [374, 319] width 56 height 19
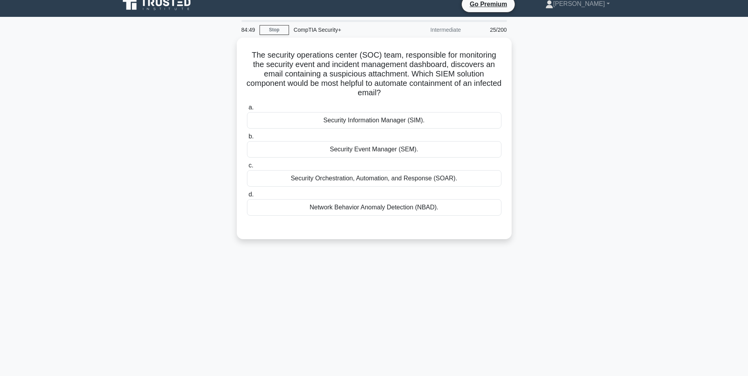
drag, startPoint x: 391, startPoint y: 75, endPoint x: 679, endPoint y: 180, distance: 306.0
click at [677, 179] on main "84:49 Stop CompTIA Security+ Intermediate 25/200 The security operations center…" at bounding box center [374, 216] width 748 height 399
click at [372, 208] on div "Network Behavior Anomaly Detection (NBAD)." at bounding box center [374, 205] width 254 height 16
click at [247, 195] on input "d. Network Behavior Anomaly Detection (NBAD)." at bounding box center [247, 192] width 0 height 5
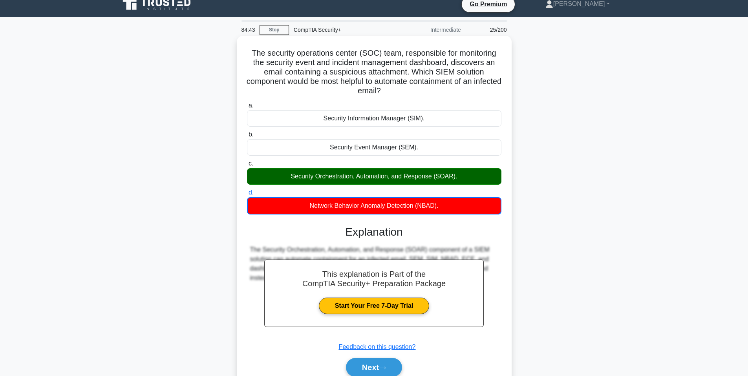
scroll to position [47, 0]
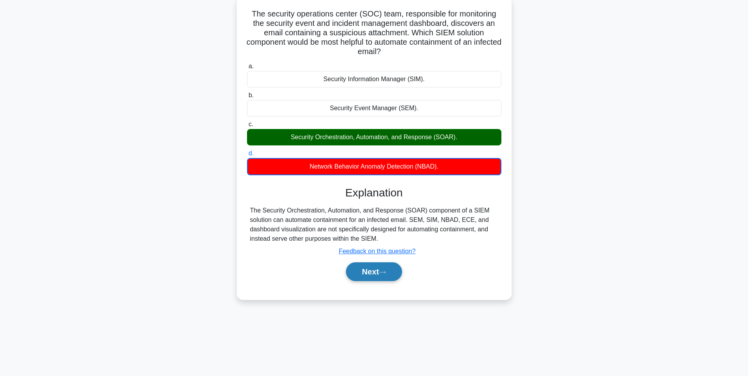
click at [385, 269] on button "Next" at bounding box center [374, 272] width 56 height 19
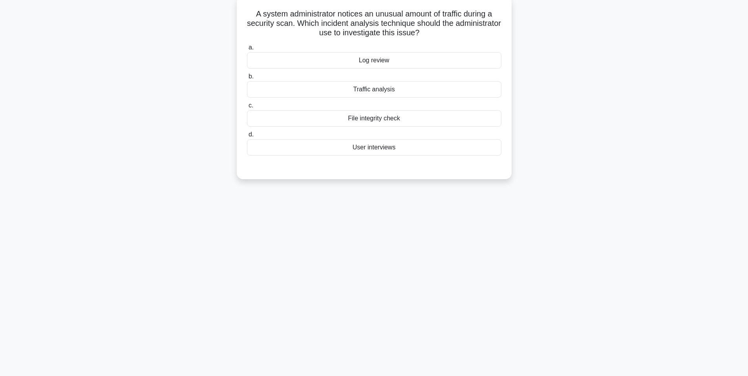
click at [345, 88] on div "Traffic analysis" at bounding box center [374, 89] width 254 height 16
click at [247, 79] on input "b. Traffic analysis" at bounding box center [247, 76] width 0 height 5
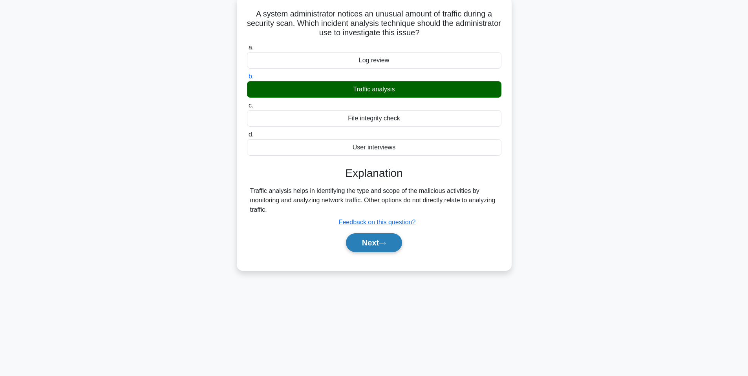
click at [394, 246] on button "Next" at bounding box center [374, 243] width 56 height 19
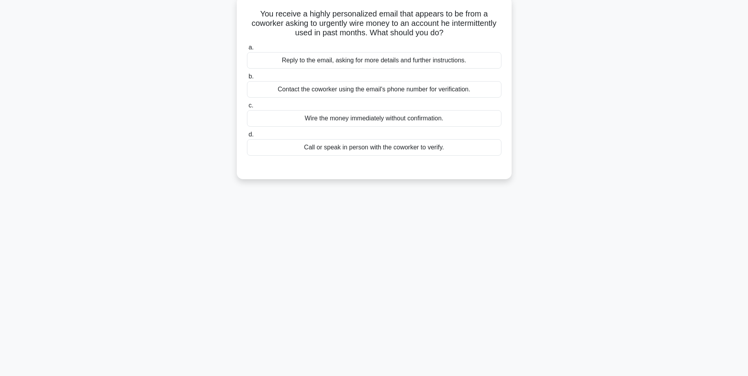
click at [381, 152] on div "Call or speak in person with the coworker to verify." at bounding box center [374, 147] width 254 height 16
click at [247, 137] on input "d. Call or speak in person with the coworker to verify." at bounding box center [247, 134] width 0 height 5
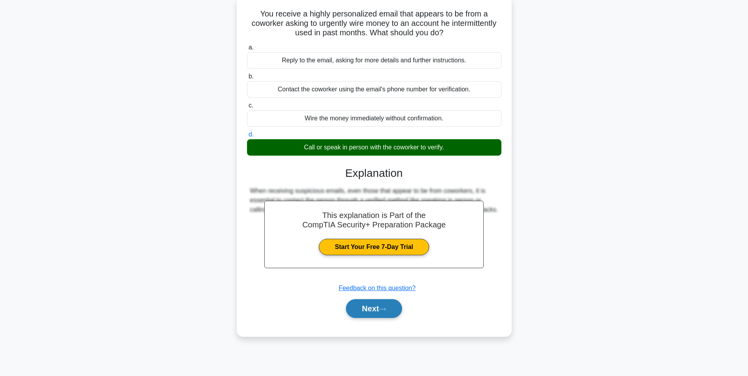
click at [358, 315] on button "Next" at bounding box center [374, 308] width 56 height 19
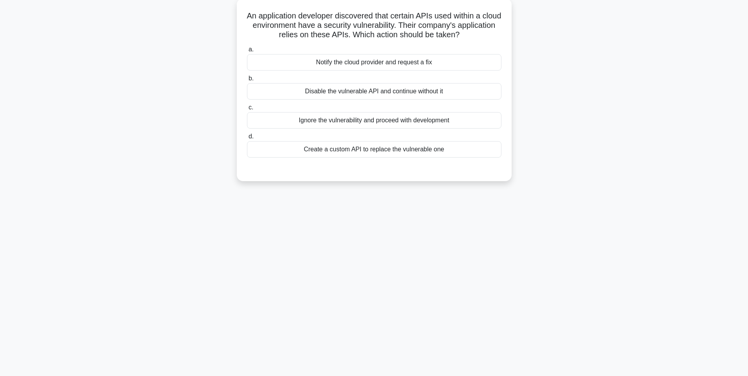
drag, startPoint x: 358, startPoint y: 314, endPoint x: 325, endPoint y: 305, distance: 34.2
click at [325, 306] on div "83:36 Stop CompTIA Security+ Intermediate 28/200 An application developer disco…" at bounding box center [374, 177] width 518 height 393
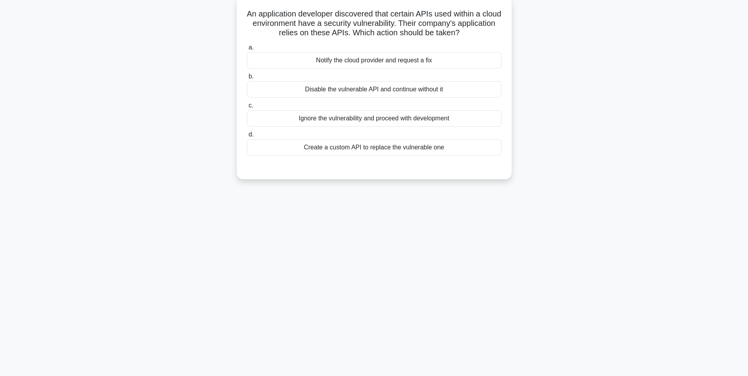
click at [372, 60] on div "Notify the cloud provider and request a fix" at bounding box center [374, 60] width 254 height 16
click at [247, 50] on input "a. Notify the cloud provider and request a fix" at bounding box center [247, 47] width 0 height 5
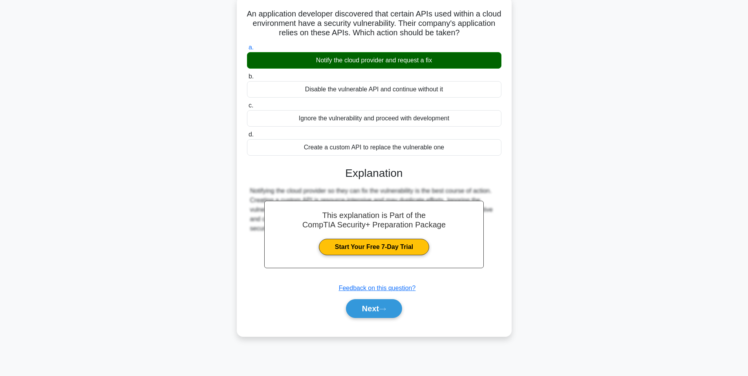
drag, startPoint x: 389, startPoint y: 304, endPoint x: 385, endPoint y: 275, distance: 29.4
click at [389, 304] on button "Next" at bounding box center [374, 308] width 56 height 19
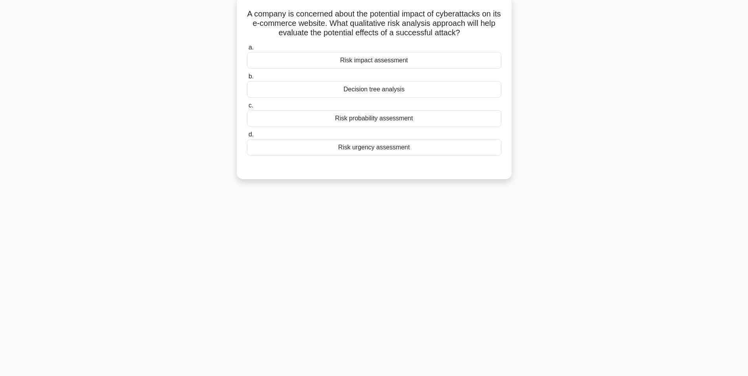
click at [394, 68] on div "Risk impact assessment" at bounding box center [374, 60] width 254 height 16
click at [247, 50] on input "a. Risk impact assessment" at bounding box center [247, 47] width 0 height 5
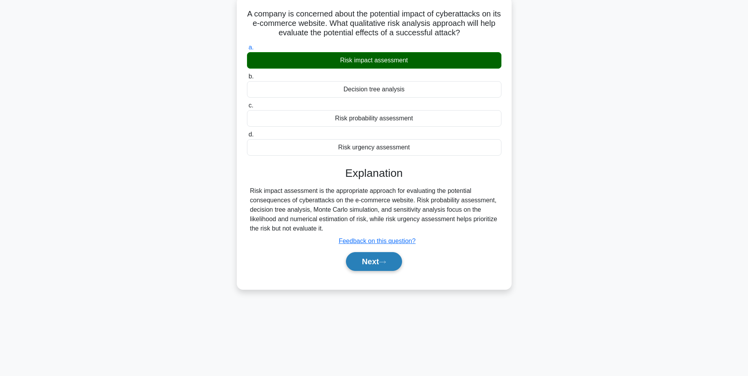
click at [371, 260] on button "Next" at bounding box center [374, 261] width 56 height 19
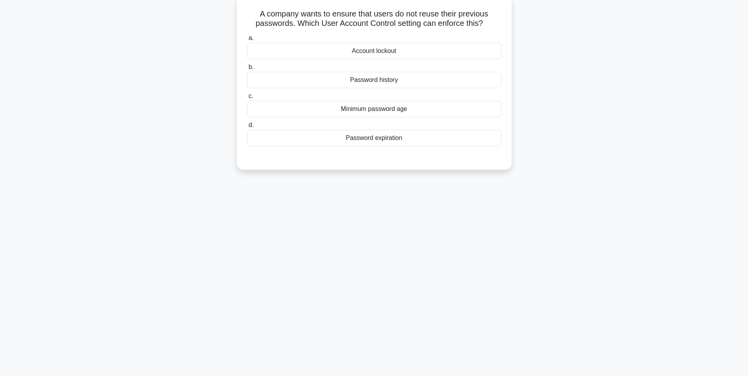
click at [405, 89] on div "a. Account lockout b. Password history c. d." at bounding box center [374, 90] width 264 height 116
click at [405, 83] on div "Password history" at bounding box center [374, 80] width 254 height 16
click at [247, 70] on input "b. Password history" at bounding box center [247, 67] width 0 height 5
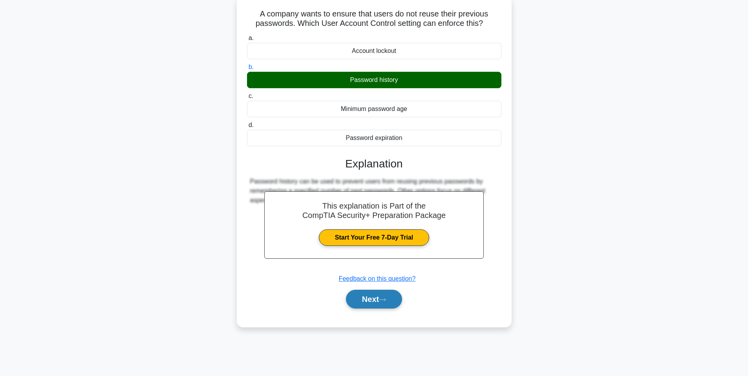
click at [382, 294] on button "Next" at bounding box center [374, 299] width 56 height 19
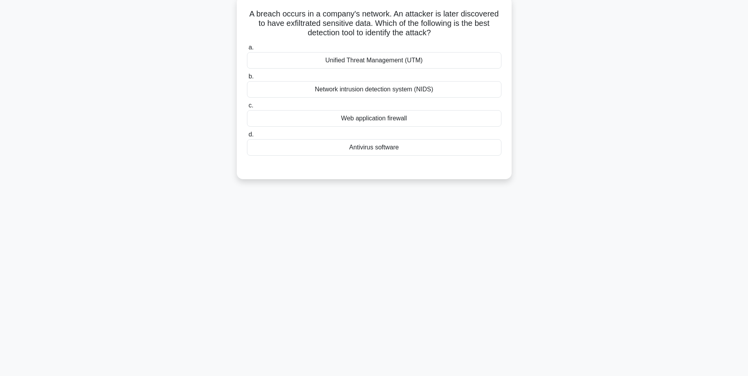
click at [322, 91] on div "Network intrusion detection system (NIDS)" at bounding box center [374, 89] width 254 height 16
click at [247, 79] on input "b. Network intrusion detection system (NIDS)" at bounding box center [247, 76] width 0 height 5
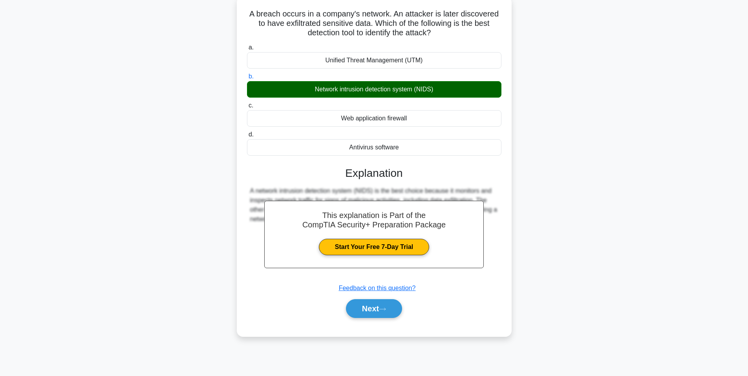
drag, startPoint x: 380, startPoint y: 316, endPoint x: 384, endPoint y: 284, distance: 32.5
click at [380, 316] on button "Next" at bounding box center [374, 308] width 56 height 19
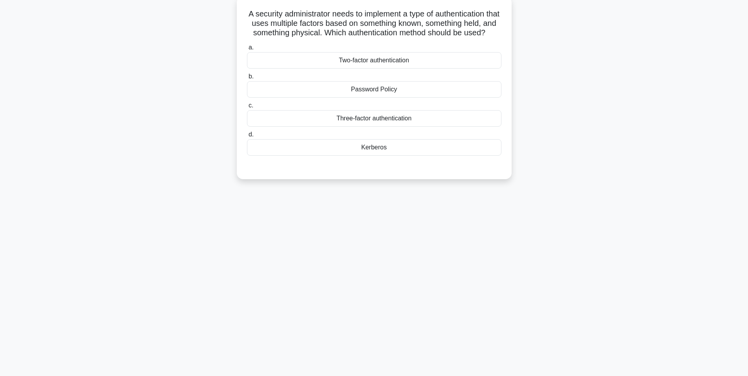
click at [287, 126] on div "Three-factor authentication" at bounding box center [374, 118] width 254 height 16
click at [247, 108] on input "c. Three-factor authentication" at bounding box center [247, 105] width 0 height 5
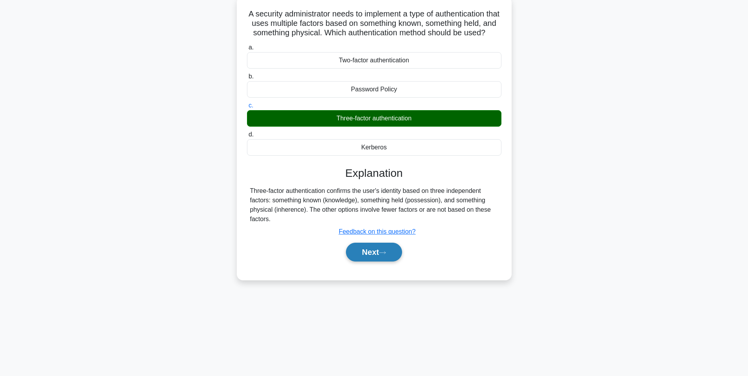
click at [359, 254] on button "Next" at bounding box center [374, 252] width 56 height 19
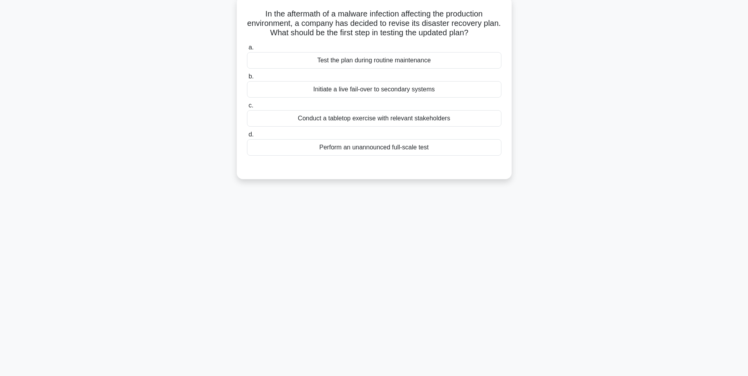
click at [364, 121] on div "Conduct a tabletop exercise with relevant stakeholders" at bounding box center [374, 118] width 254 height 16
click at [247, 108] on input "c. Conduct a tabletop exercise with relevant stakeholders" at bounding box center [247, 105] width 0 height 5
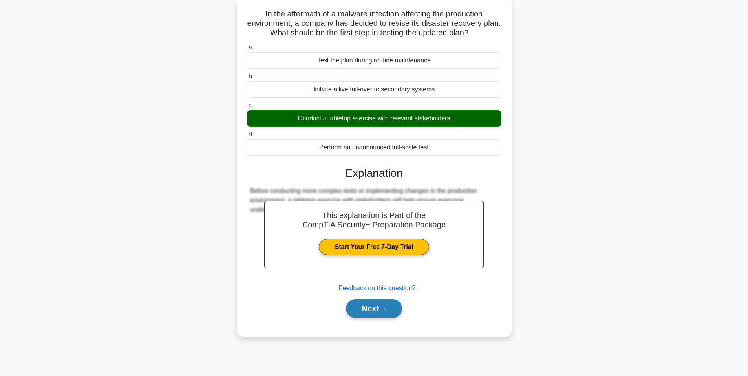
click at [383, 308] on button "Next" at bounding box center [374, 308] width 56 height 19
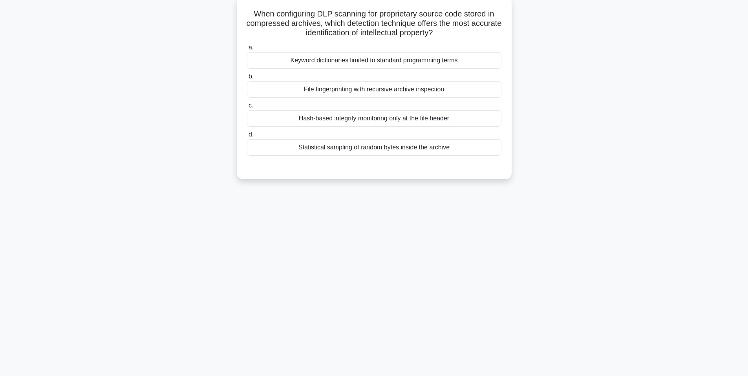
click at [394, 95] on div "File fingerprinting with recursive archive inspection" at bounding box center [374, 89] width 254 height 16
click at [247, 79] on input "b. File fingerprinting with recursive archive inspection" at bounding box center [247, 76] width 0 height 5
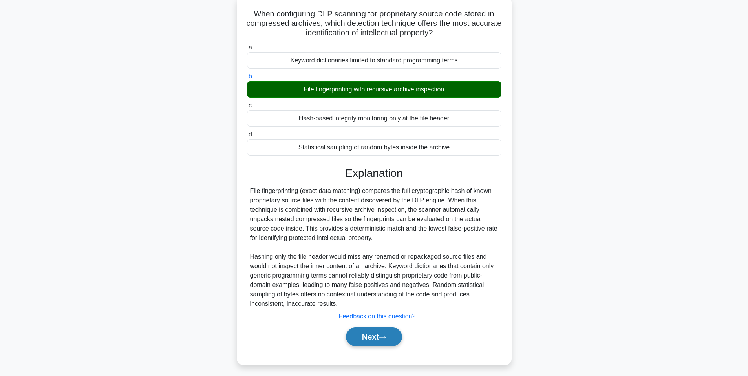
click at [400, 341] on button "Next" at bounding box center [374, 337] width 56 height 19
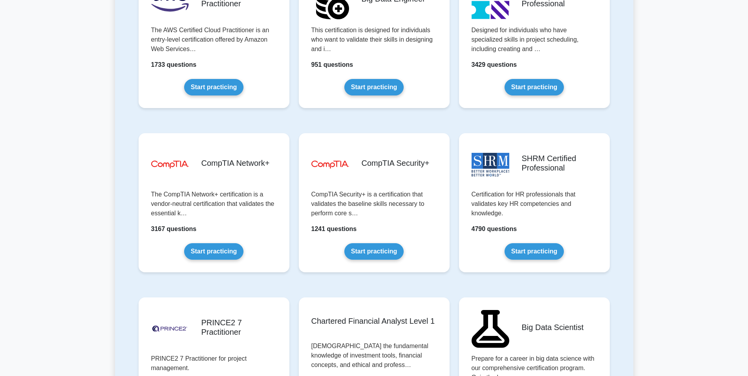
scroll to position [1374, 0]
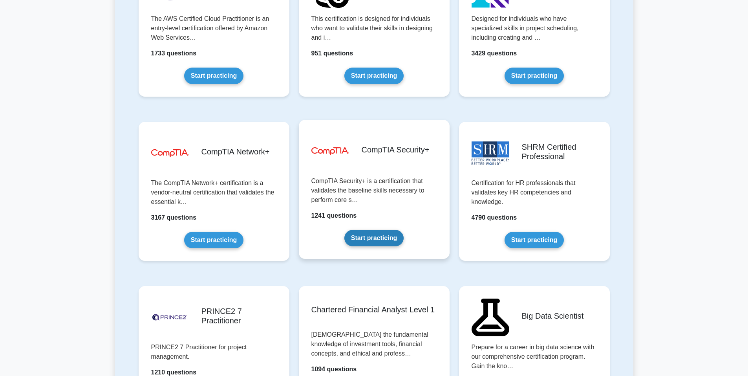
click at [381, 234] on link "Start practicing" at bounding box center [373, 238] width 59 height 16
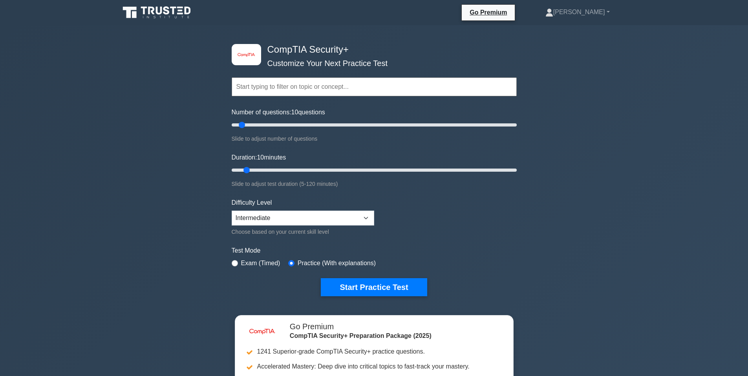
drag, startPoint x: 239, startPoint y: 130, endPoint x: 237, endPoint y: 126, distance: 4.6
click at [299, 126] on div "Number of questions: 10 questions Slide to adjust number of questions" at bounding box center [374, 126] width 285 height 36
click at [414, 127] on input "Number of questions: 10 questions" at bounding box center [374, 124] width 285 height 9
click at [505, 125] on input "Number of questions: 195 questions" at bounding box center [374, 124] width 285 height 9
type input "200"
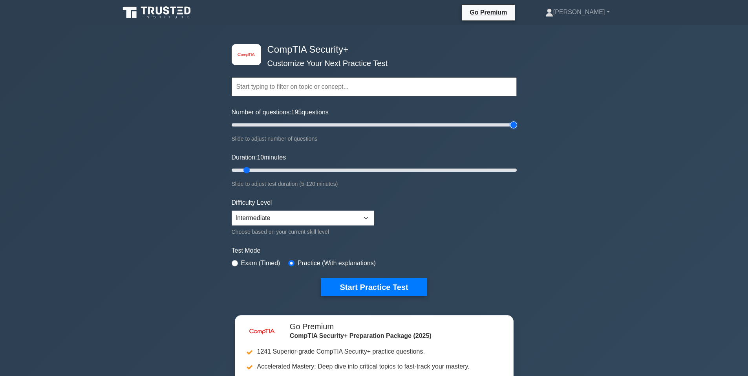
click at [513, 124] on input "Number of questions: 195 questions" at bounding box center [374, 124] width 285 height 9
drag, startPoint x: 248, startPoint y: 167, endPoint x: 636, endPoint y: 166, distance: 387.8
type input "120"
click at [517, 166] on input "Duration: 110 minutes" at bounding box center [374, 169] width 285 height 9
click at [299, 89] on input "text" at bounding box center [374, 86] width 285 height 19
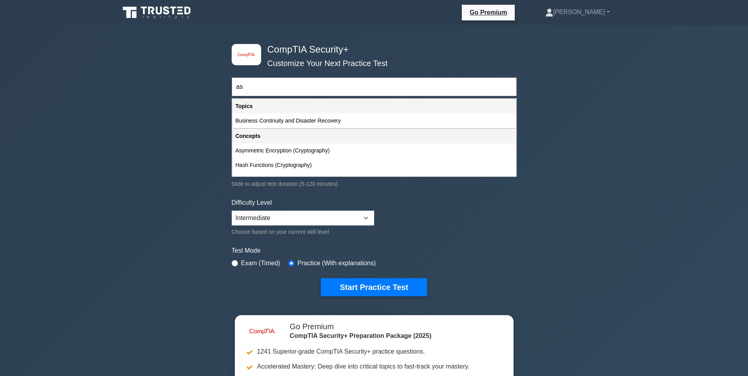
type input "a"
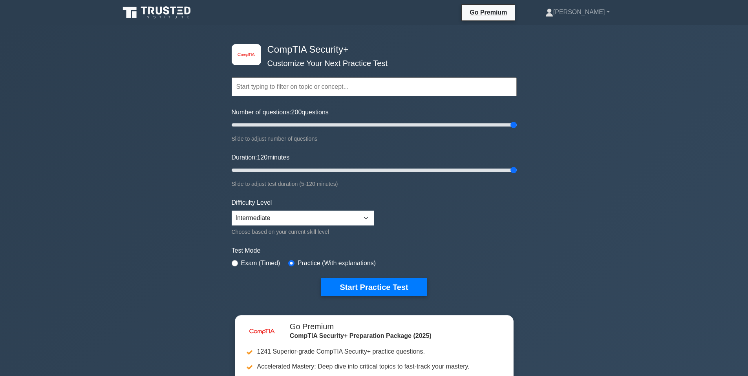
type input "a"
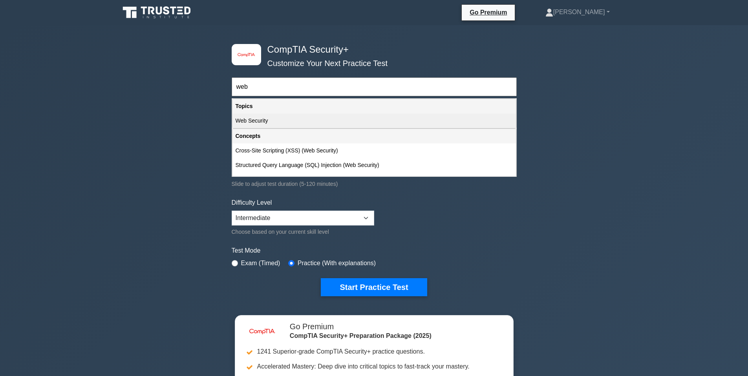
click at [425, 124] on div "Web Security" at bounding box center [373, 120] width 283 height 15
type input "Web Security"
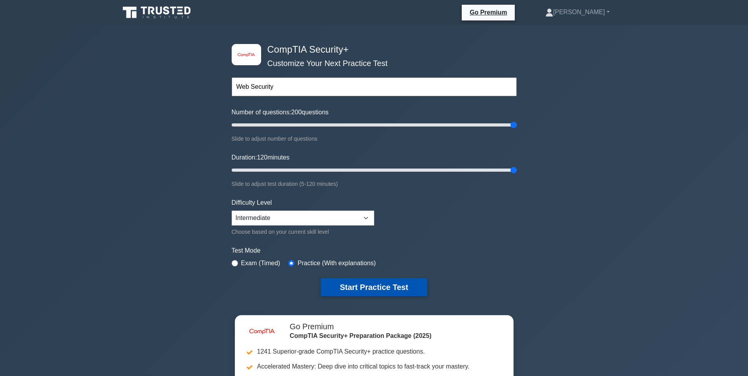
drag, startPoint x: 385, startPoint y: 289, endPoint x: 386, endPoint y: 285, distance: 4.4
click at [385, 290] on button "Start Practice Test" at bounding box center [374, 287] width 106 height 18
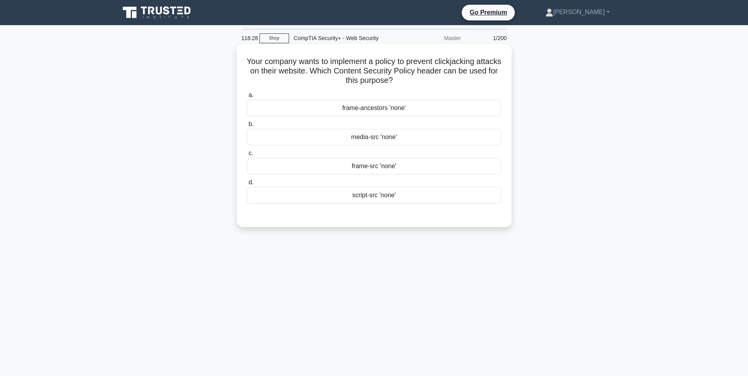
click at [403, 199] on div "script-src 'none'" at bounding box center [374, 195] width 254 height 16
click at [247, 185] on input "d. script-src 'none'" at bounding box center [247, 182] width 0 height 5
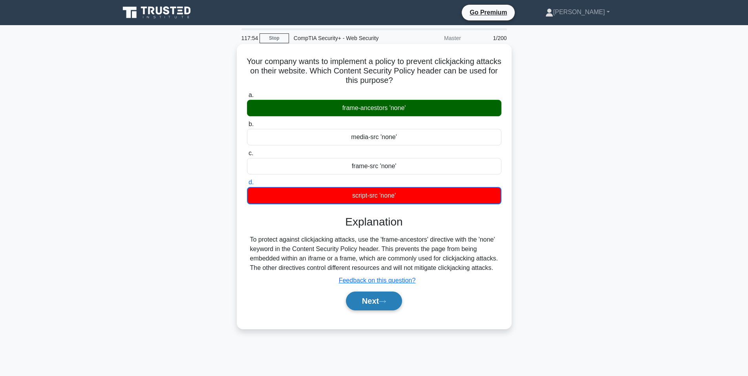
click at [379, 301] on button "Next" at bounding box center [374, 300] width 56 height 19
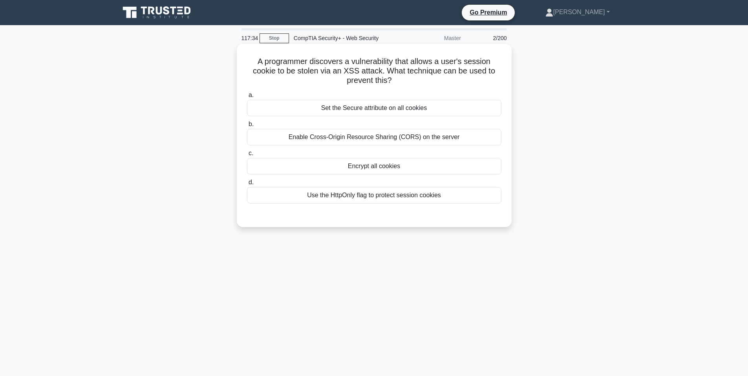
click at [416, 135] on div "Enable Cross-Origin Resource Sharing (CORS) on the server" at bounding box center [374, 137] width 254 height 16
click at [247, 127] on input "b. Enable Cross-Origin Resource Sharing (CORS) on the server" at bounding box center [247, 124] width 0 height 5
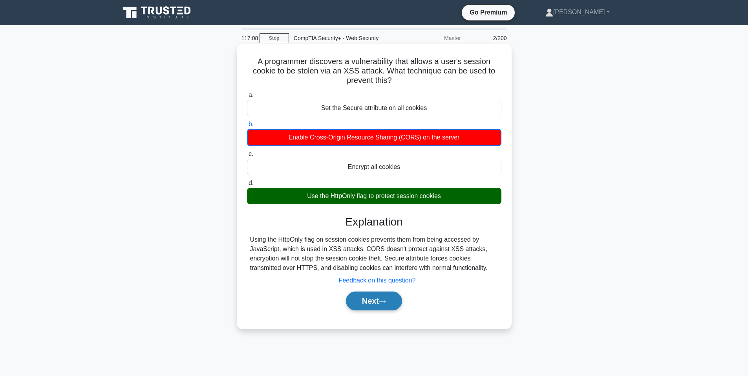
click at [361, 302] on button "Next" at bounding box center [374, 300] width 56 height 19
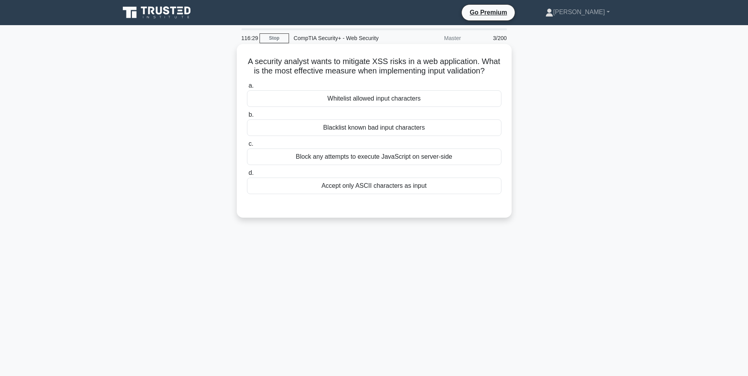
click at [416, 165] on div "Block any attempts to execute JavaScript on server-side" at bounding box center [374, 156] width 254 height 16
click at [247, 146] on input "c. Block any attempts to execute JavaScript on server-side" at bounding box center [247, 143] width 0 height 5
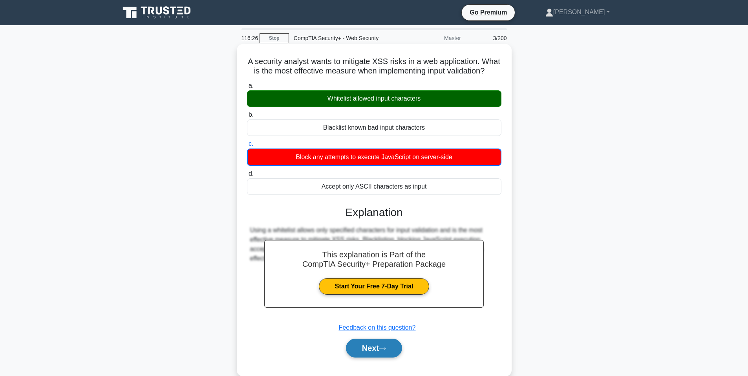
click at [389, 357] on button "Next" at bounding box center [374, 347] width 56 height 19
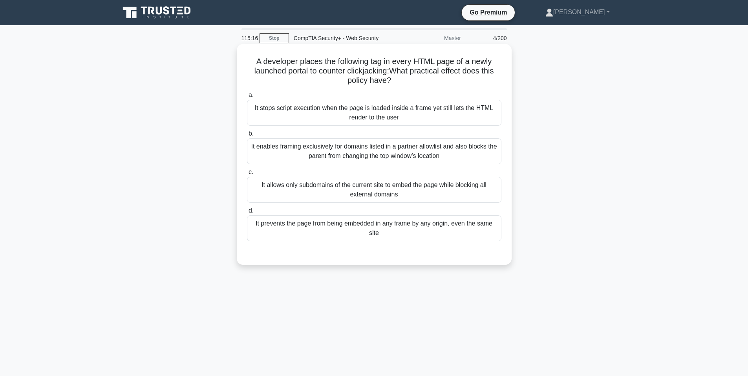
click at [323, 111] on div "It stops script execution when the page is loaded inside a frame yet still lets…" at bounding box center [374, 113] width 254 height 26
click at [247, 98] on input "a. It stops script execution when the page is loaded inside a frame yet still l…" at bounding box center [247, 95] width 0 height 5
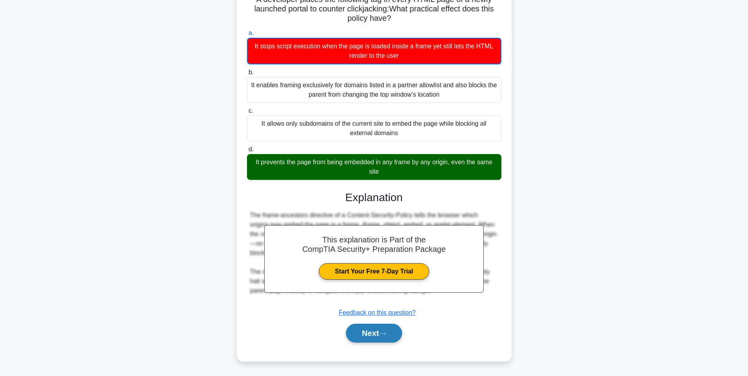
click at [381, 330] on button "Next" at bounding box center [374, 332] width 56 height 19
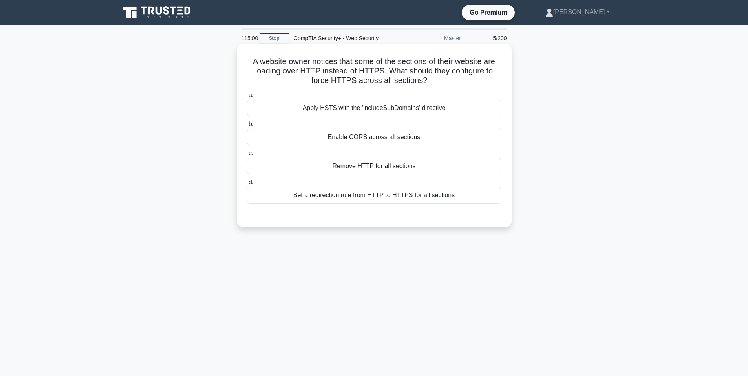
click at [350, 201] on div "Set a redirection rule from HTTP to HTTPS for all sections" at bounding box center [374, 195] width 254 height 16
click at [247, 185] on input "d. Set a redirection rule from HTTP to HTTPS for all sections" at bounding box center [247, 182] width 0 height 5
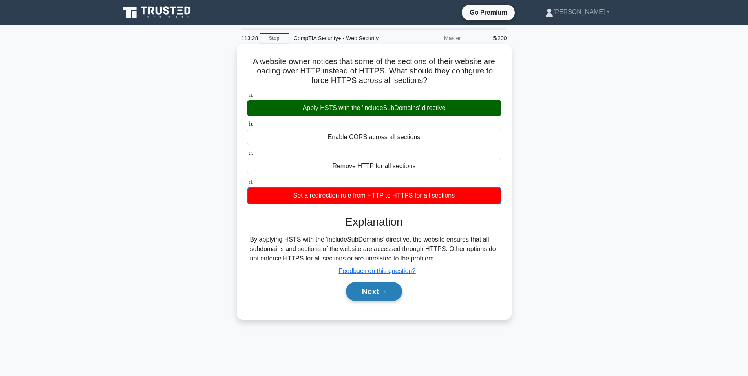
click at [392, 294] on button "Next" at bounding box center [374, 291] width 56 height 19
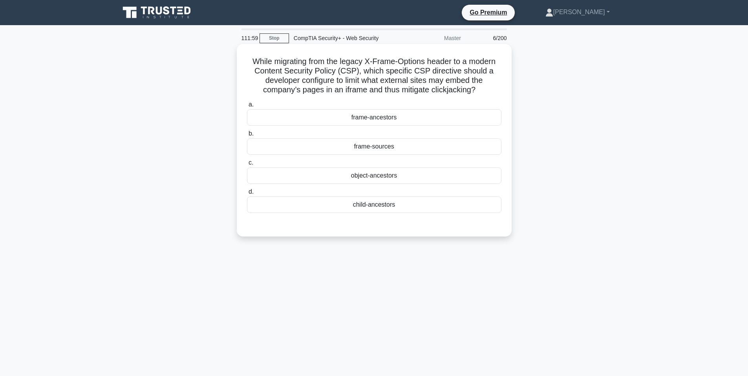
click at [371, 115] on div "frame-ancestors" at bounding box center [374, 117] width 254 height 16
click at [247, 107] on input "a. frame-ancestors" at bounding box center [247, 104] width 0 height 5
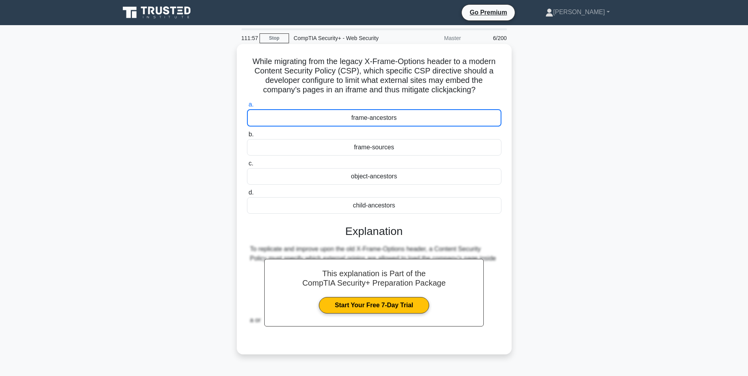
click at [387, 110] on div "frame-ancestors" at bounding box center [374, 117] width 254 height 17
click at [247, 107] on input "a. frame-ancestors" at bounding box center [247, 104] width 0 height 5
click at [384, 121] on div "frame-ancestors" at bounding box center [374, 117] width 254 height 17
click at [247, 107] on input "a. frame-ancestors" at bounding box center [247, 104] width 0 height 5
click at [384, 151] on div "frame-sources" at bounding box center [374, 147] width 254 height 16
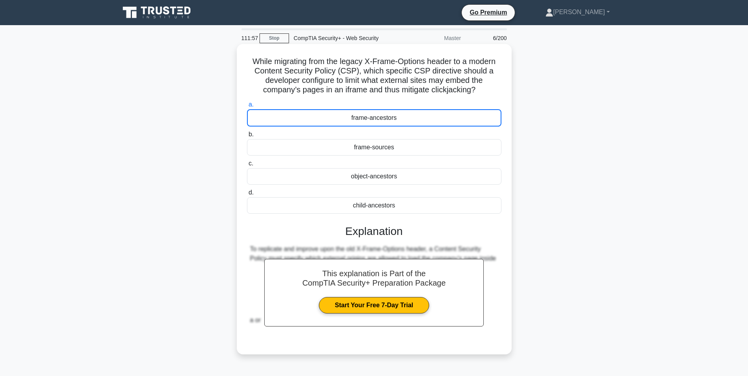
click at [247, 137] on input "b. frame-sources" at bounding box center [247, 134] width 0 height 5
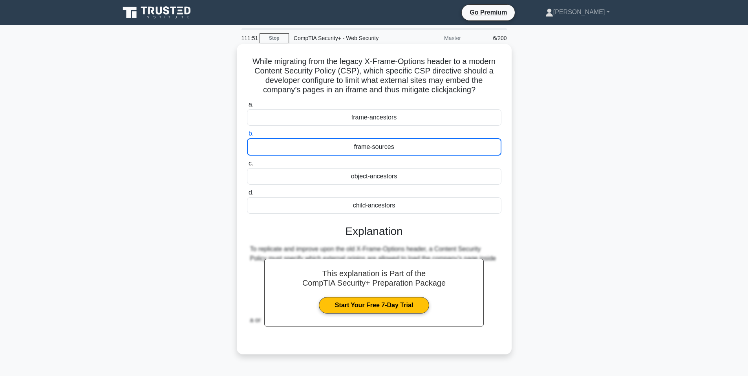
click at [369, 176] on div "object-ancestors" at bounding box center [374, 176] width 254 height 16
click at [247, 166] on input "c. object-ancestors" at bounding box center [247, 163] width 0 height 5
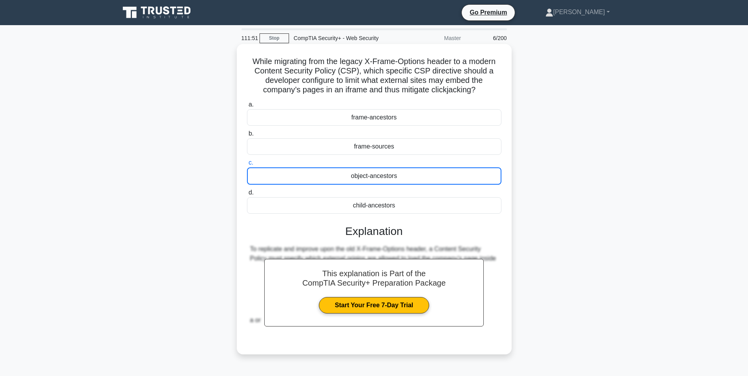
click at [366, 205] on div "child-ancestors" at bounding box center [374, 205] width 254 height 16
click at [247, 195] on input "d. child-ancestors" at bounding box center [247, 192] width 0 height 5
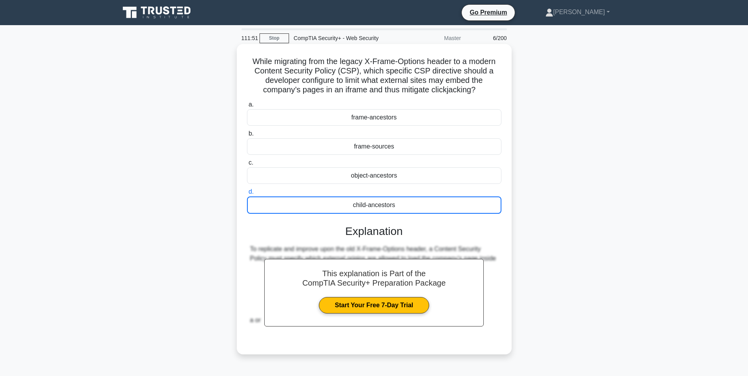
click at [374, 184] on div "a. frame-ancestors b. frame-sources c. d." at bounding box center [374, 156] width 264 height 117
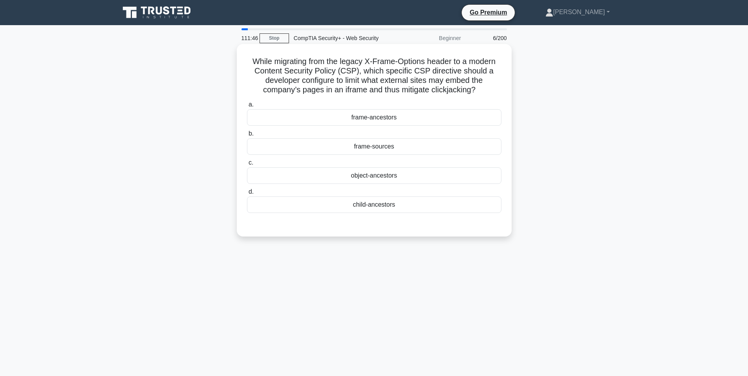
click at [364, 124] on div "frame-ancestors" at bounding box center [374, 117] width 254 height 16
click at [247, 107] on input "a. frame-ancestors" at bounding box center [247, 104] width 0 height 5
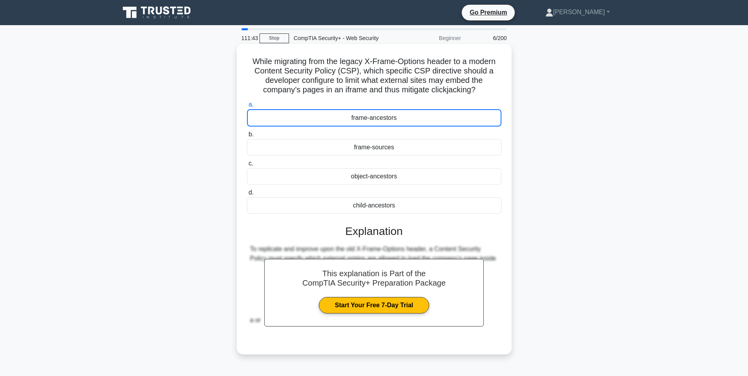
drag, startPoint x: 439, startPoint y: 249, endPoint x: 315, endPoint y: 238, distance: 124.1
click at [315, 241] on div "This explanation is Part of the CompTIA Security+ Preparation Package Start You…" at bounding box center [374, 276] width 254 height 123
click at [338, 205] on div "child-ancestors" at bounding box center [374, 205] width 254 height 16
click at [247, 195] on input "d. child-ancestors" at bounding box center [247, 192] width 0 height 5
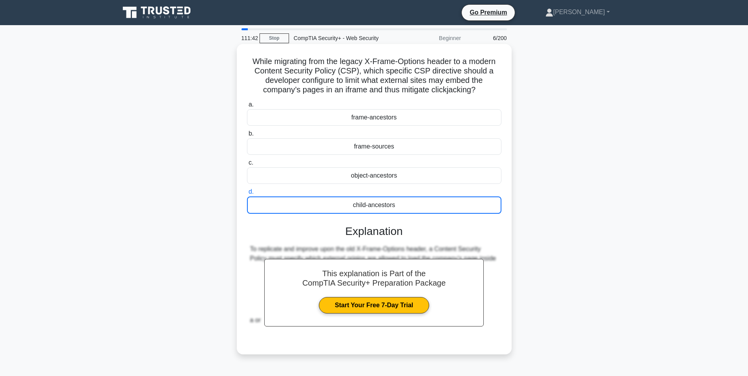
drag, startPoint x: 342, startPoint y: 182, endPoint x: 343, endPoint y: 176, distance: 6.3
click at [342, 181] on div "object-ancestors" at bounding box center [374, 175] width 254 height 16
click at [247, 165] on input "c. object-ancestors" at bounding box center [247, 162] width 0 height 5
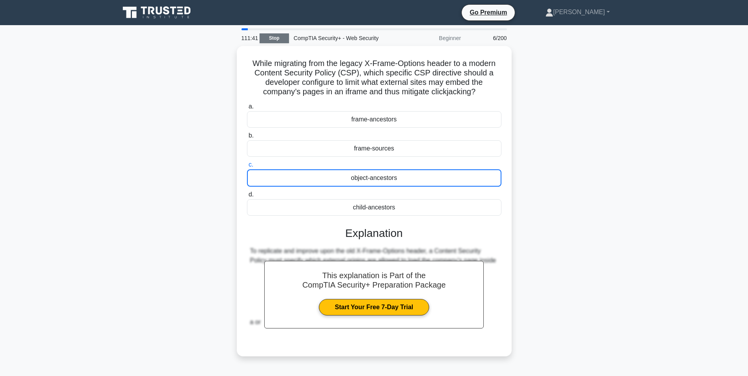
click at [277, 37] on link "Stop" at bounding box center [273, 38] width 29 height 10
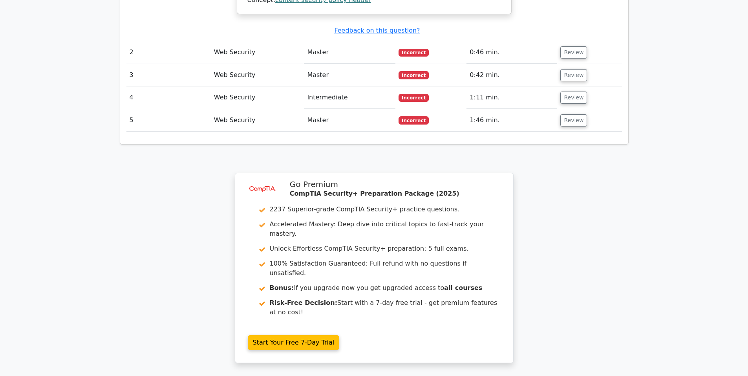
scroll to position [955, 0]
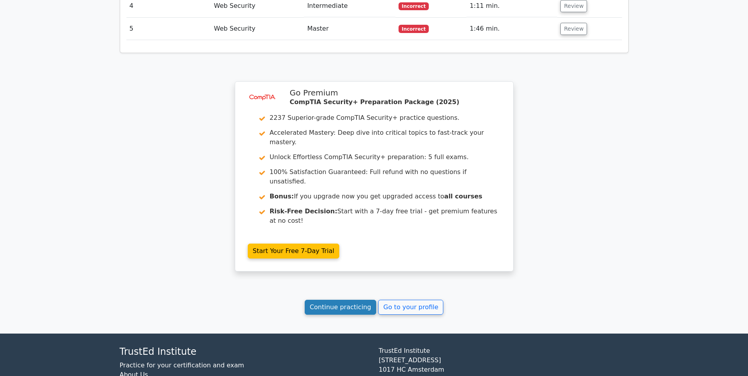
click at [329, 299] on link "Continue practicing" at bounding box center [341, 306] width 72 height 15
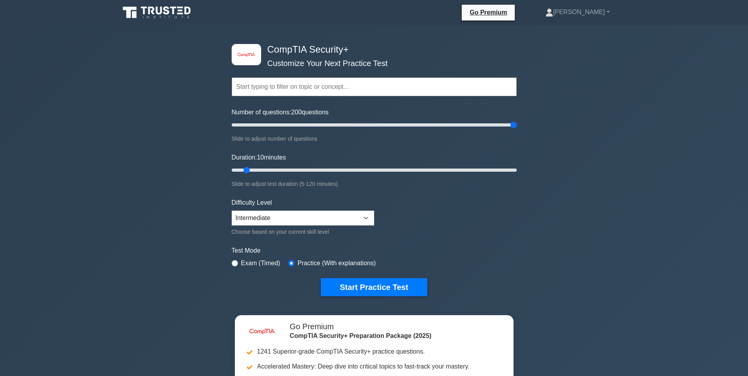
drag, startPoint x: 239, startPoint y: 122, endPoint x: 580, endPoint y: 121, distance: 340.7
type input "200"
click at [517, 121] on input "Number of questions: 200 questions" at bounding box center [374, 124] width 285 height 9
drag, startPoint x: 247, startPoint y: 168, endPoint x: 634, endPoint y: 159, distance: 386.3
type input "120"
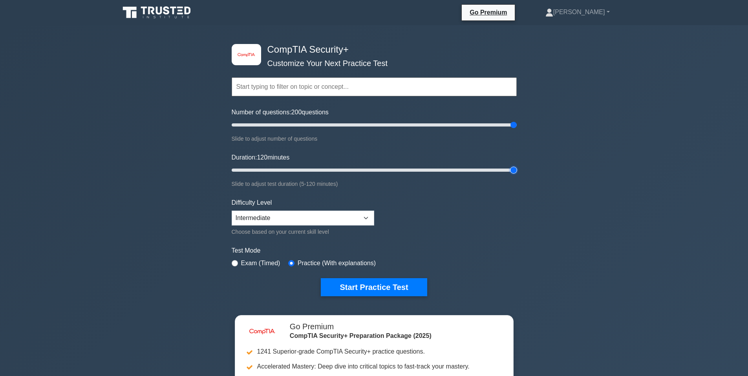
click at [517, 165] on input "Duration: 120 minutes" at bounding box center [374, 169] width 285 height 9
click at [407, 84] on input "text" at bounding box center [374, 86] width 285 height 19
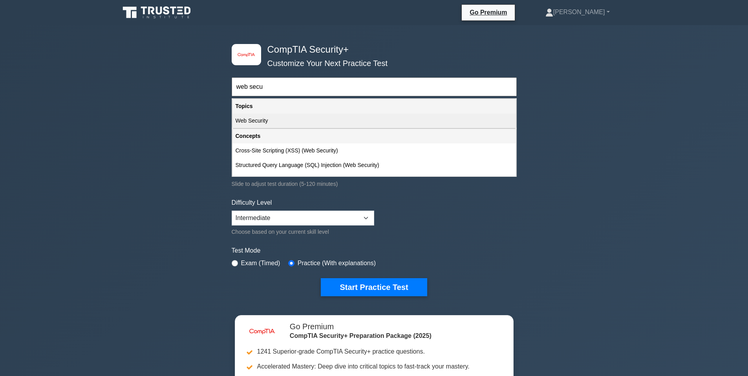
click at [416, 123] on div "Web Security" at bounding box center [373, 120] width 283 height 15
type input "Web Security"
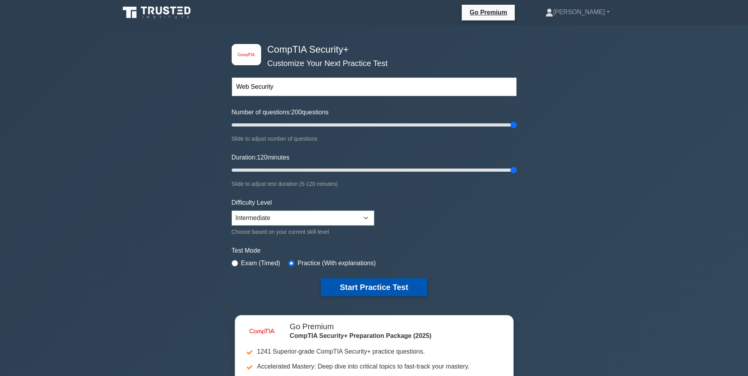
drag, startPoint x: 416, startPoint y: 288, endPoint x: 411, endPoint y: 290, distance: 5.8
click at [413, 290] on button "Start Practice Test" at bounding box center [374, 287] width 106 height 18
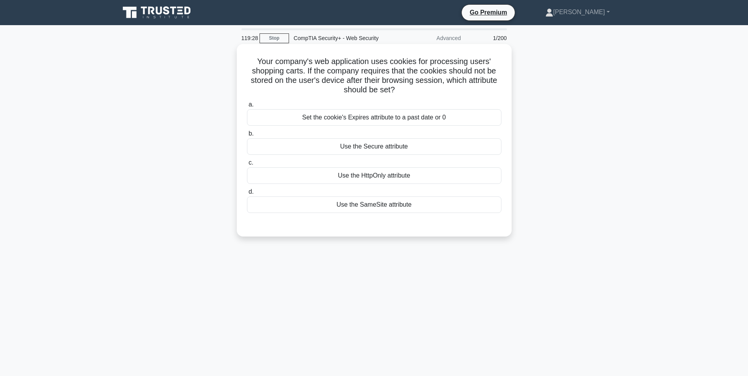
drag, startPoint x: 406, startPoint y: 149, endPoint x: 412, endPoint y: 151, distance: 6.0
click at [407, 149] on div "Use the Secure attribute" at bounding box center [374, 146] width 254 height 16
click at [247, 136] on input "b. Use the Secure attribute" at bounding box center [247, 133] width 0 height 5
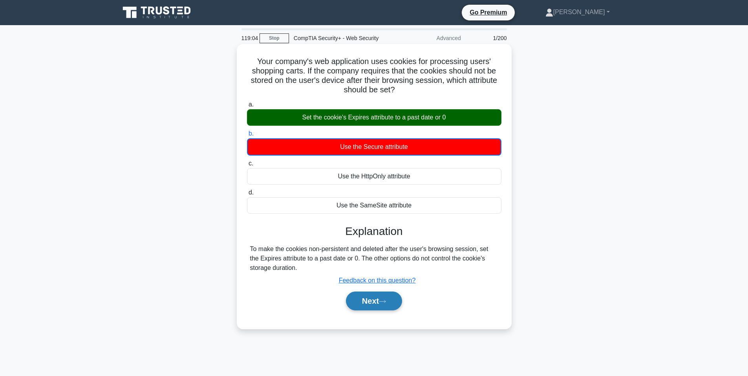
click at [367, 293] on button "Next" at bounding box center [374, 300] width 56 height 19
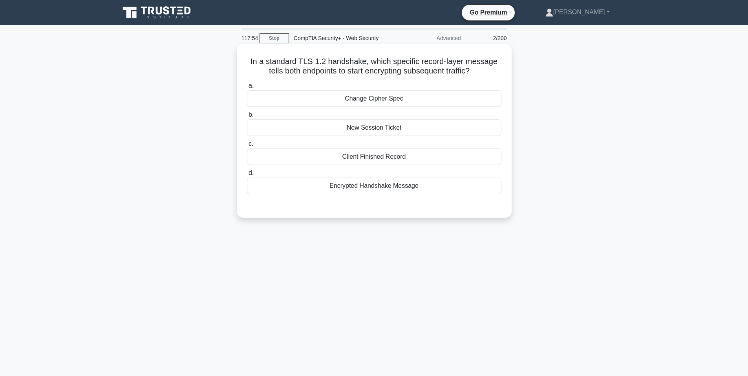
click at [346, 190] on div "Encrypted Handshake Message" at bounding box center [374, 185] width 254 height 16
click at [247, 175] on input "d. Encrypted Handshake Message" at bounding box center [247, 172] width 0 height 5
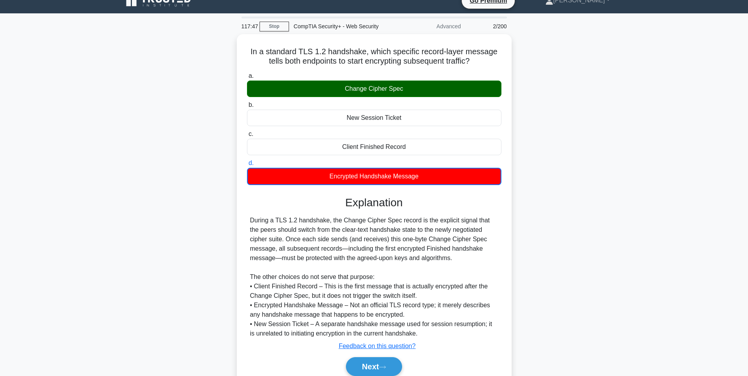
scroll to position [13, 0]
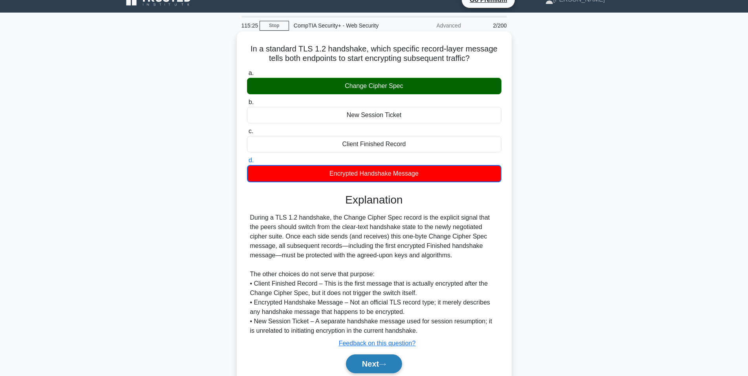
click at [393, 357] on button "Next" at bounding box center [374, 363] width 56 height 19
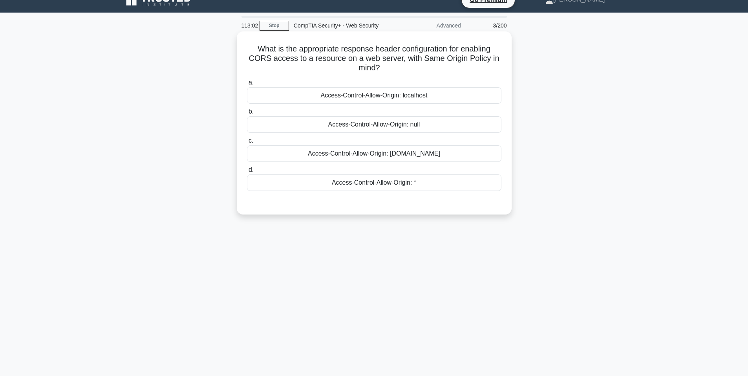
drag, startPoint x: 426, startPoint y: 91, endPoint x: 429, endPoint y: 94, distance: 4.2
click at [426, 91] on div "Access-Control-Allow-Origin: localhost" at bounding box center [374, 95] width 254 height 16
click at [247, 85] on input "a. Access-Control-Allow-Origin: localhost" at bounding box center [247, 82] width 0 height 5
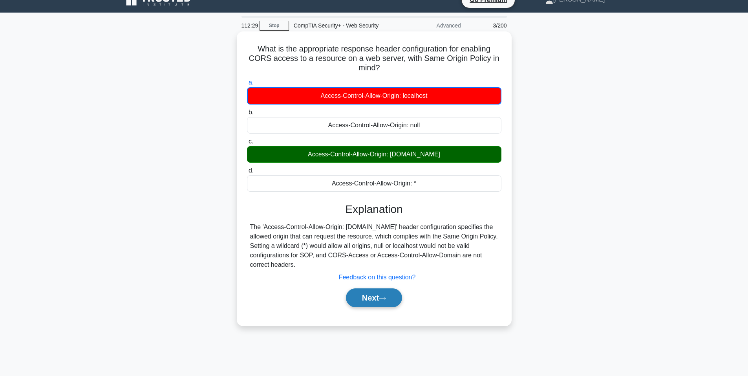
click at [362, 292] on button "Next" at bounding box center [374, 297] width 56 height 19
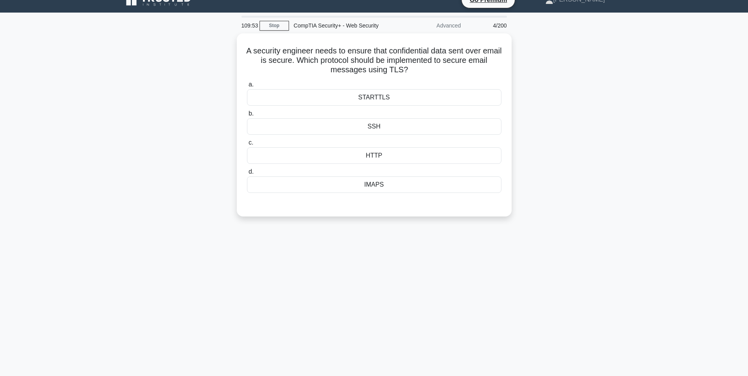
click at [137, 192] on div "A security engineer needs to ensure that confidential data sent over email is s…" at bounding box center [374, 129] width 518 height 192
click at [377, 187] on div "IMAPS" at bounding box center [374, 182] width 254 height 16
click at [247, 172] on input "d. IMAPS" at bounding box center [247, 169] width 0 height 5
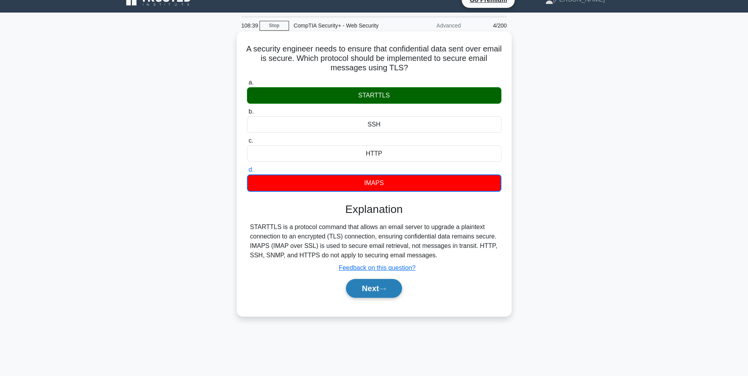
click at [358, 289] on button "Next" at bounding box center [374, 288] width 56 height 19
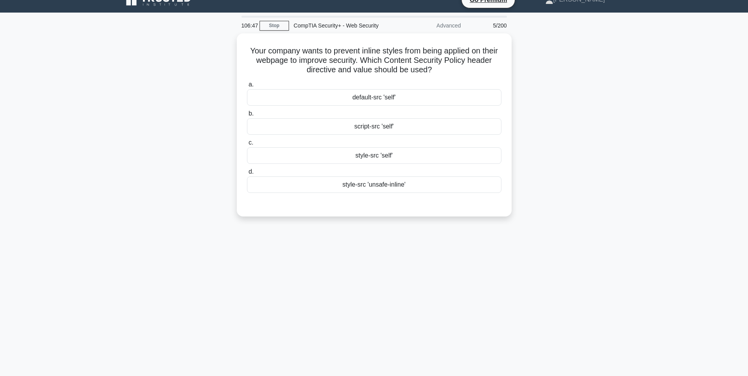
drag, startPoint x: 30, startPoint y: 263, endPoint x: 34, endPoint y: 263, distance: 3.9
click at [33, 263] on main "106:47 Stop CompTIA Security+ - Web Security Advanced 5/200 Your company wants …" at bounding box center [374, 212] width 748 height 399
